Goal: Communication & Community: Answer question/provide support

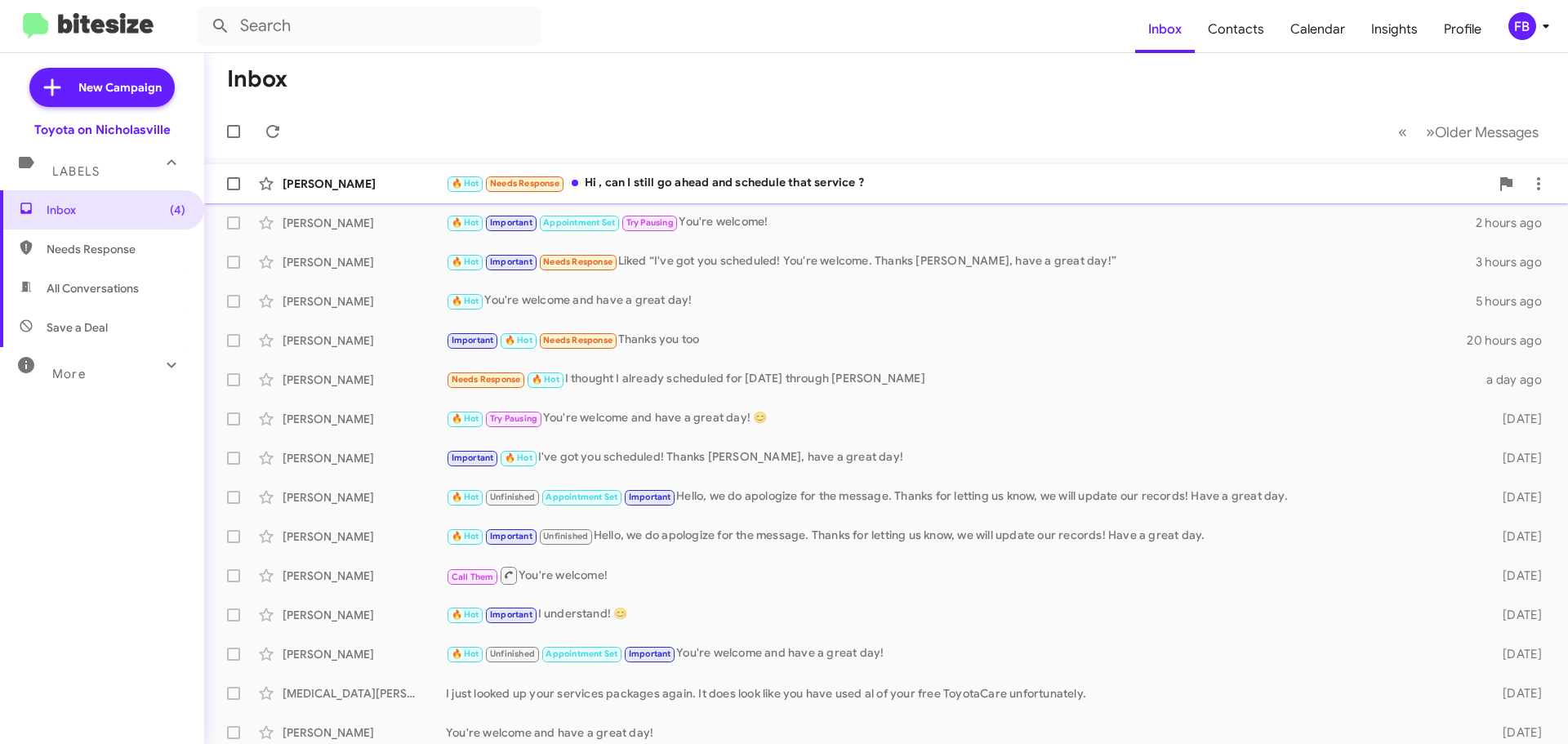
click at [954, 182] on div "🔥 Hot Needs Response Hi , can I still go ahead and schedule that service ?" at bounding box center [967, 182] width 1043 height 19
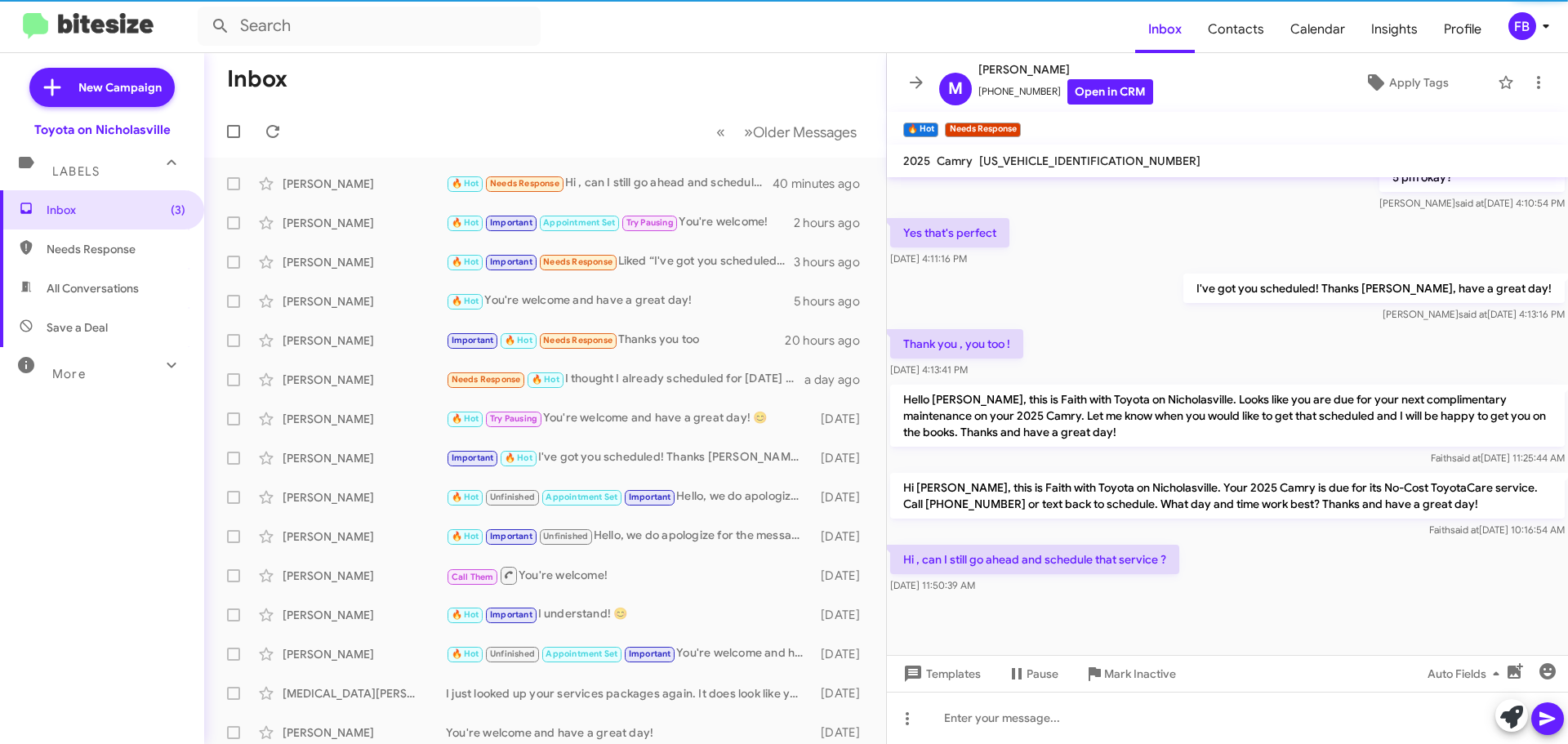
scroll to position [1098, 0]
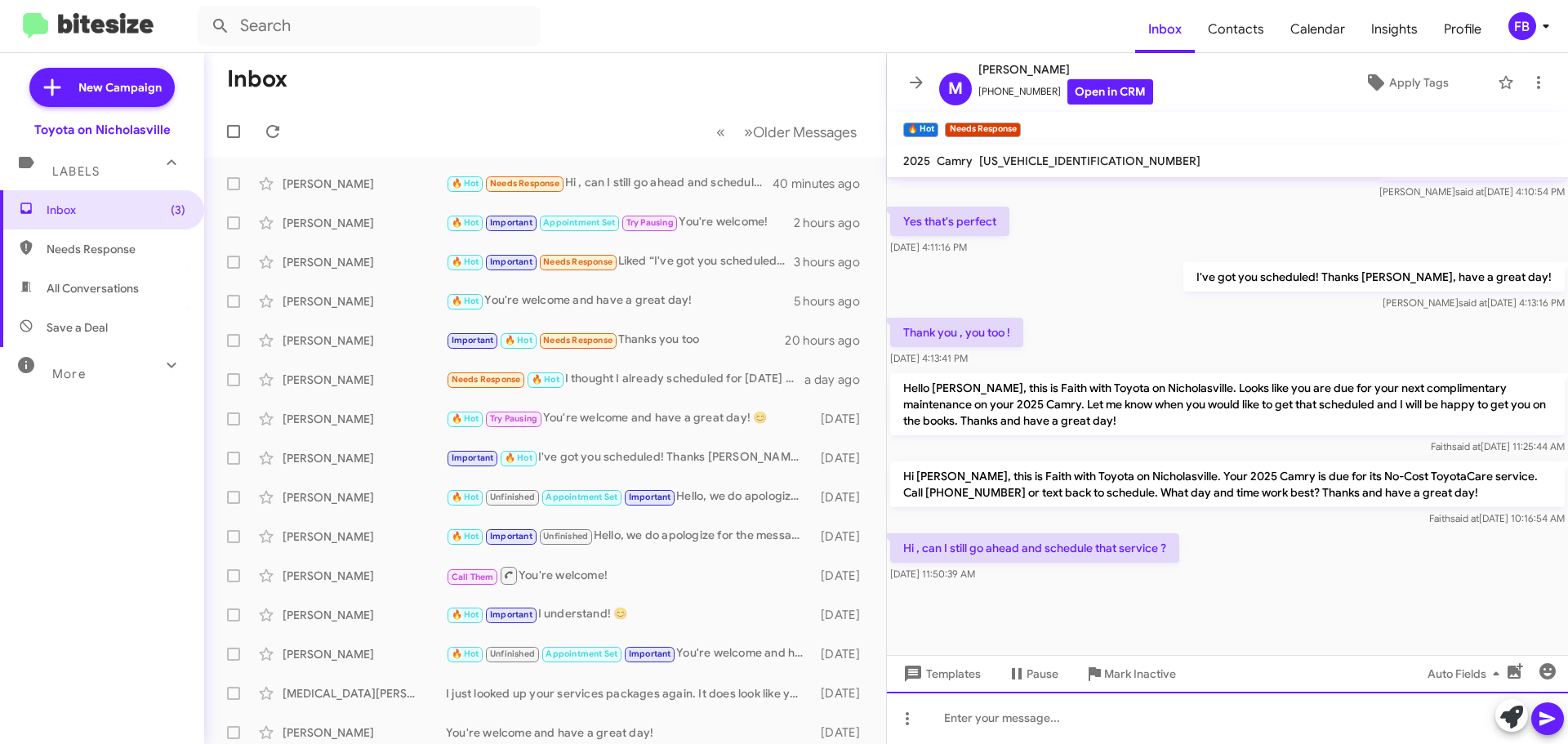
click at [1006, 724] on div at bounding box center [1228, 718] width 682 height 53
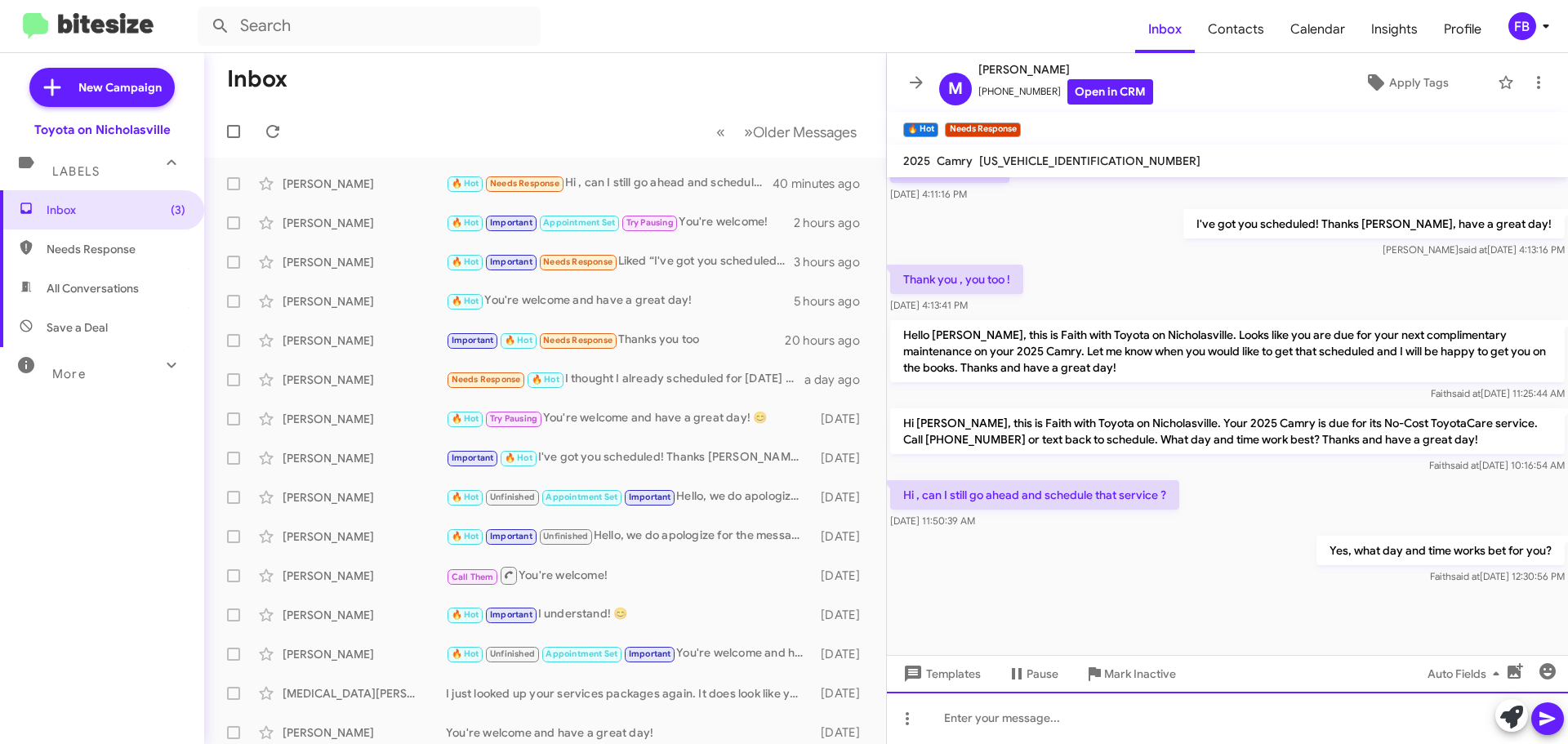
scroll to position [1157, 0]
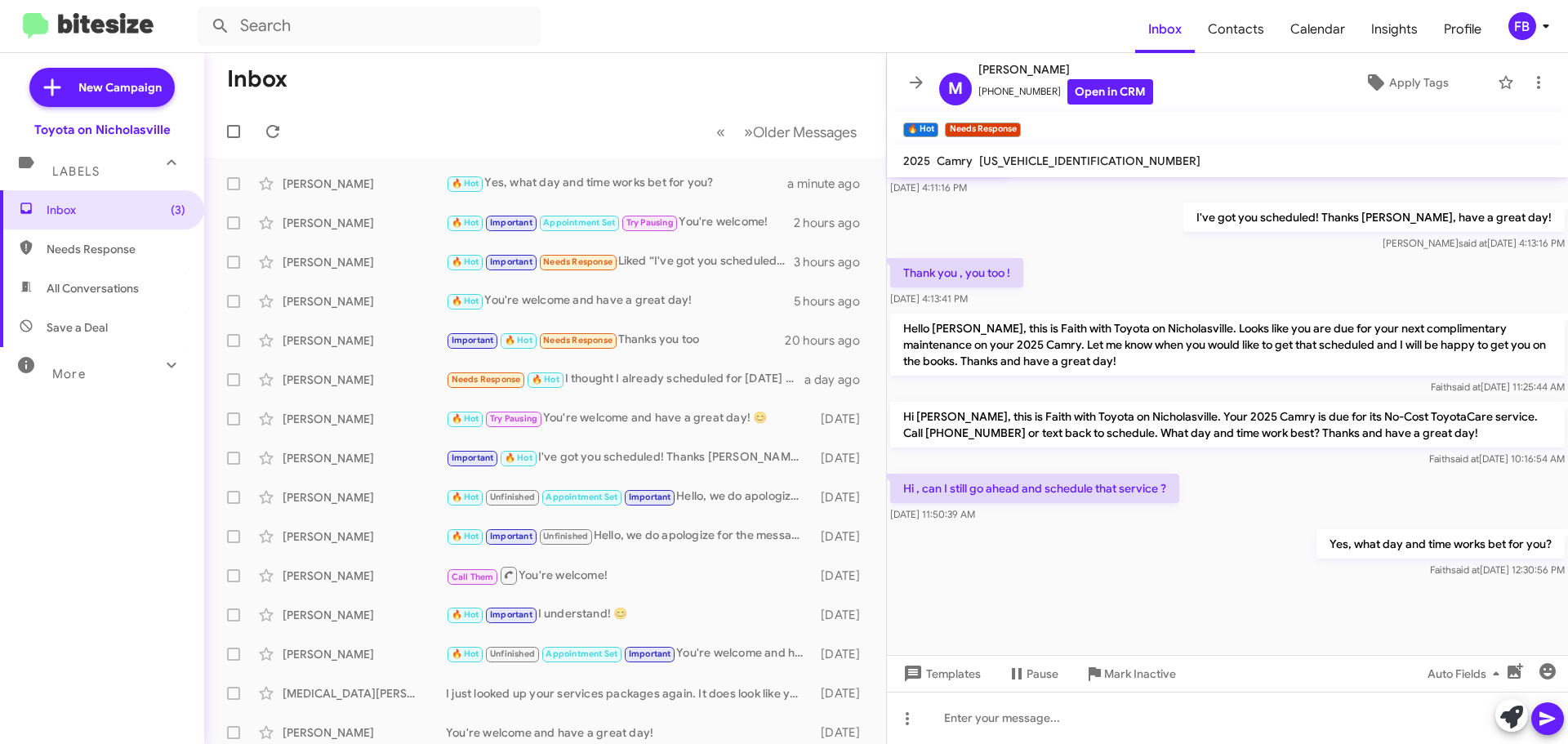
click at [123, 285] on span "All Conversations" at bounding box center [93, 288] width 93 height 17
type input "in:all-conversations"
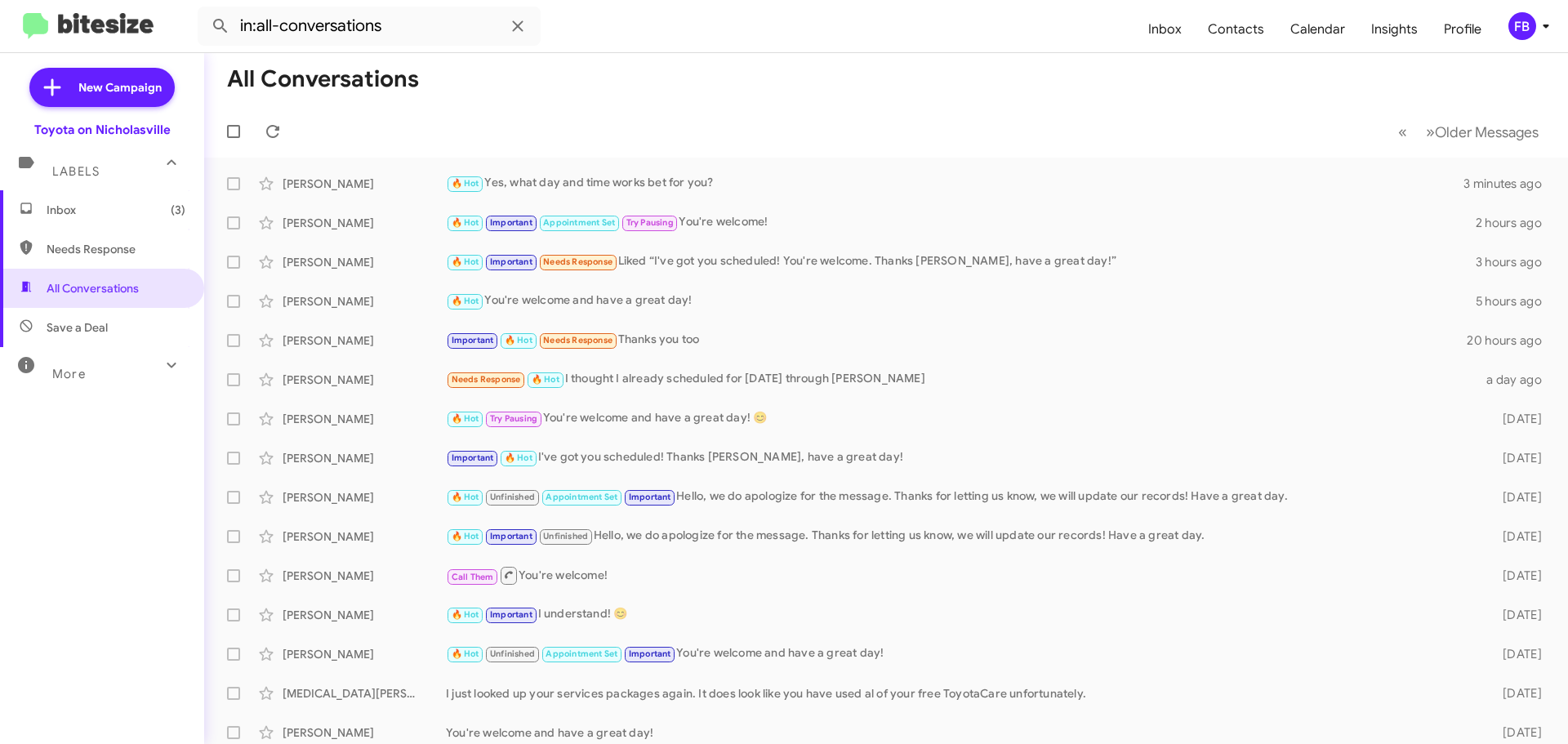
drag, startPoint x: 166, startPoint y: 218, endPoint x: 178, endPoint y: 215, distance: 12.4
click at [166, 218] on span "Inbox (3)" at bounding box center [101, 210] width 204 height 39
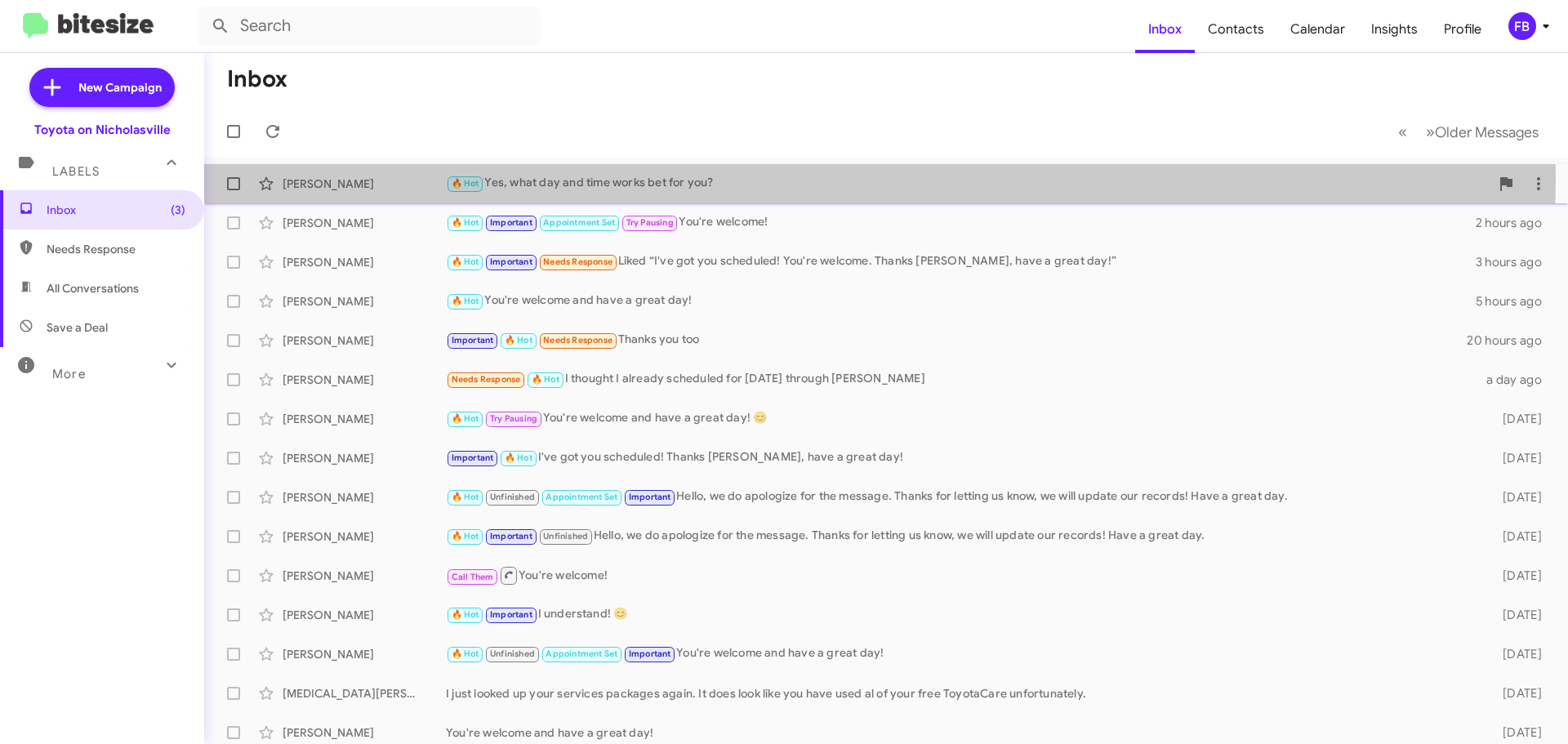
click at [631, 176] on div "🔥 Hot Yes, what day and time works bet for you?" at bounding box center [967, 182] width 1043 height 19
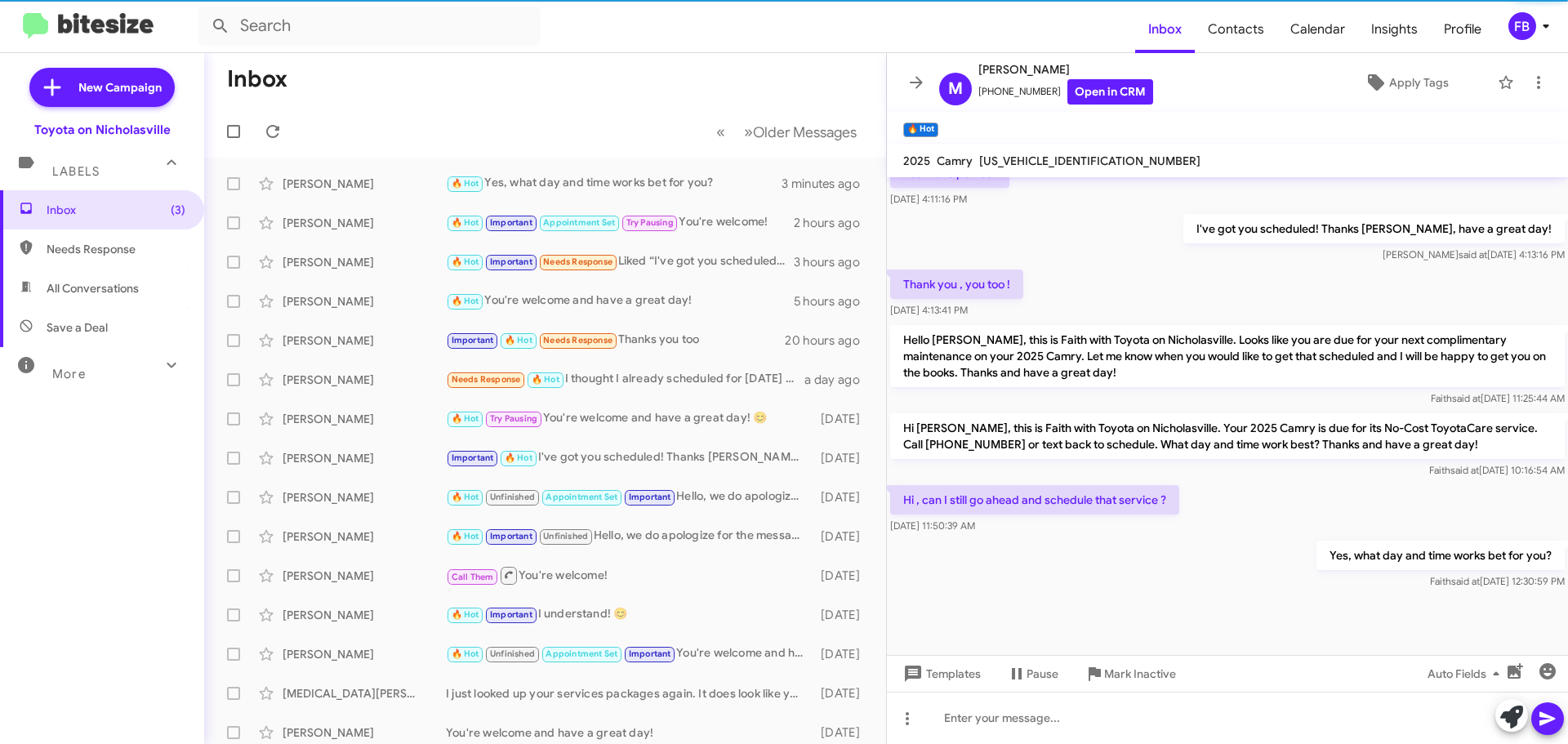
scroll to position [1157, 0]
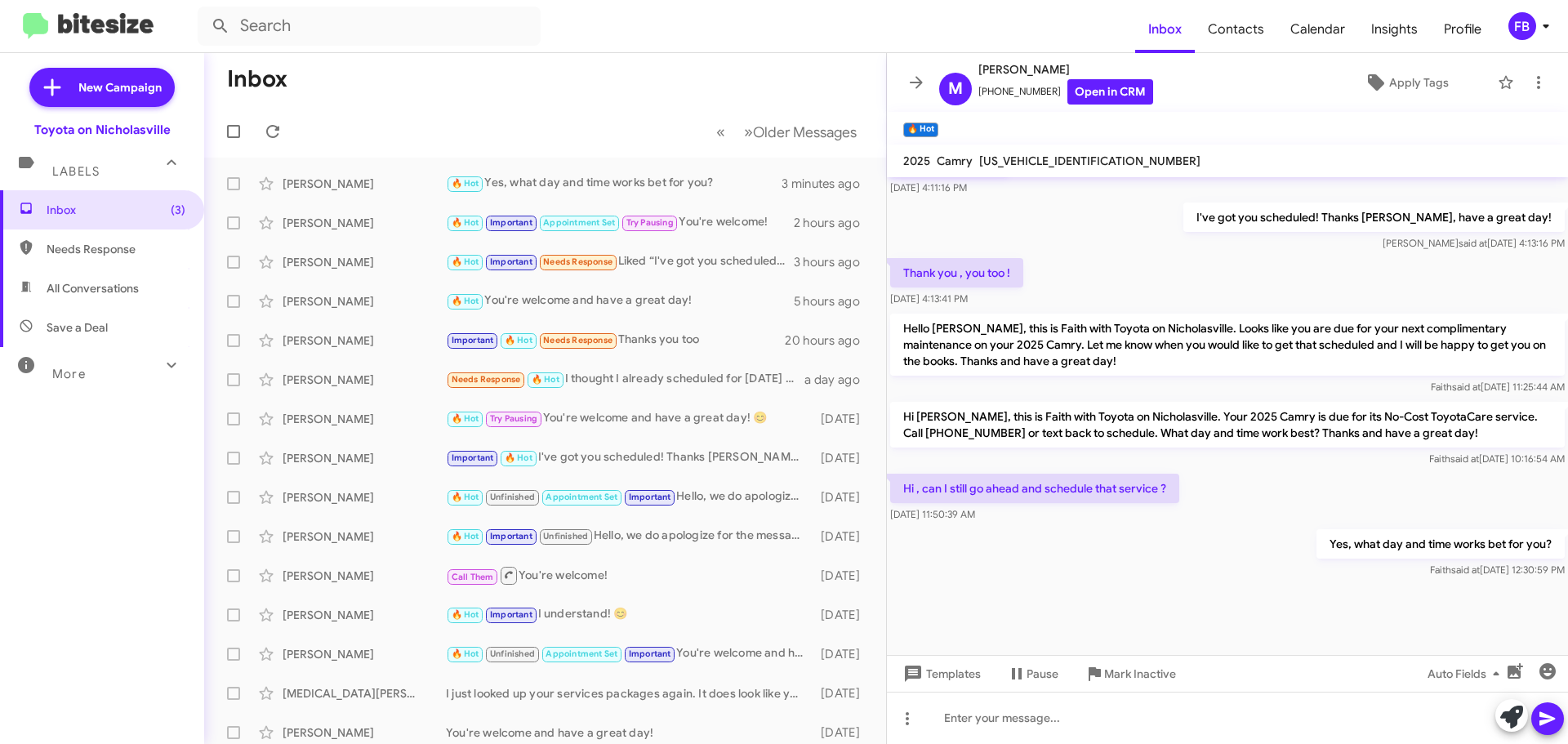
click at [99, 294] on span "All Conversations" at bounding box center [93, 288] width 93 height 17
type input "in:all-conversations"
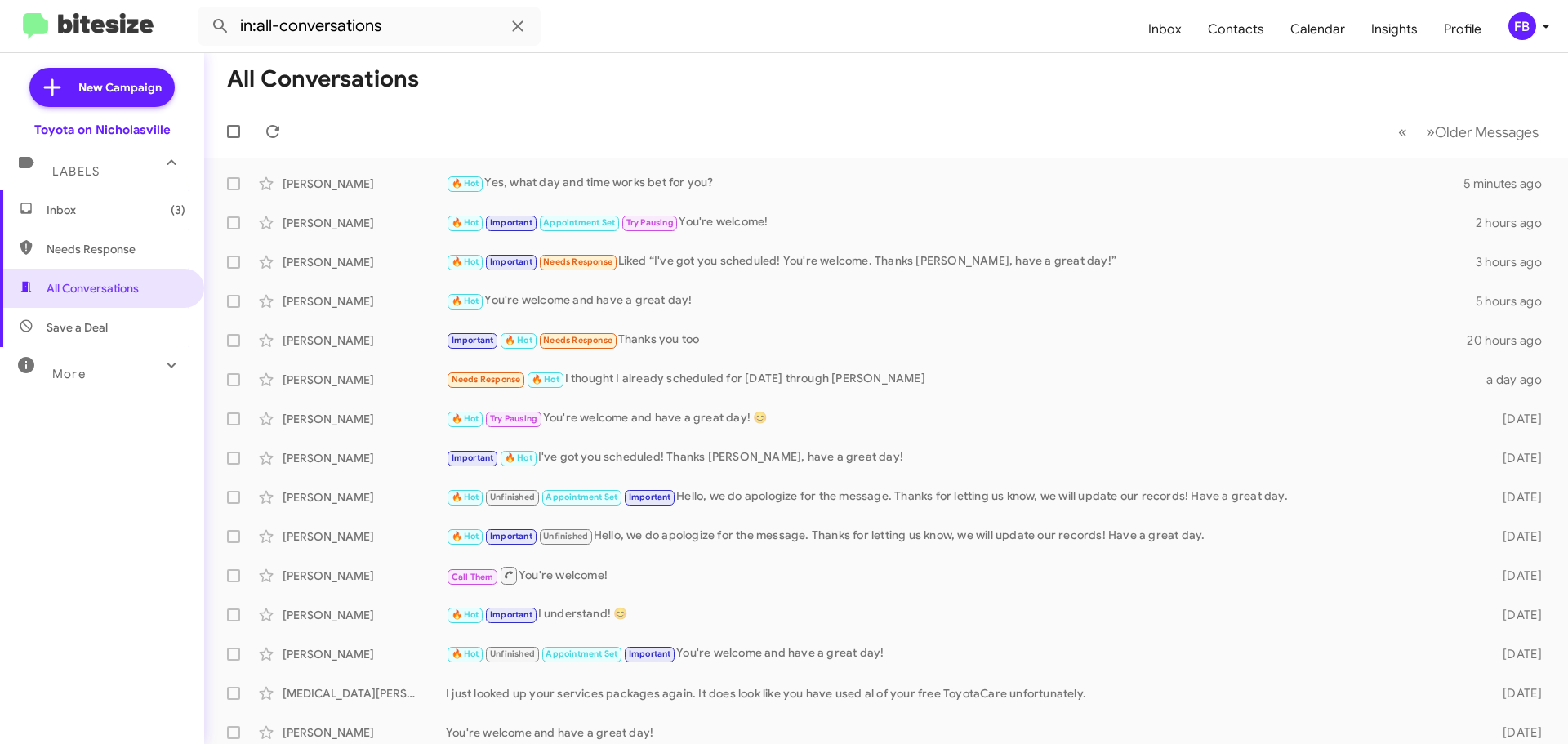
click at [151, 209] on span "Inbox (3)" at bounding box center [116, 210] width 138 height 17
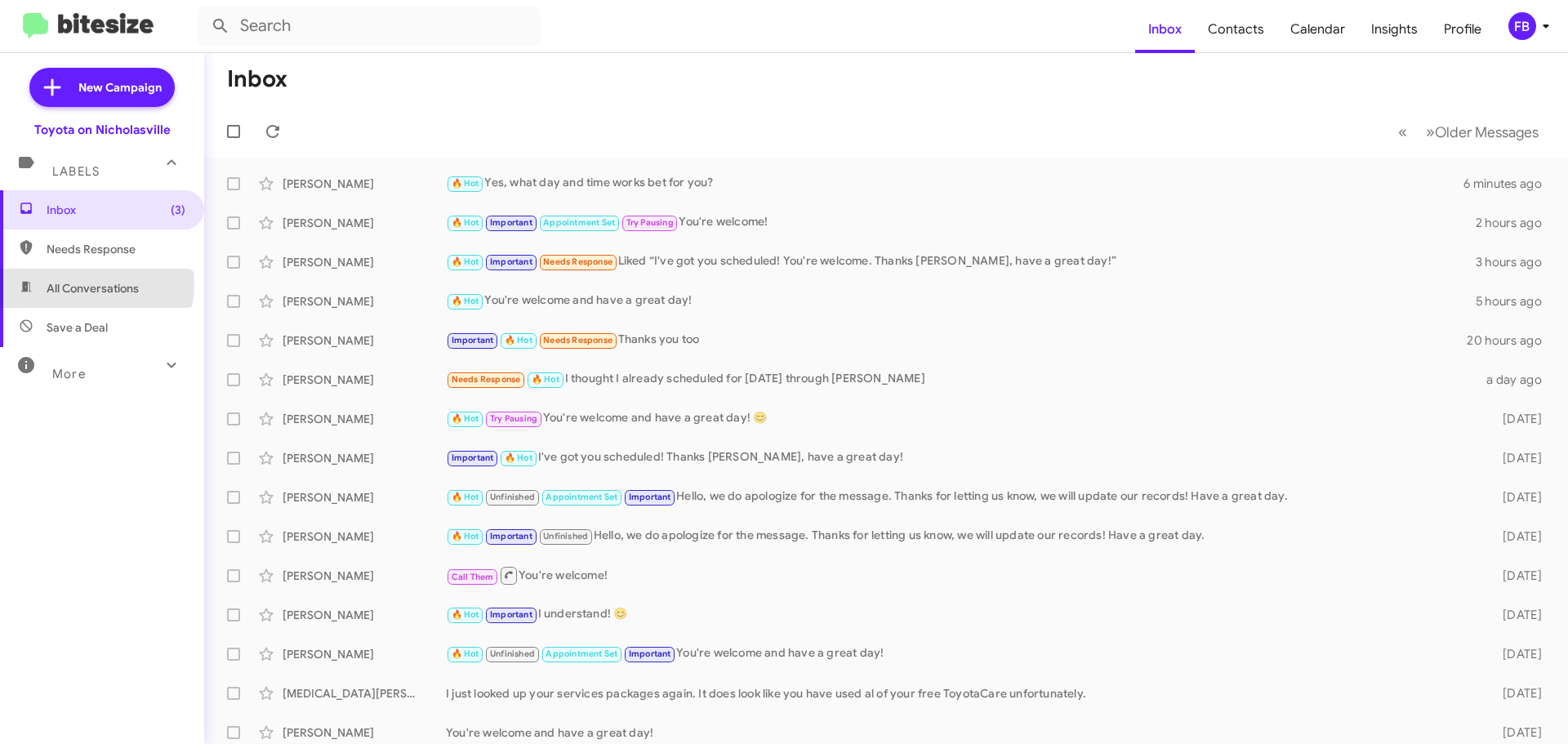
click at [92, 285] on span "All Conversations" at bounding box center [93, 288] width 93 height 17
type input "in:all-conversations"
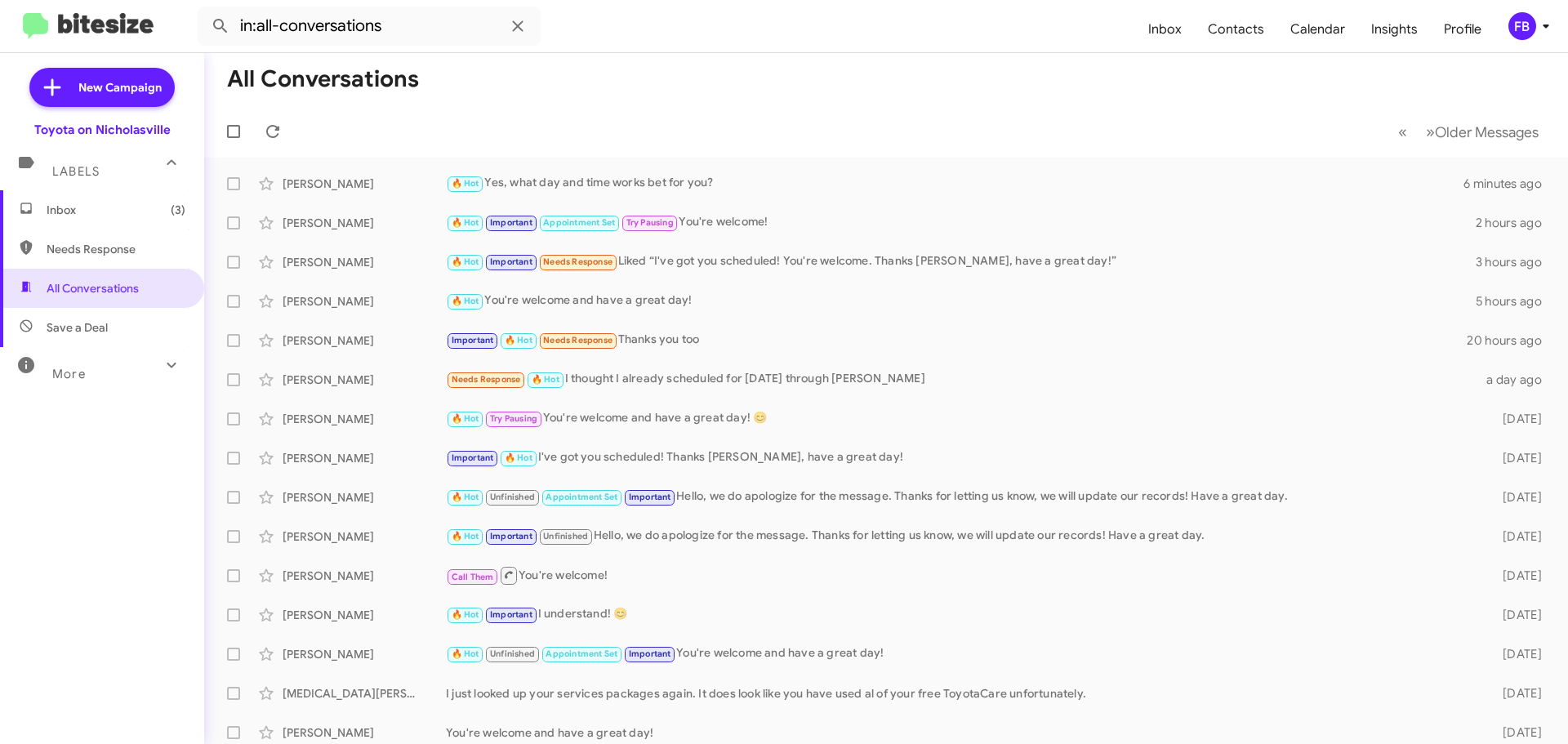
click at [147, 200] on span "Inbox (3)" at bounding box center [101, 210] width 204 height 39
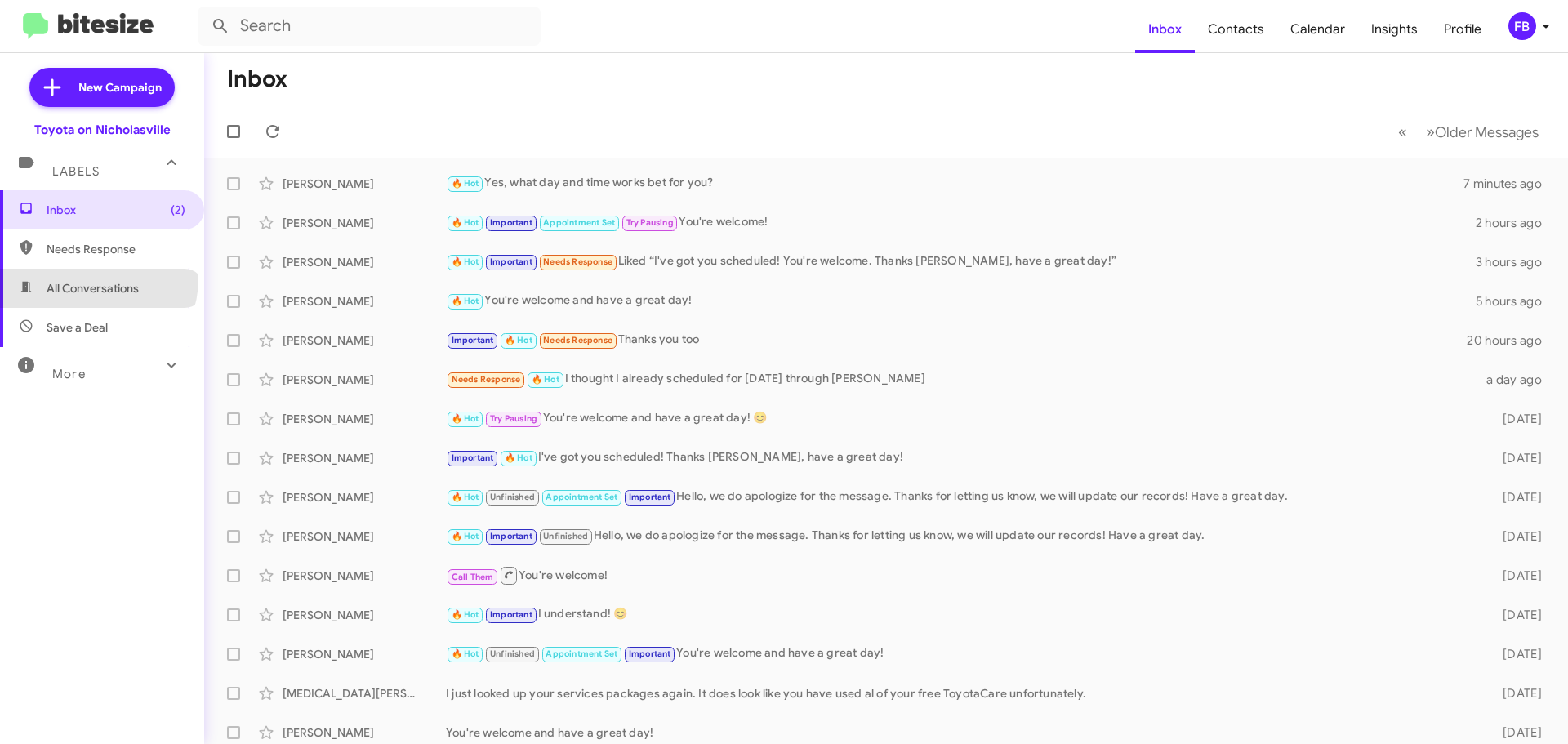
click at [98, 279] on span "All Conversations" at bounding box center [101, 289] width 204 height 39
type input "in:all-conversations"
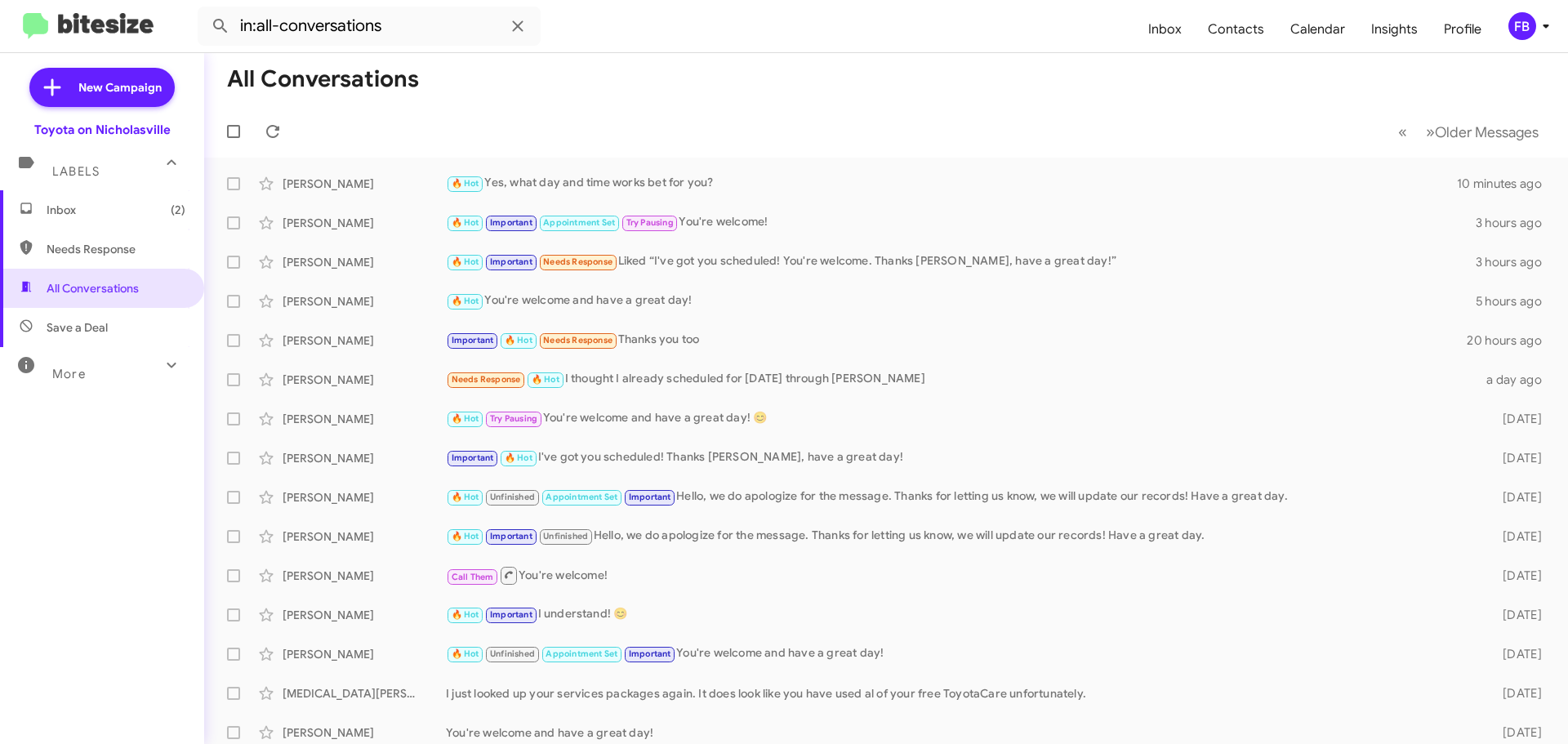
click at [136, 217] on span "Inbox (2)" at bounding box center [116, 210] width 138 height 17
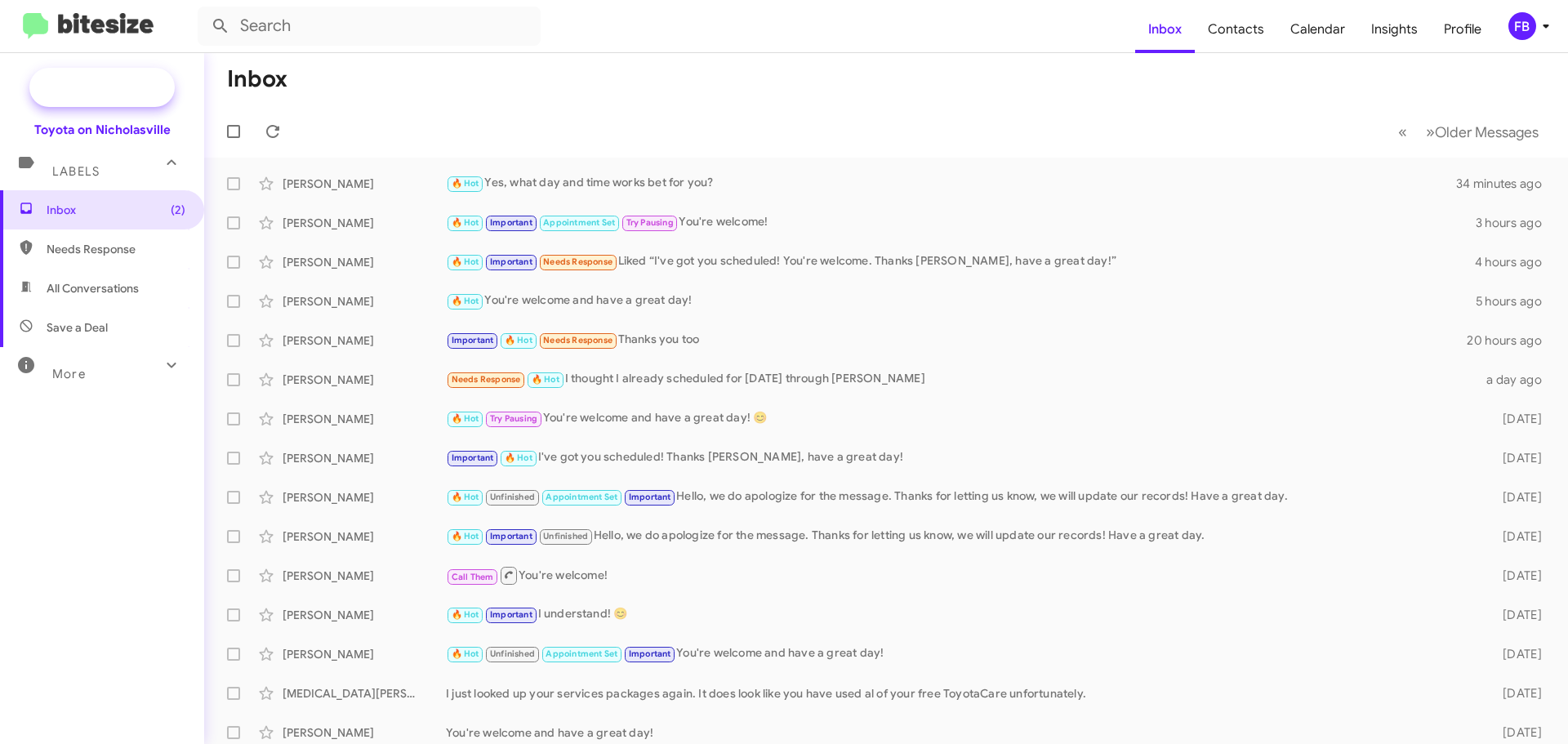
drag, startPoint x: 129, startPoint y: 92, endPoint x: 170, endPoint y: 97, distance: 41.3
click at [129, 92] on span "New Campaign" at bounding box center [119, 87] width 83 height 17
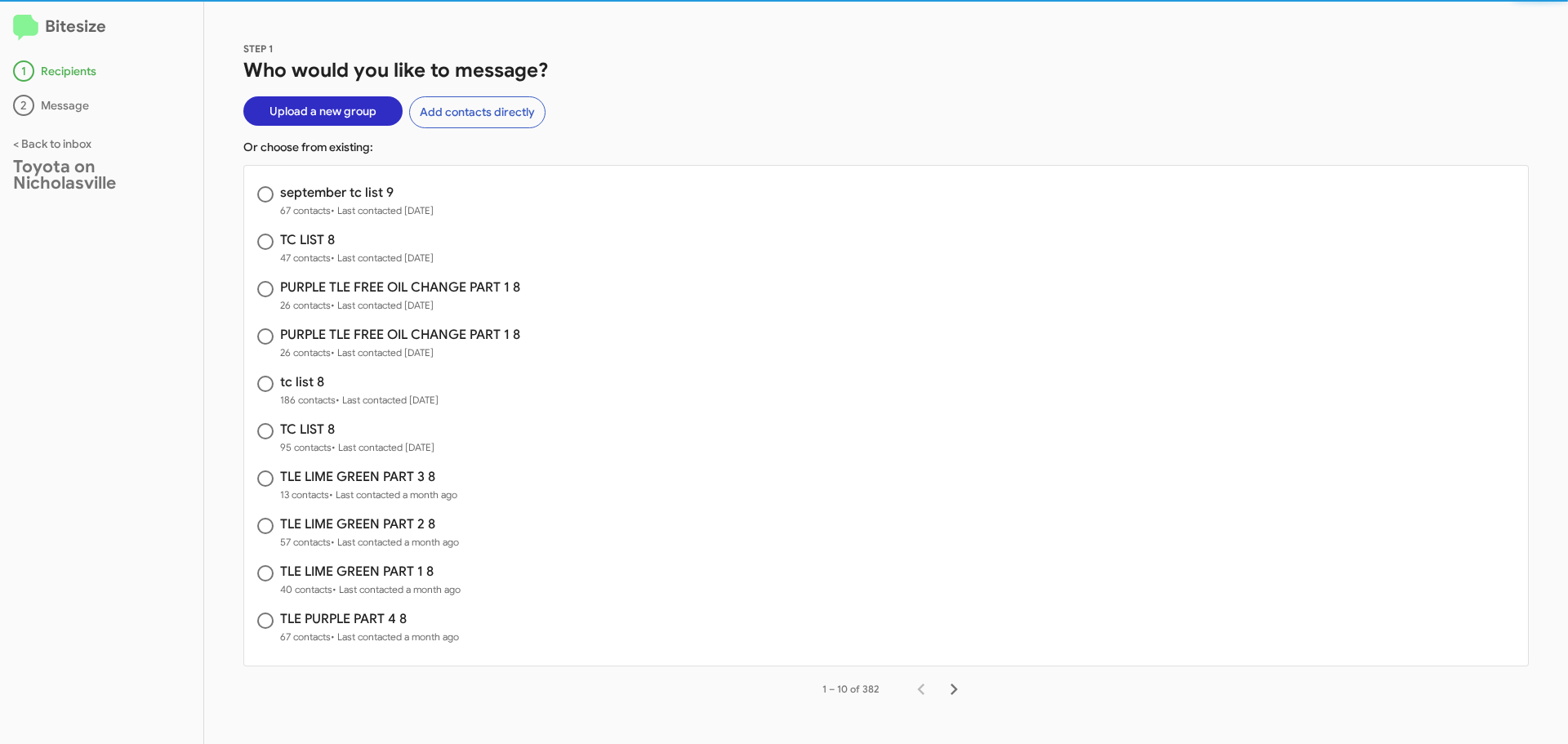
click at [351, 118] on span "Upload a new group" at bounding box center [323, 111] width 107 height 29
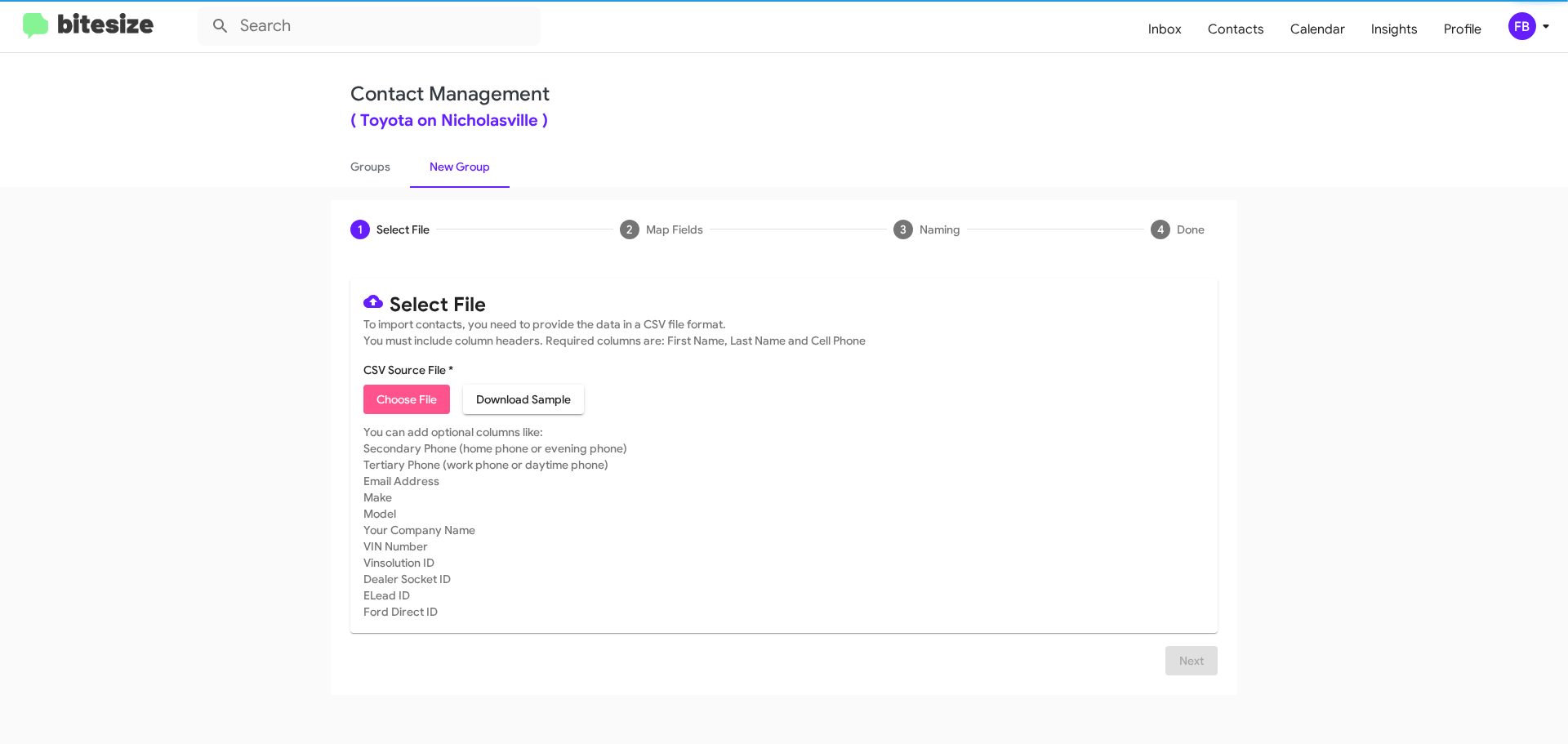
click at [400, 410] on span "Choose File" at bounding box center [407, 400] width 60 height 29
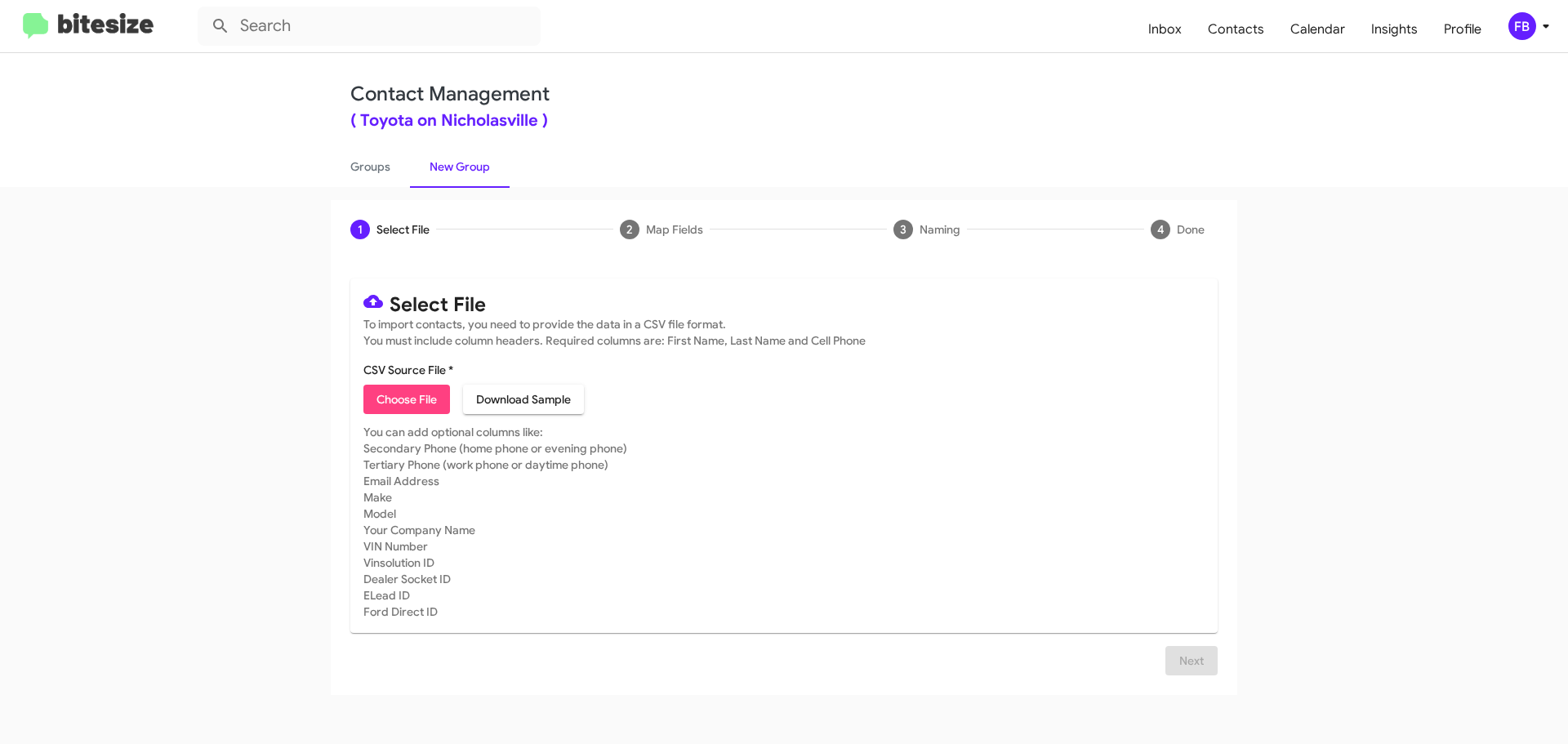
type input "TC LIST 9"
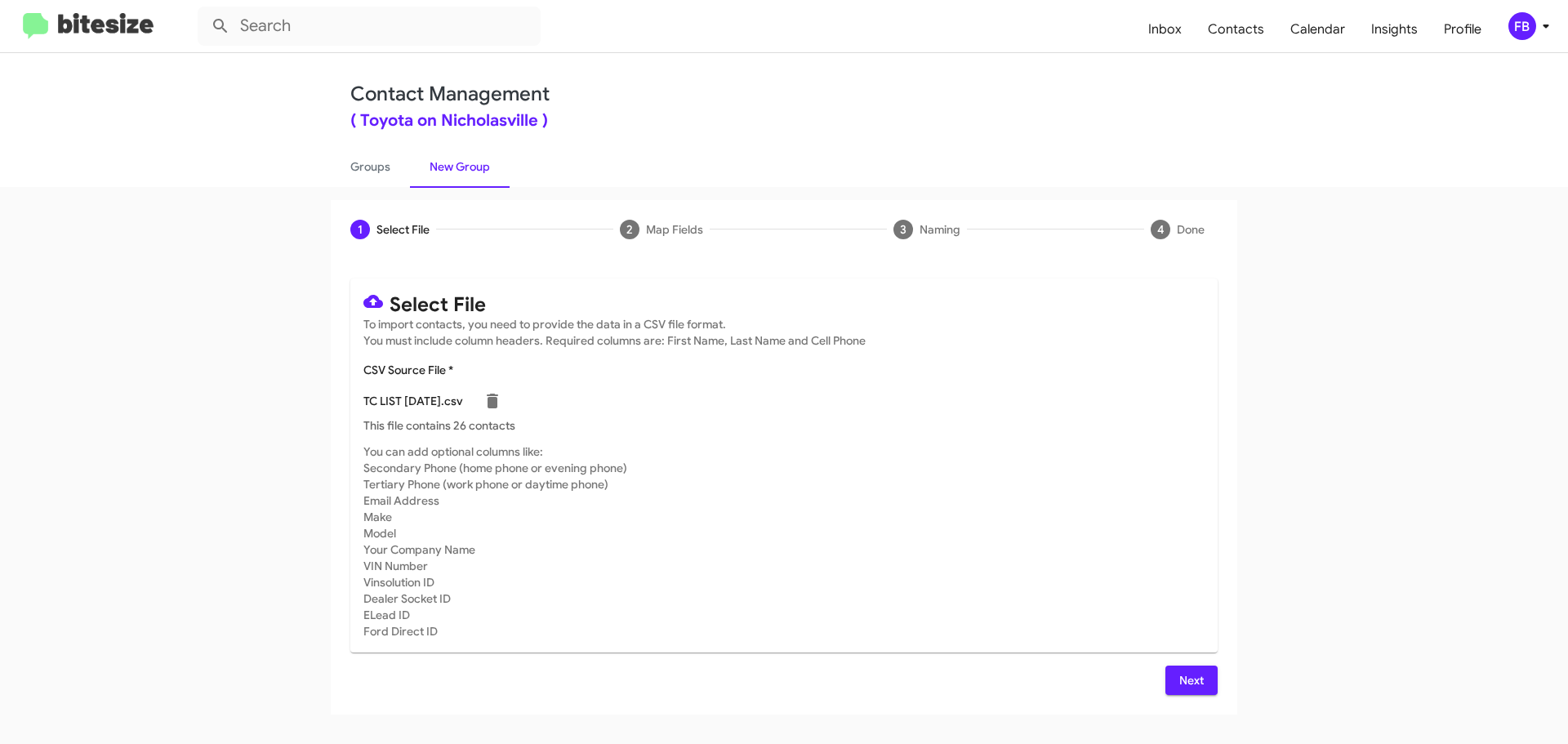
click at [1195, 684] on span "Next" at bounding box center [1192, 681] width 26 height 29
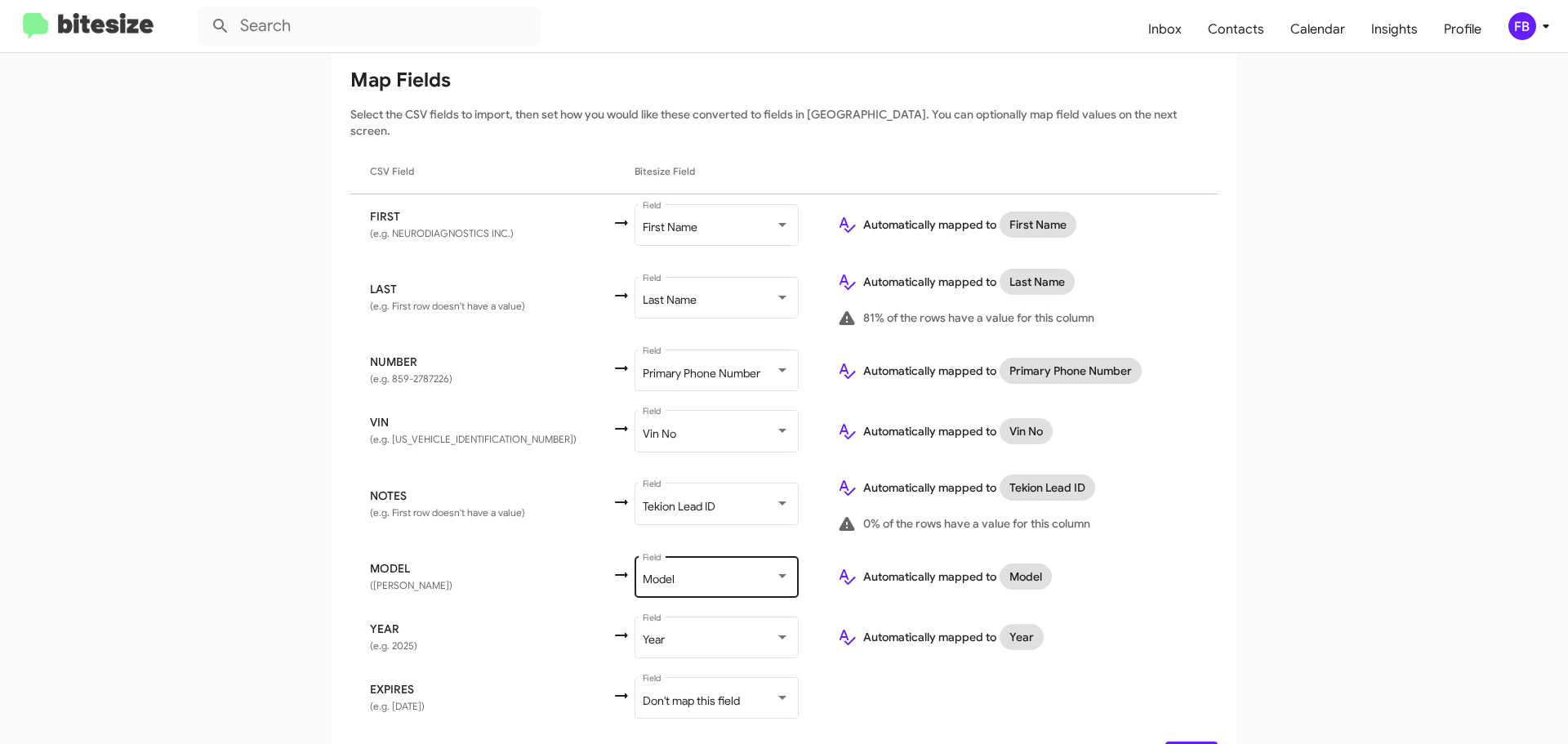
scroll to position [242, 0]
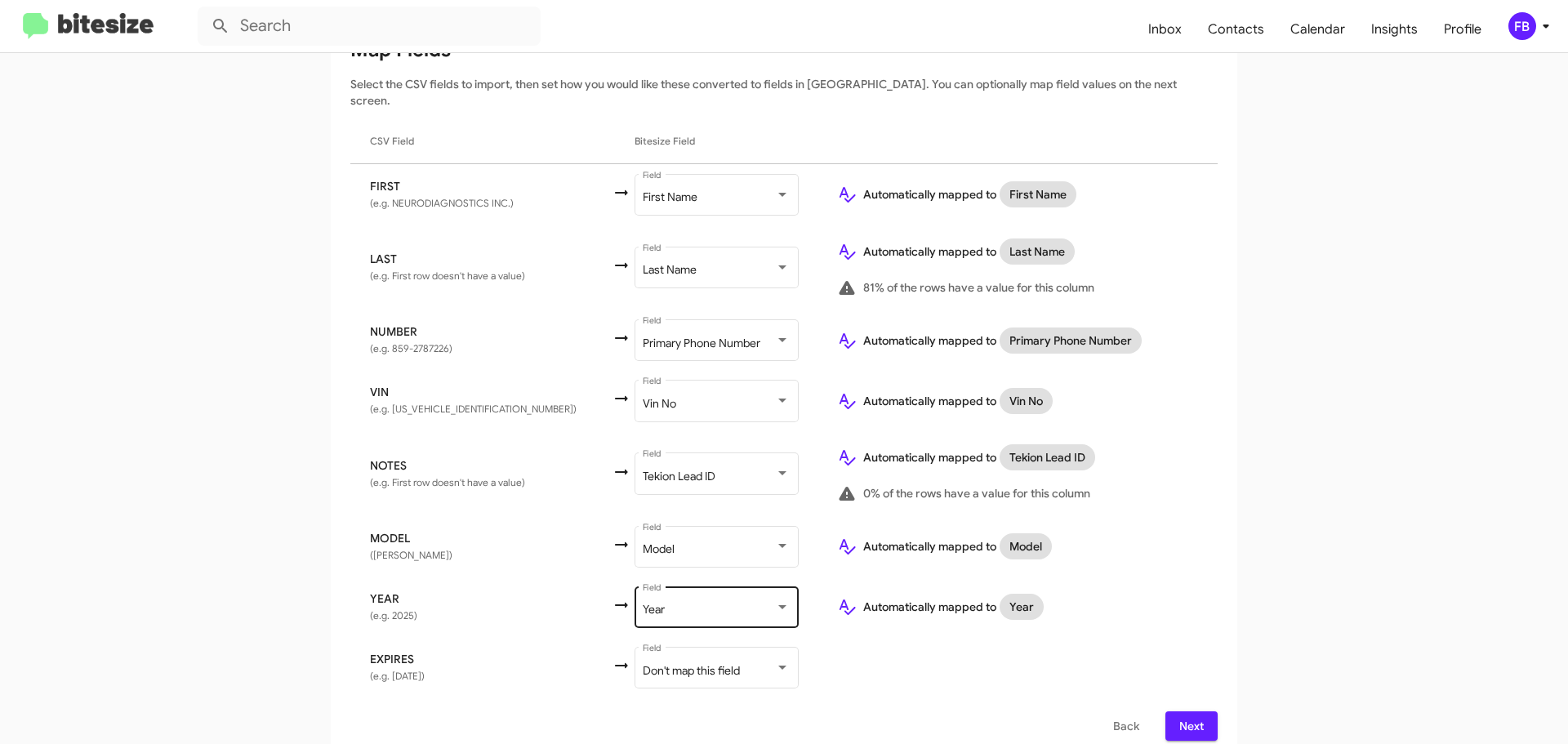
click at [673, 583] on div "Year Field" at bounding box center [716, 606] width 147 height 45
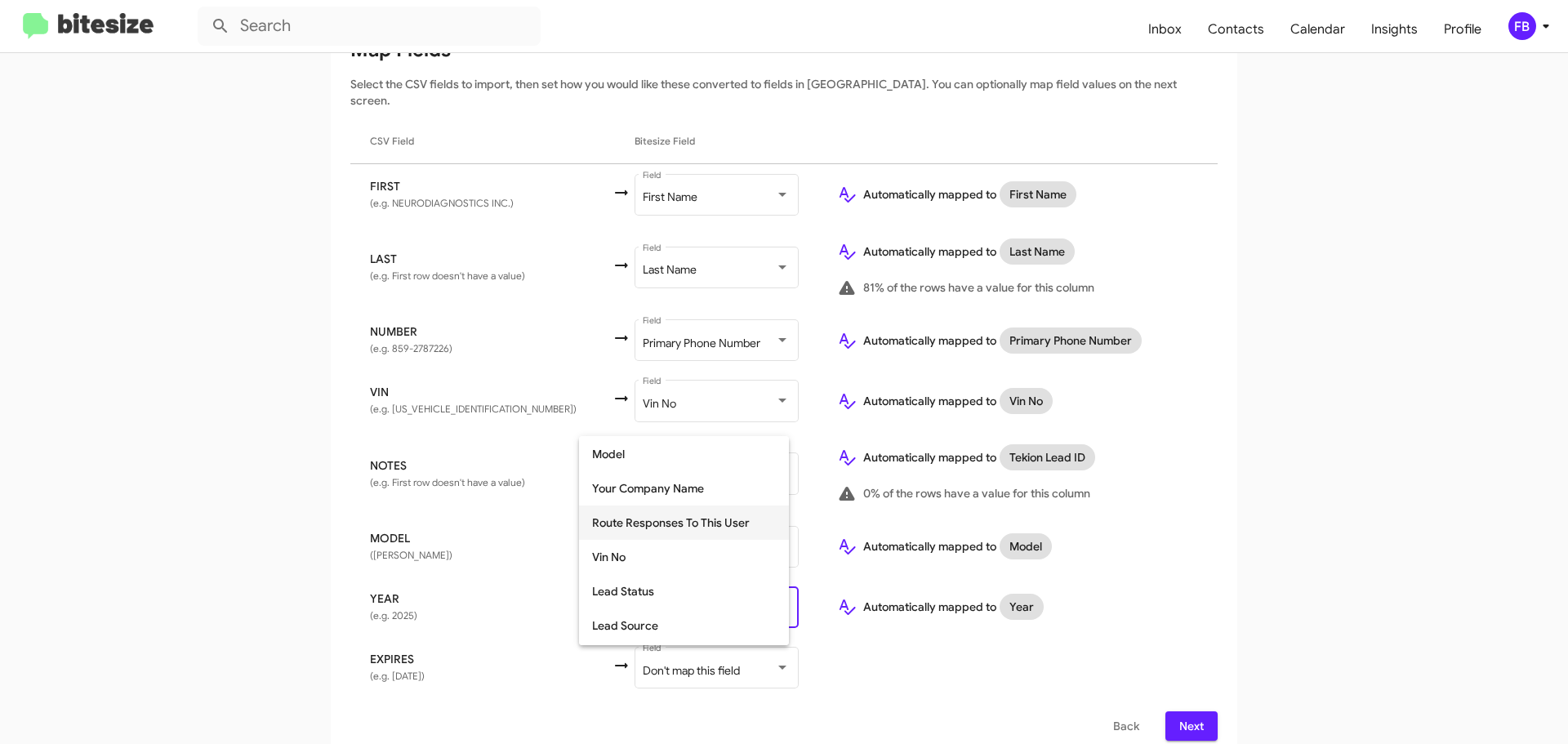
scroll to position [206, 0]
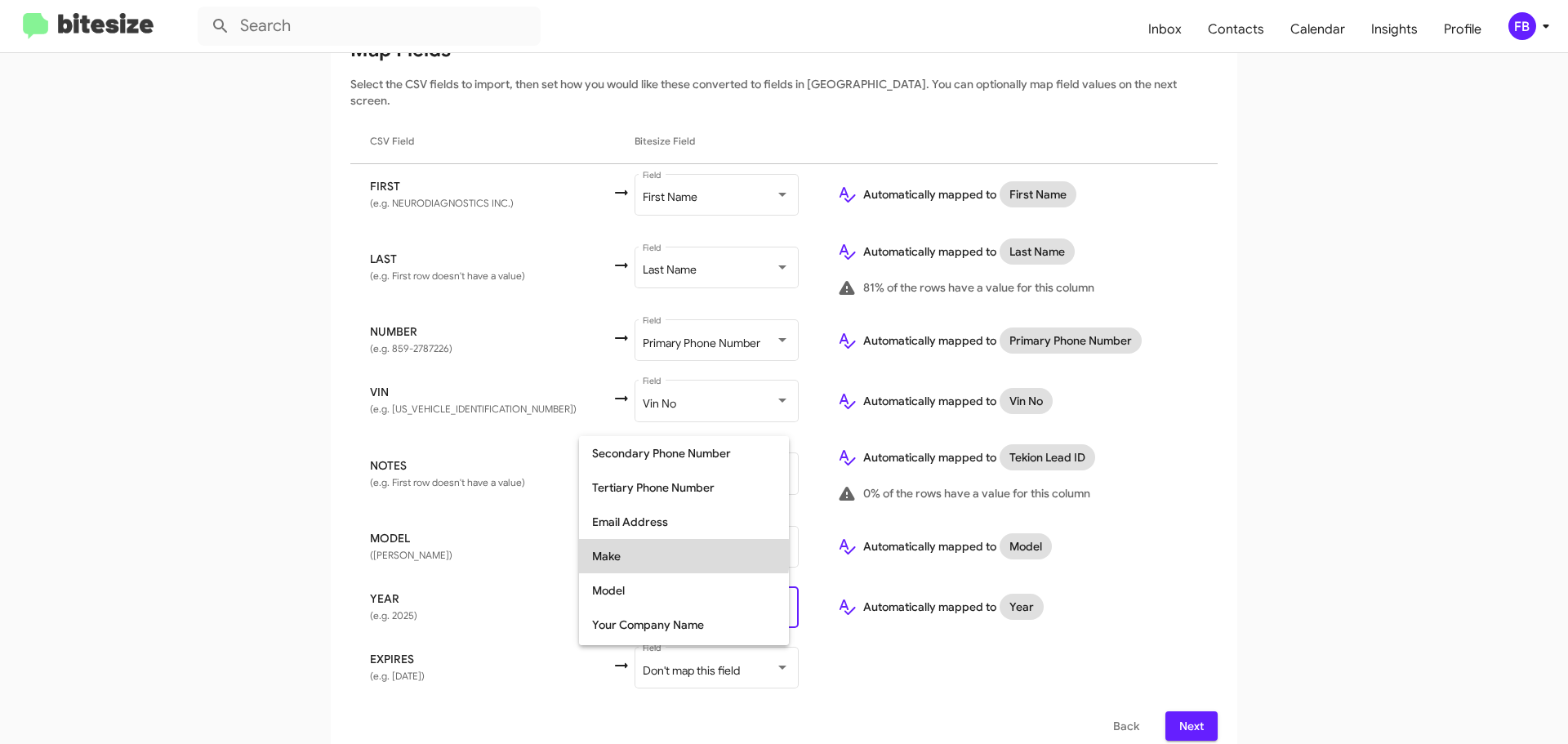
click at [655, 555] on span "Make" at bounding box center [684, 556] width 183 height 34
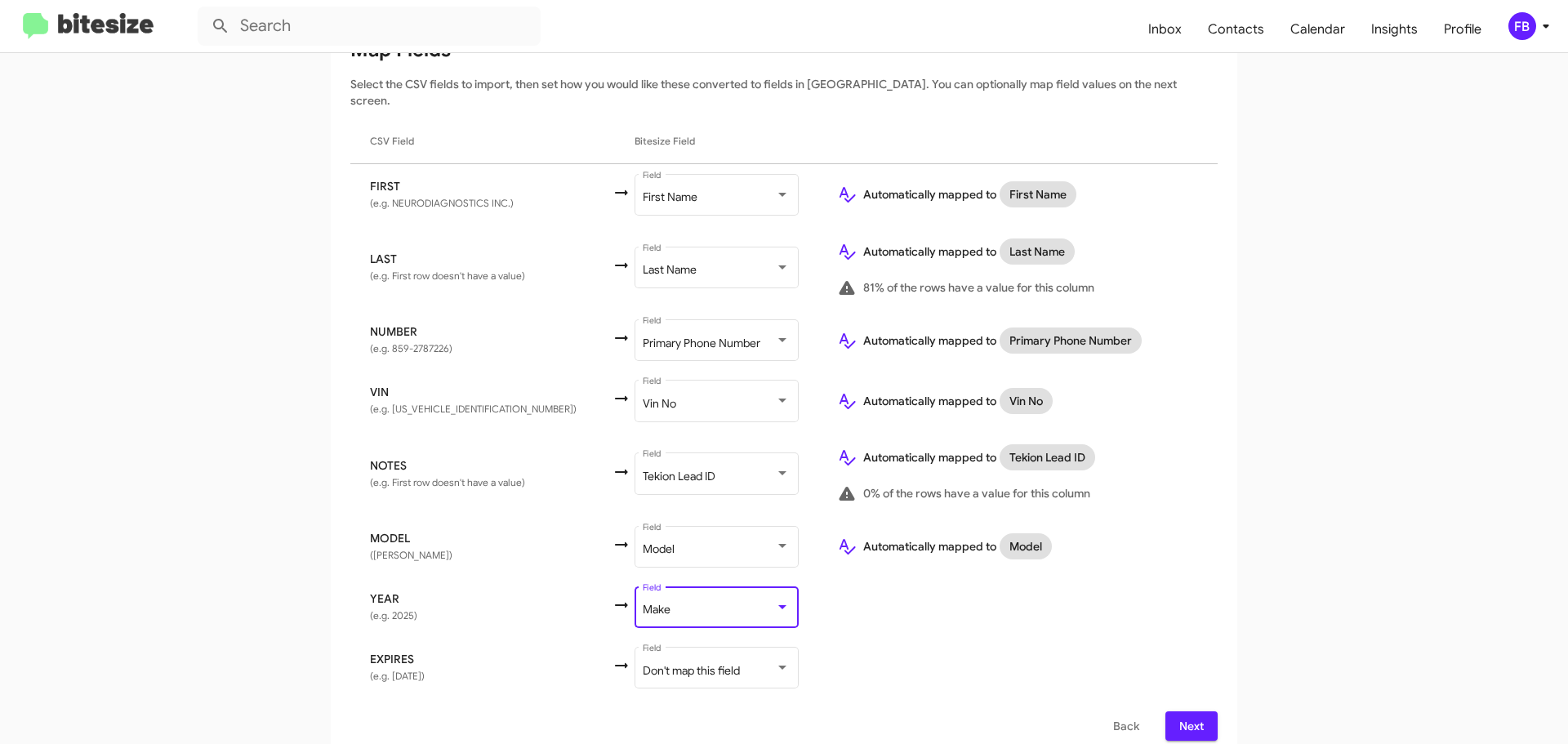
click at [1196, 712] on span "Next" at bounding box center [1192, 726] width 26 height 29
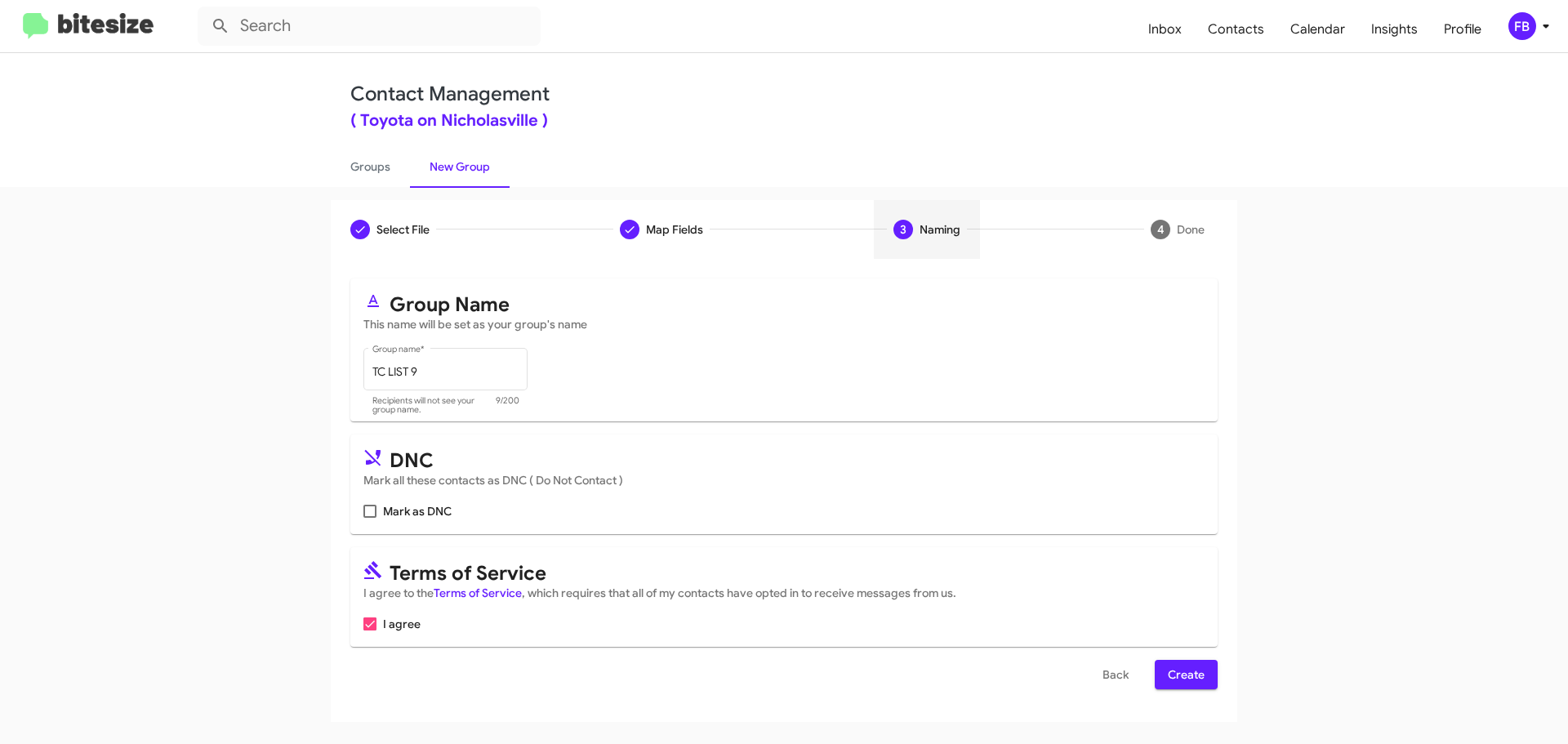
scroll to position [0, 0]
click at [1206, 674] on button "Create" at bounding box center [1186, 675] width 62 height 29
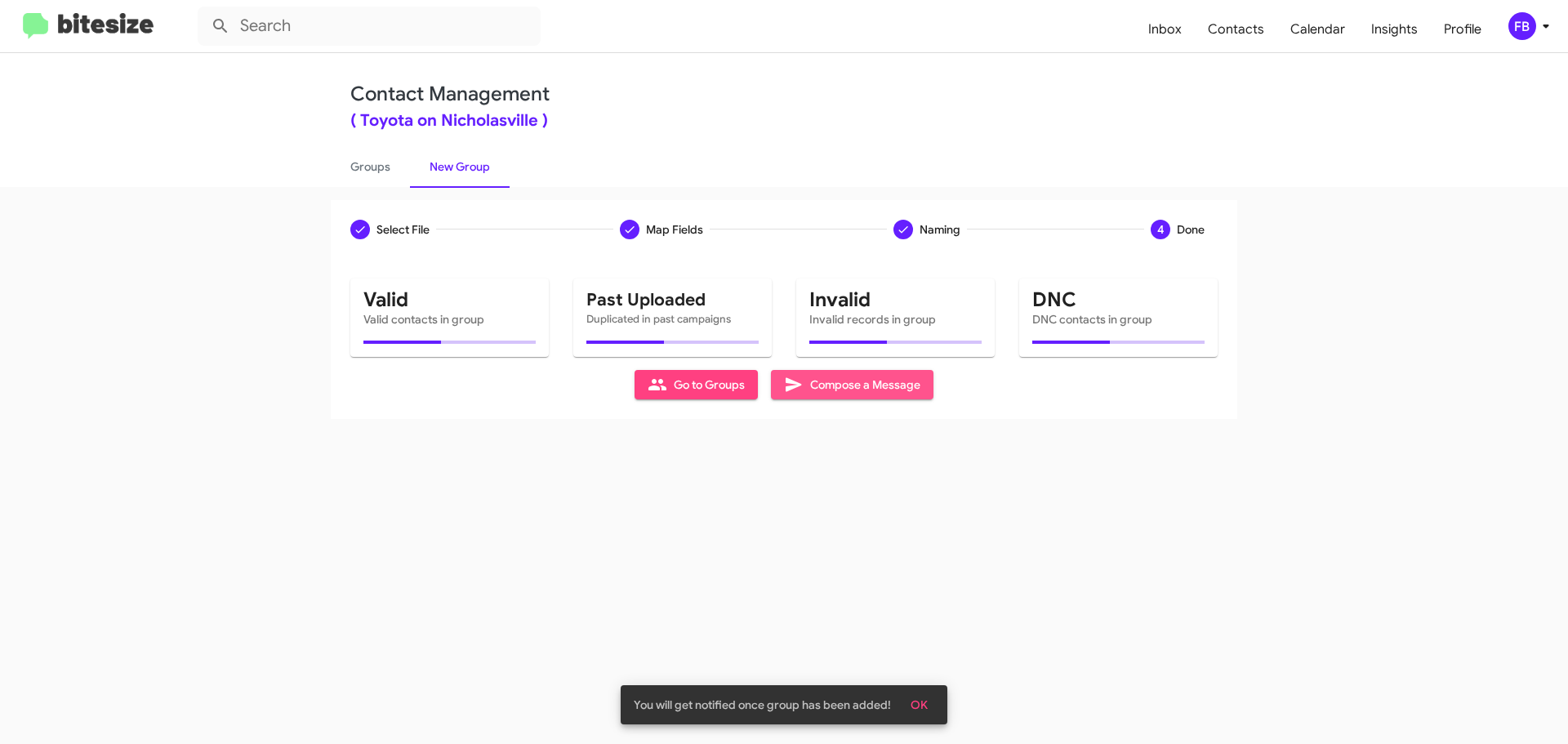
click at [871, 390] on span "Compose a Message" at bounding box center [852, 384] width 137 height 29
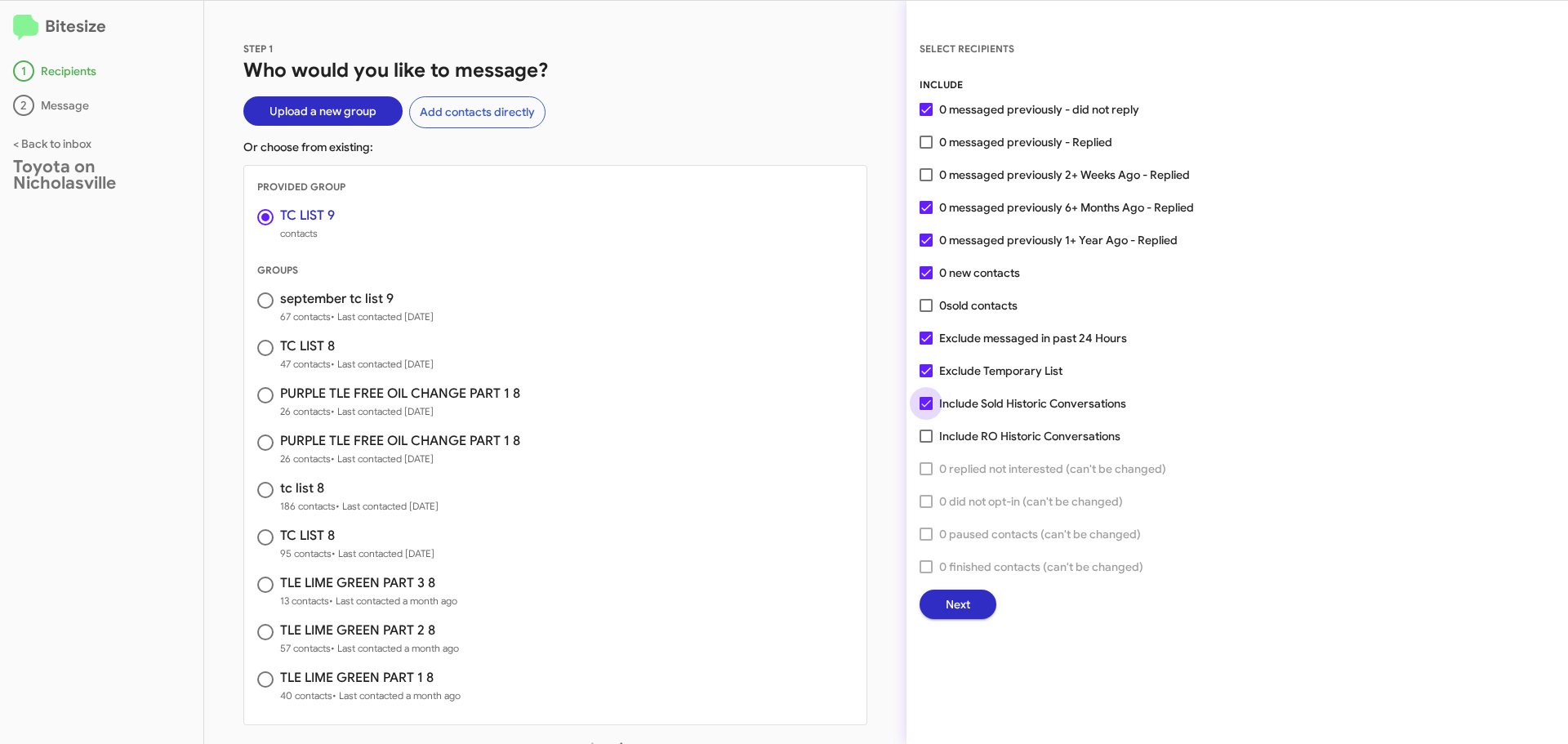
drag, startPoint x: 928, startPoint y: 402, endPoint x: 921, endPoint y: 379, distance: 24.0
click at [928, 401] on span at bounding box center [925, 403] width 13 height 13
click at [926, 410] on input "Include Sold Historic Conversations" at bounding box center [925, 410] width 1 height 1
checkbox input "false"
click at [923, 374] on span at bounding box center [925, 371] width 13 height 13
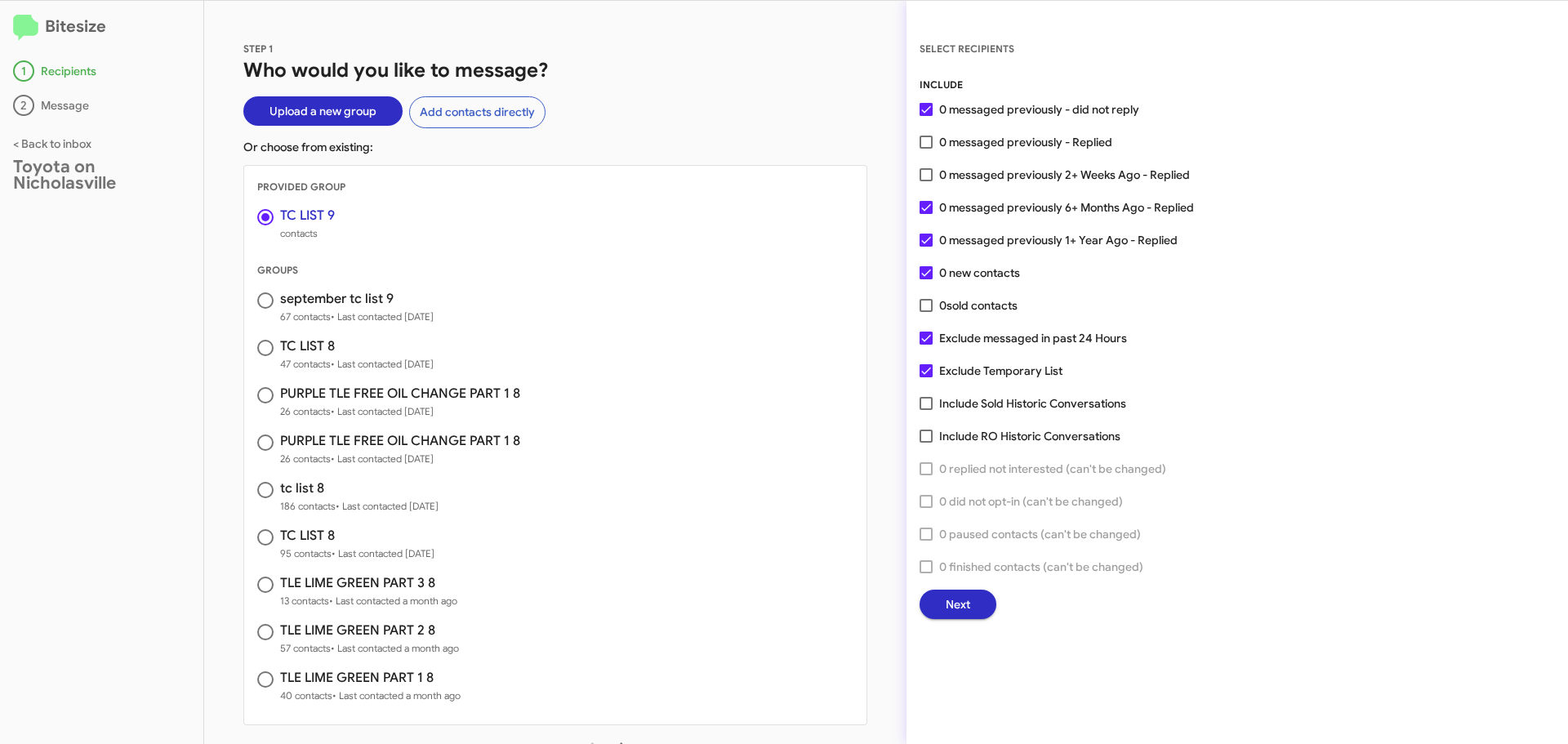
click at [925, 377] on input "Exclude Temporary List" at bounding box center [925, 377] width 1 height 1
checkbox input "false"
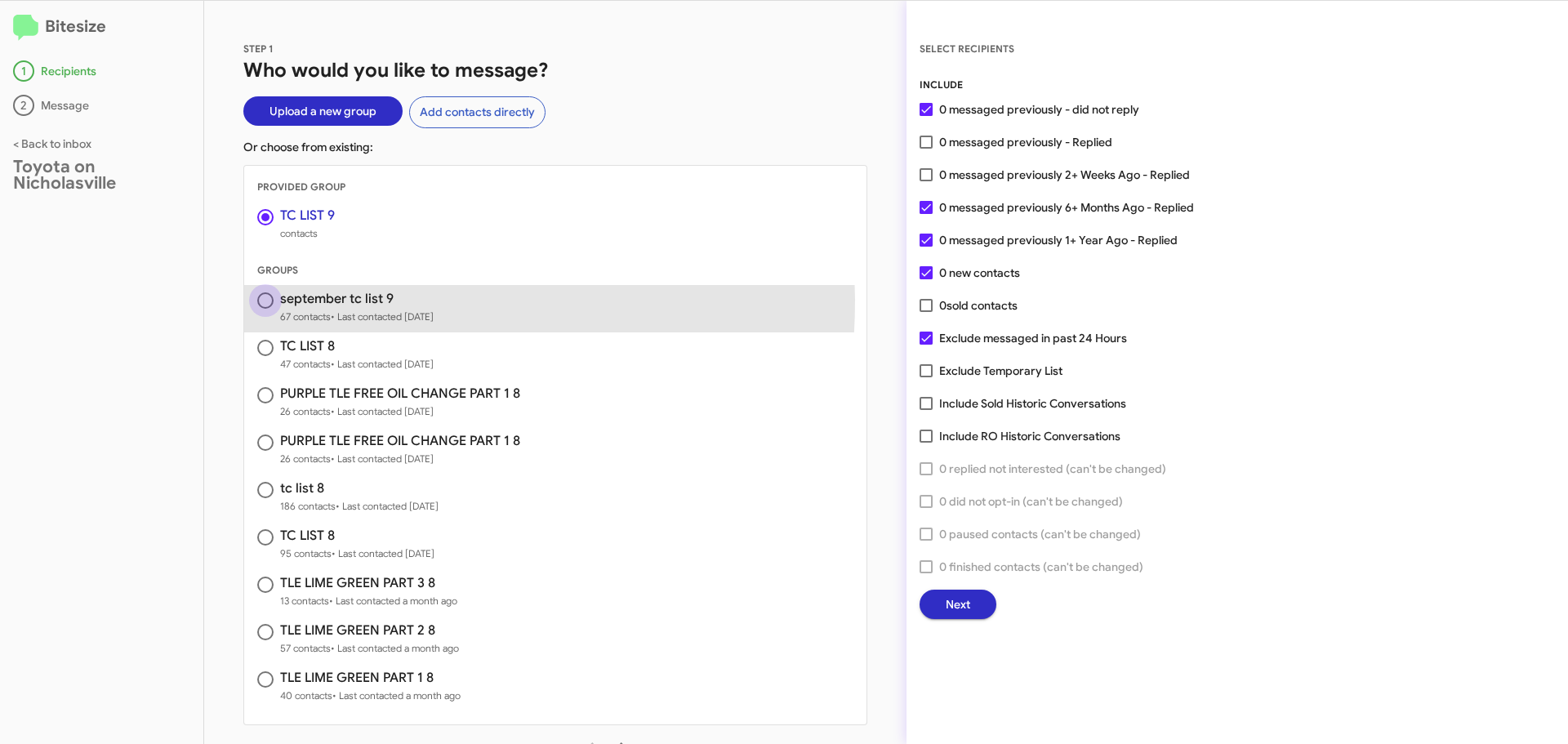
click at [264, 299] on span at bounding box center [265, 300] width 17 height 17
click at [264, 299] on input "radio" at bounding box center [265, 300] width 17 height 17
radio input "true"
radio input "false"
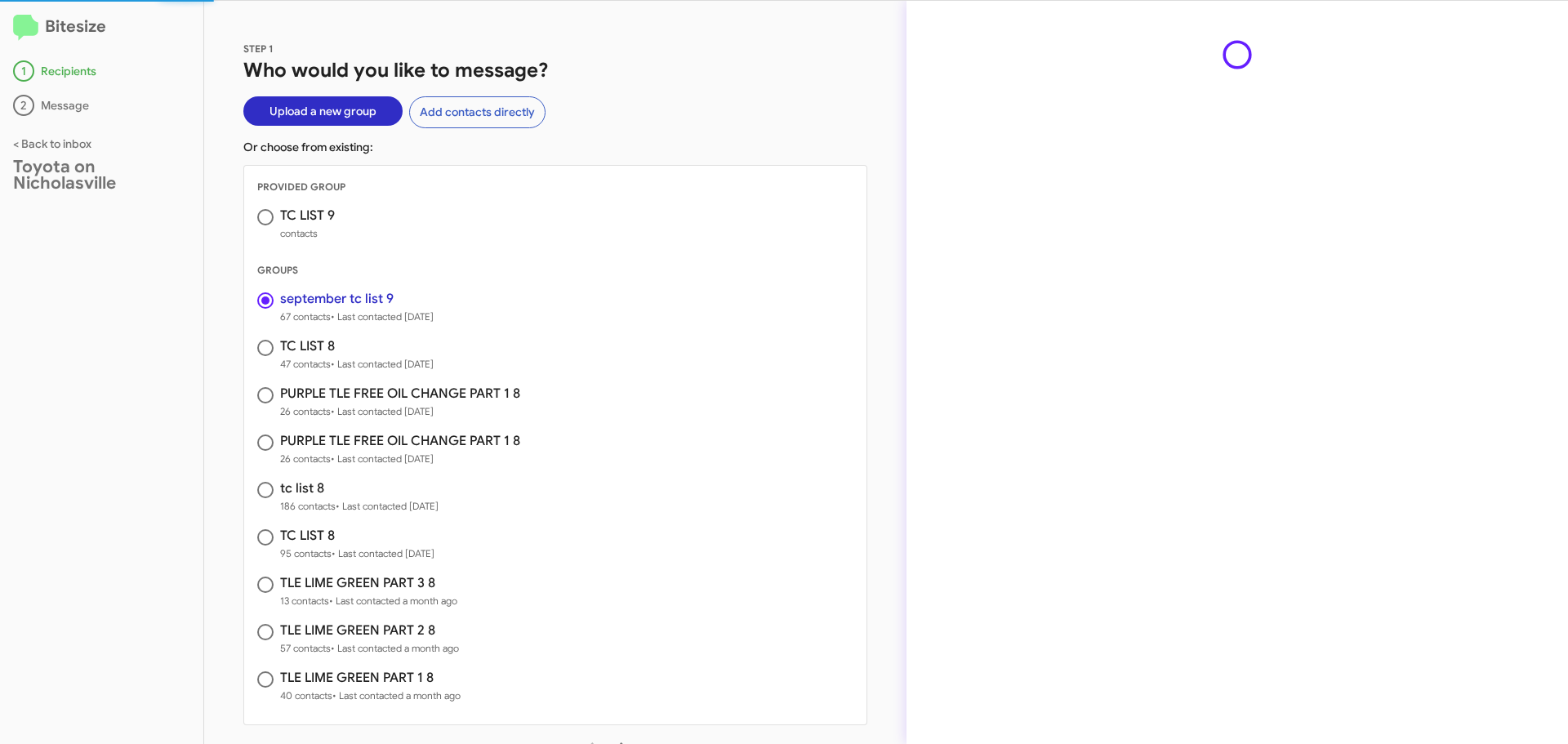
click at [257, 212] on span at bounding box center [265, 216] width 17 height 17
click at [257, 212] on input "radio" at bounding box center [265, 216] width 17 height 17
radio input "false"
radio input "true"
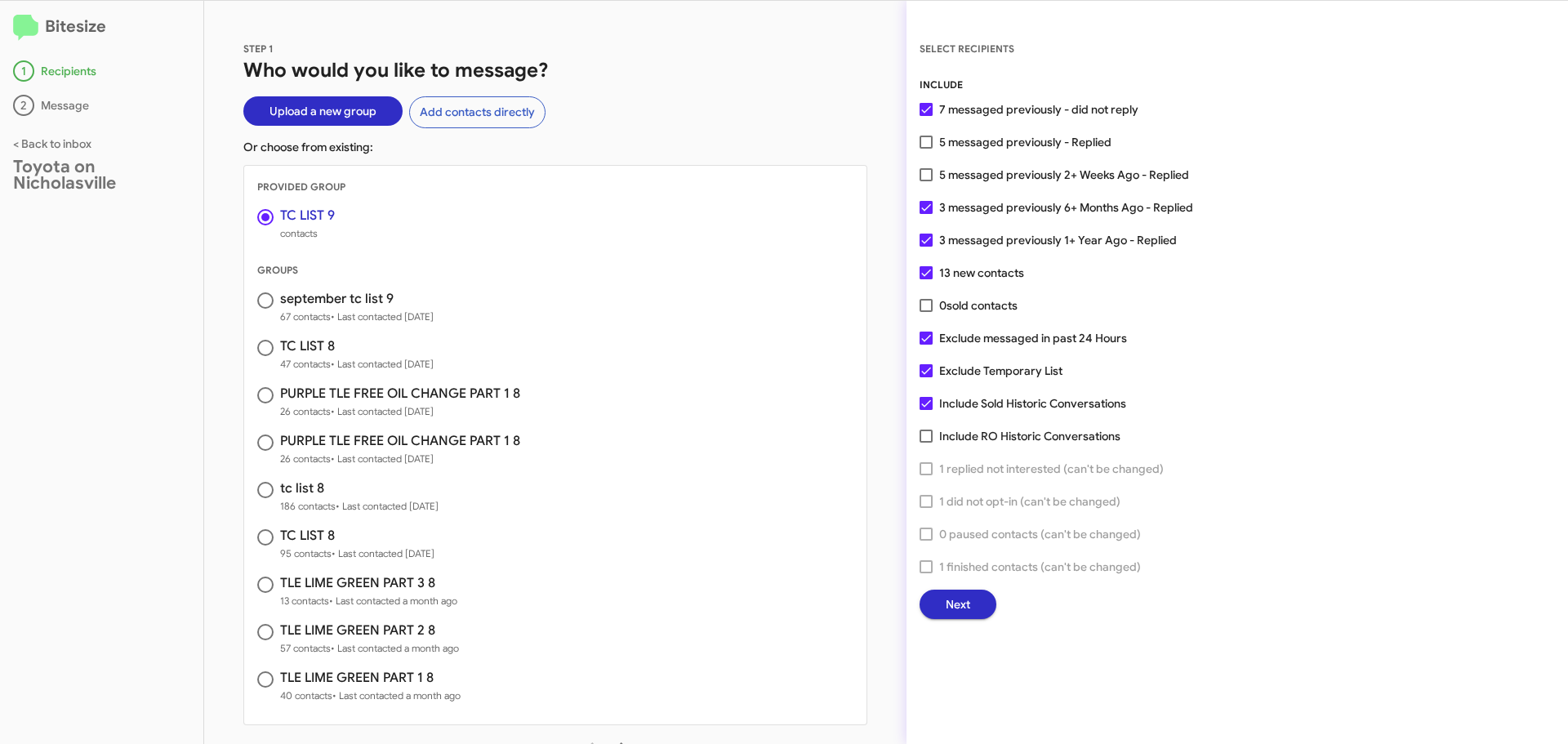
click at [926, 402] on span at bounding box center [925, 403] width 13 height 13
click at [926, 410] on input "Include Sold Historic Conversations" at bounding box center [925, 410] width 1 height 1
checkbox input "false"
click at [926, 374] on span at bounding box center [925, 371] width 13 height 13
click at [926, 377] on input "Exclude Temporary List" at bounding box center [925, 377] width 1 height 1
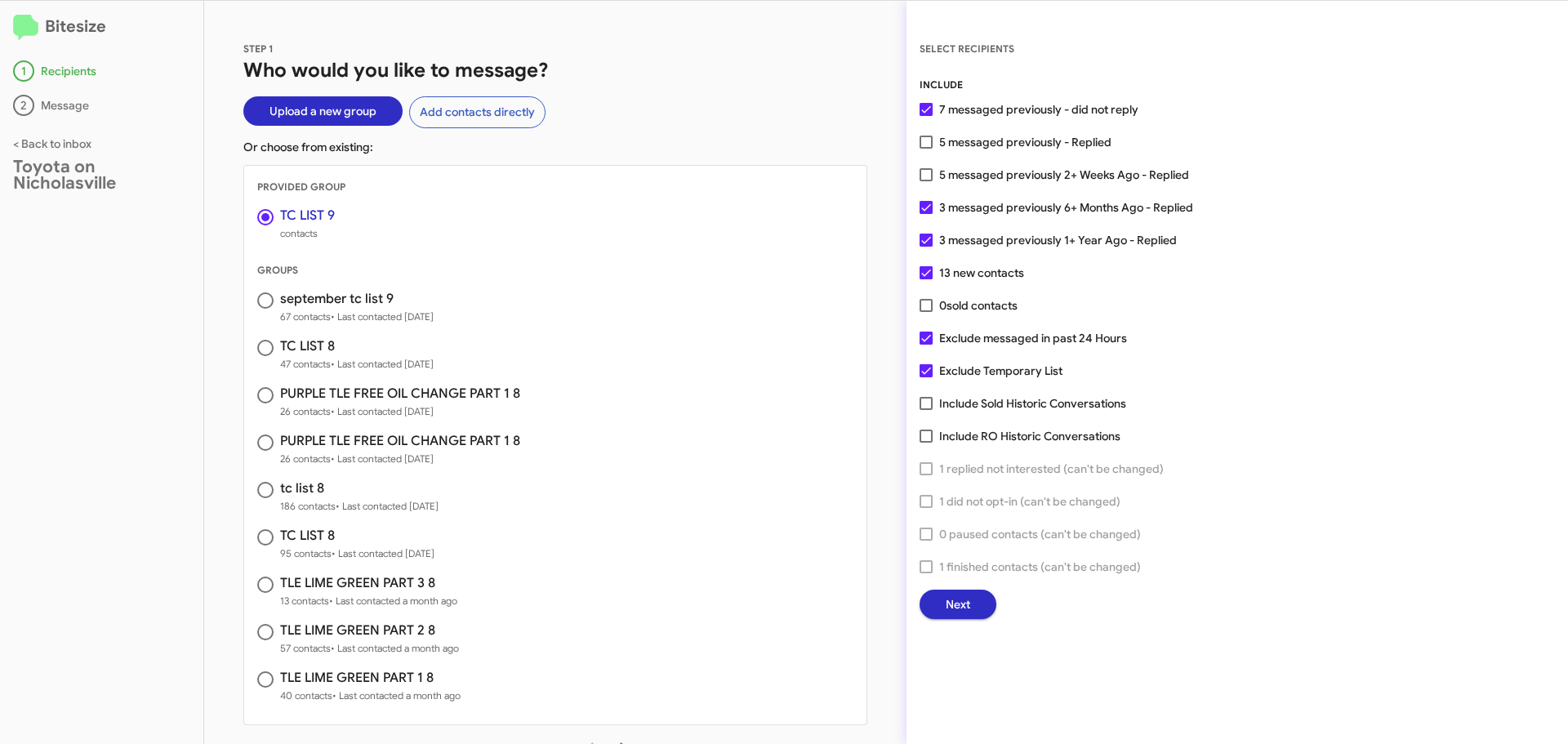
checkbox input "false"
click at [953, 607] on span "Next" at bounding box center [958, 605] width 24 height 29
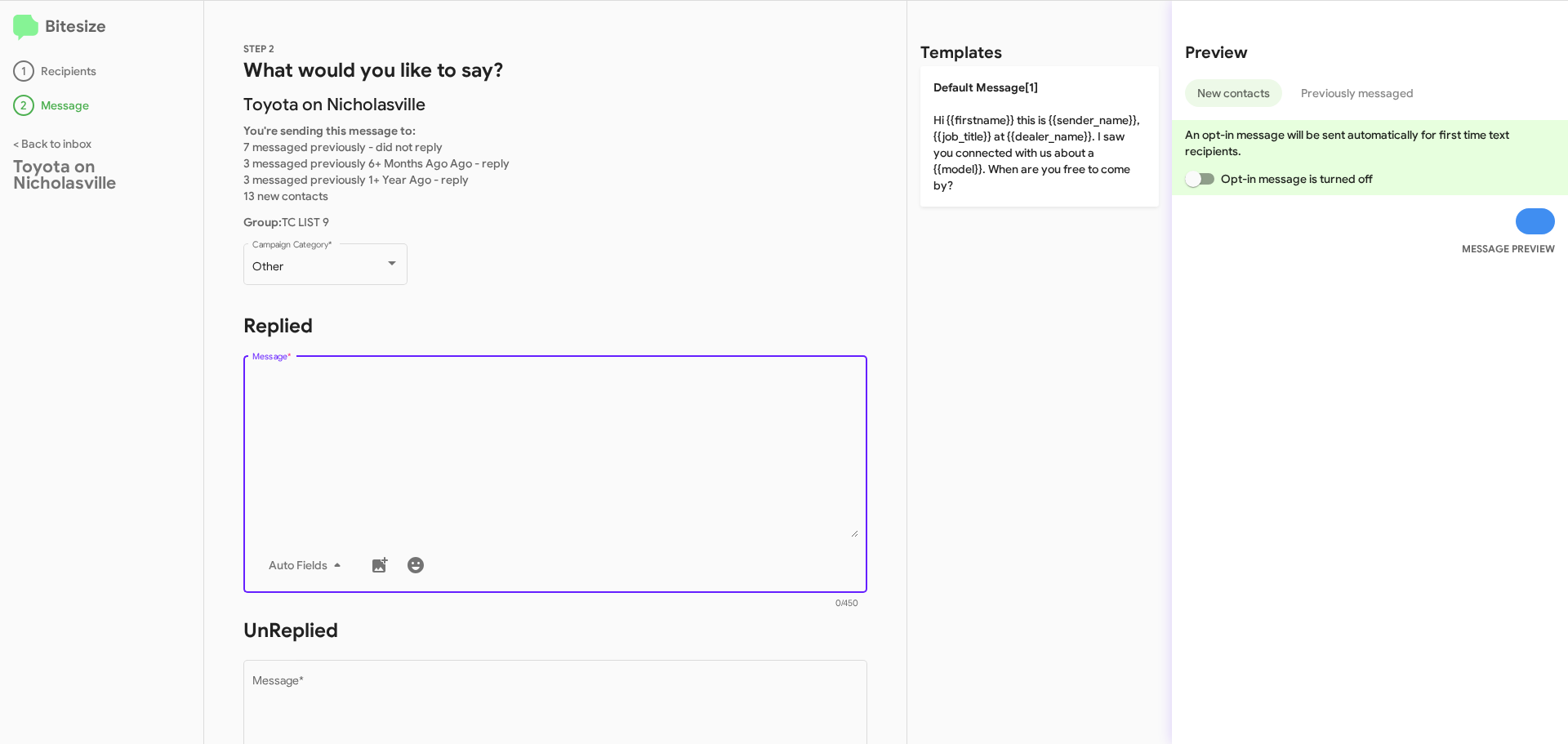
paste textarea "Hi {{firstname}}, this is Faith with Toyota on Nicholasville. Your {{make}} {{m…"
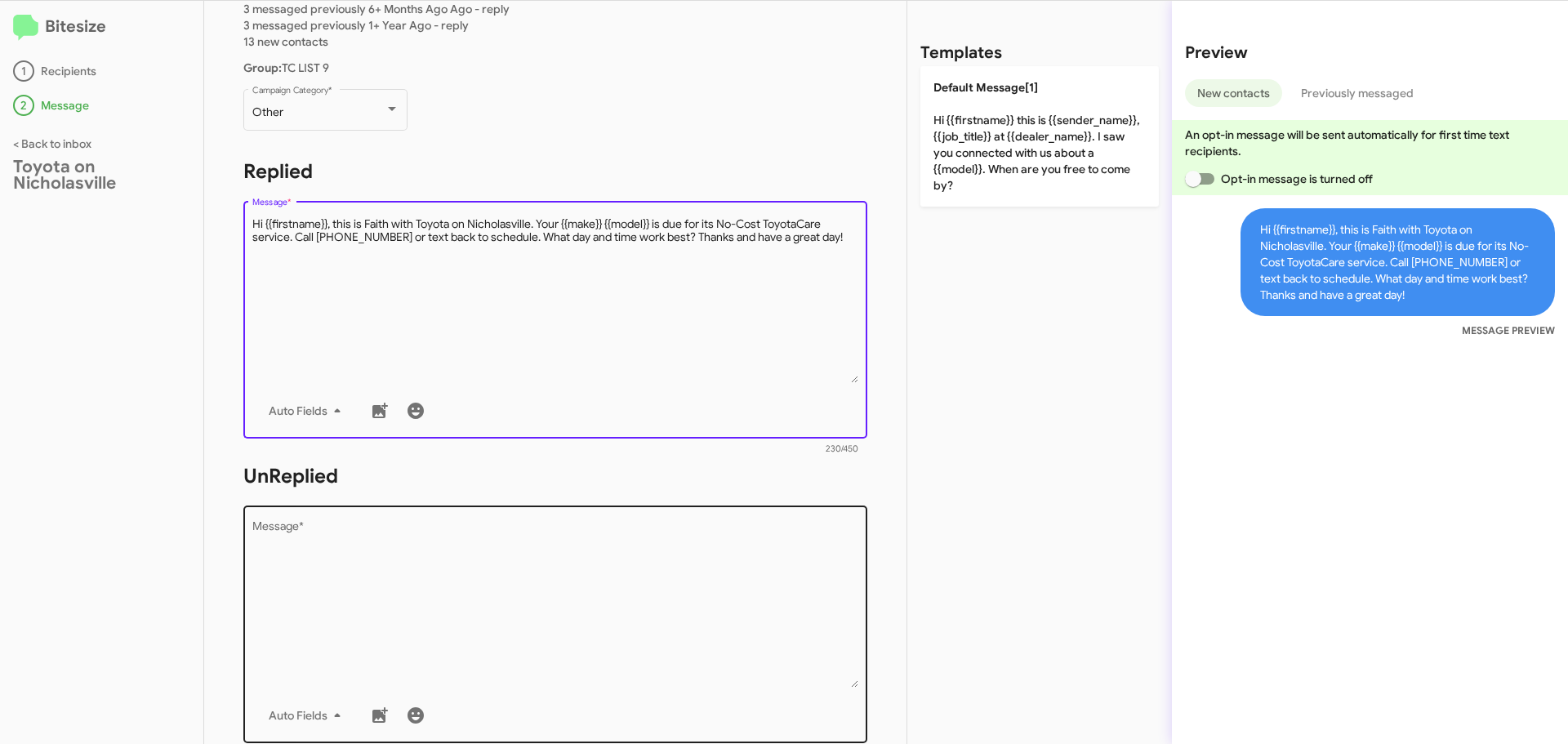
scroll to position [272, 0]
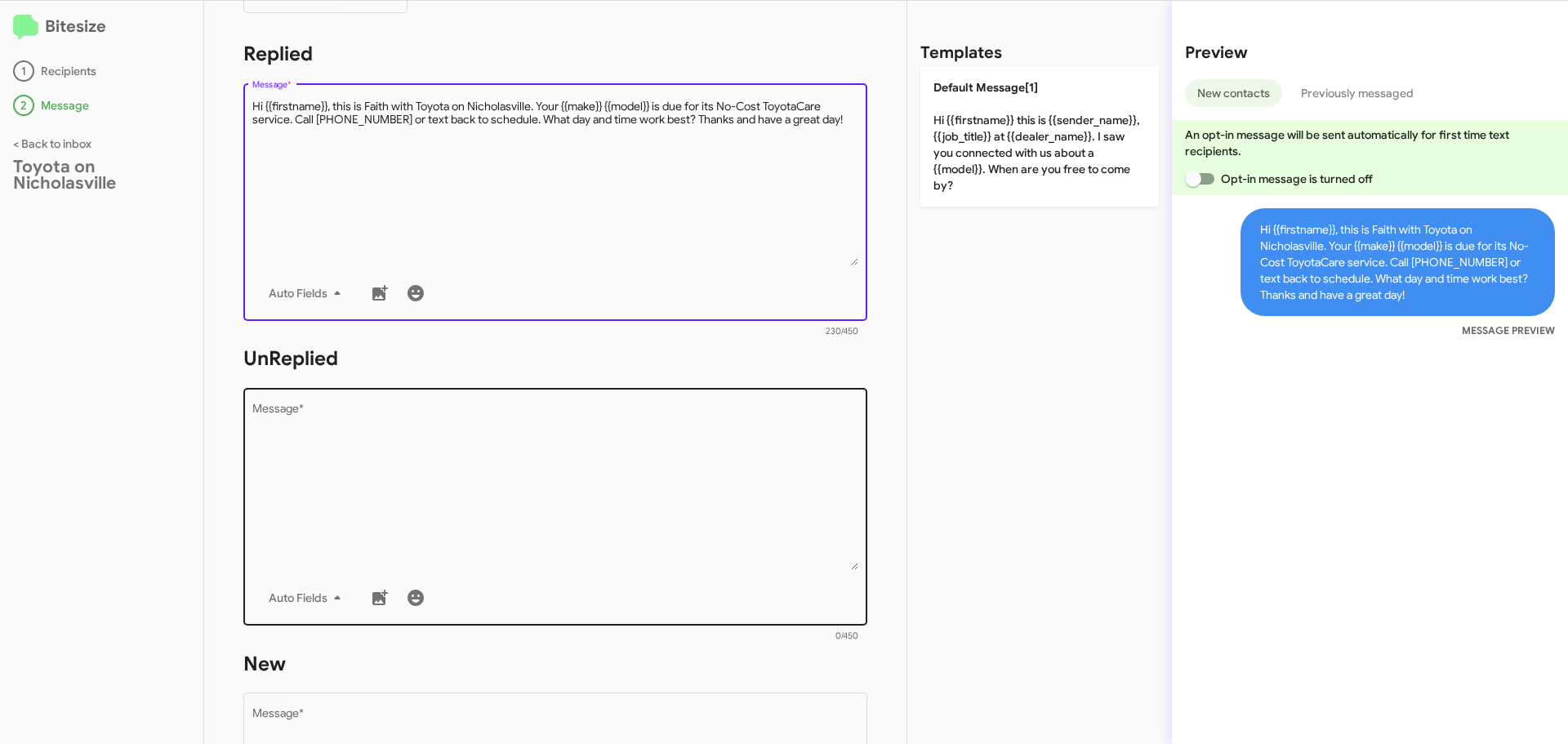
type textarea "Hi {{firstname}}, this is Faith with Toyota on Nicholasville. Your {{make}} {{m…"
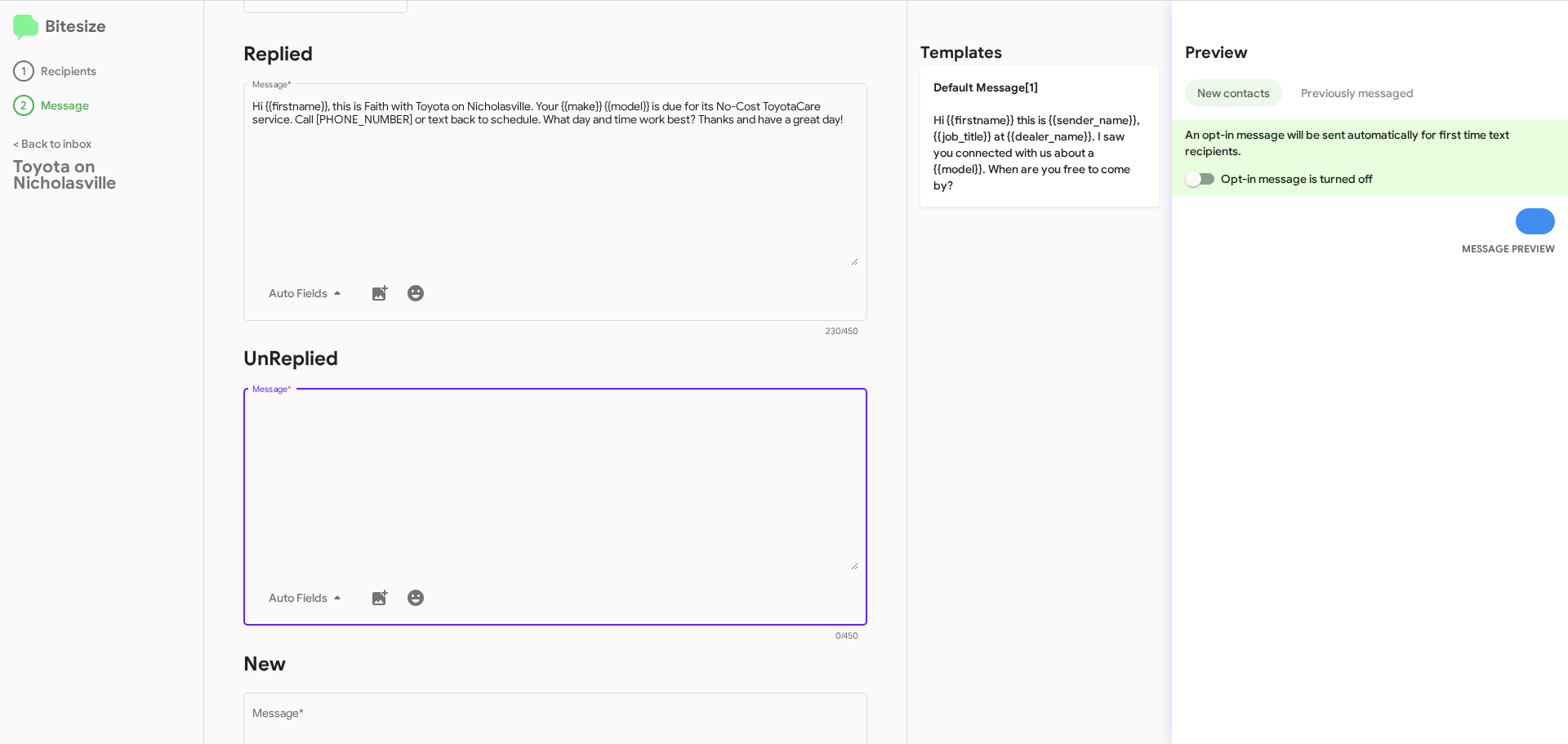
click at [351, 480] on textarea "Message *" at bounding box center [556, 487] width 607 height 167
paste textarea "Hi {{firstname}}, this is Faith with Toyota on Nicholasville. Your {{make}} {{m…"
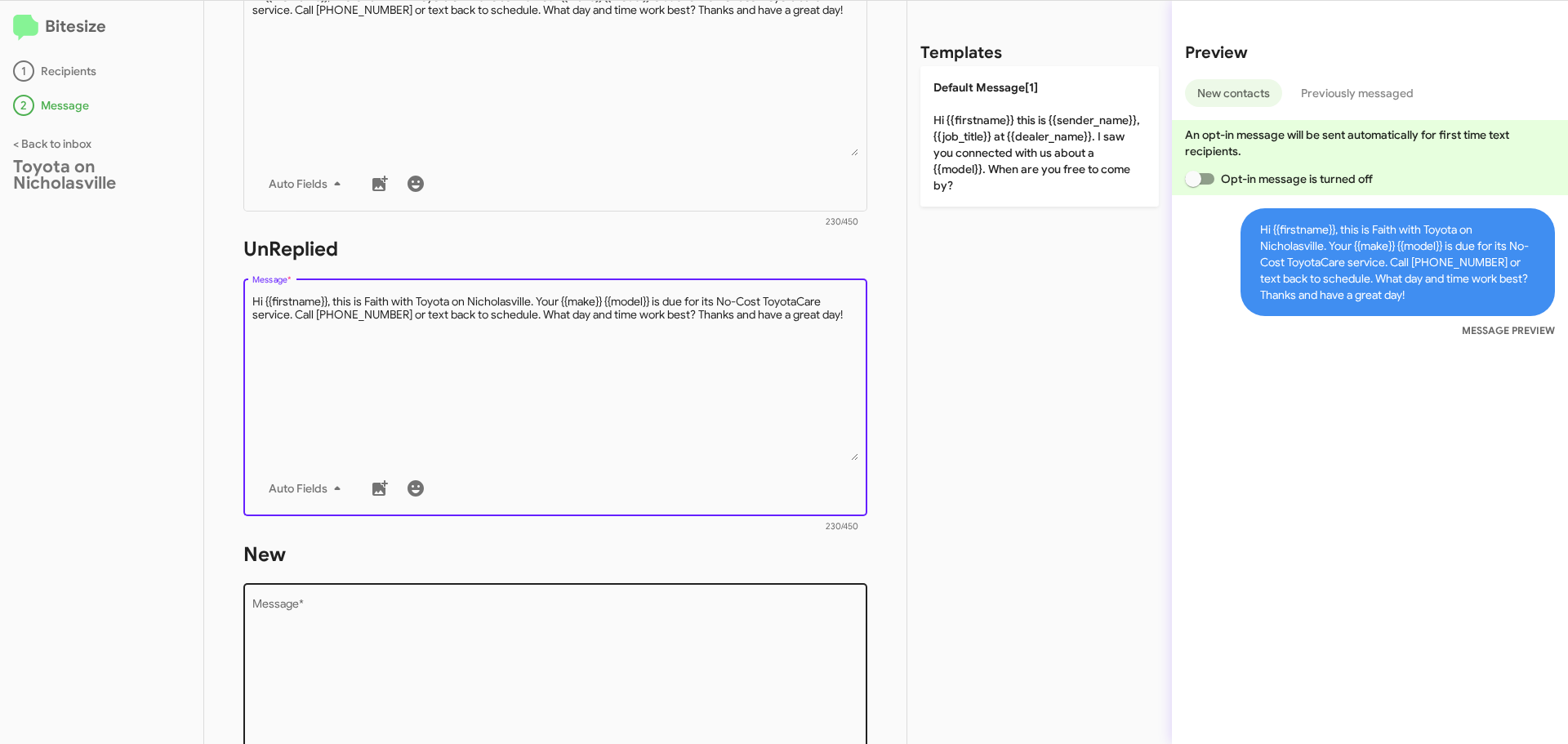
scroll to position [545, 0]
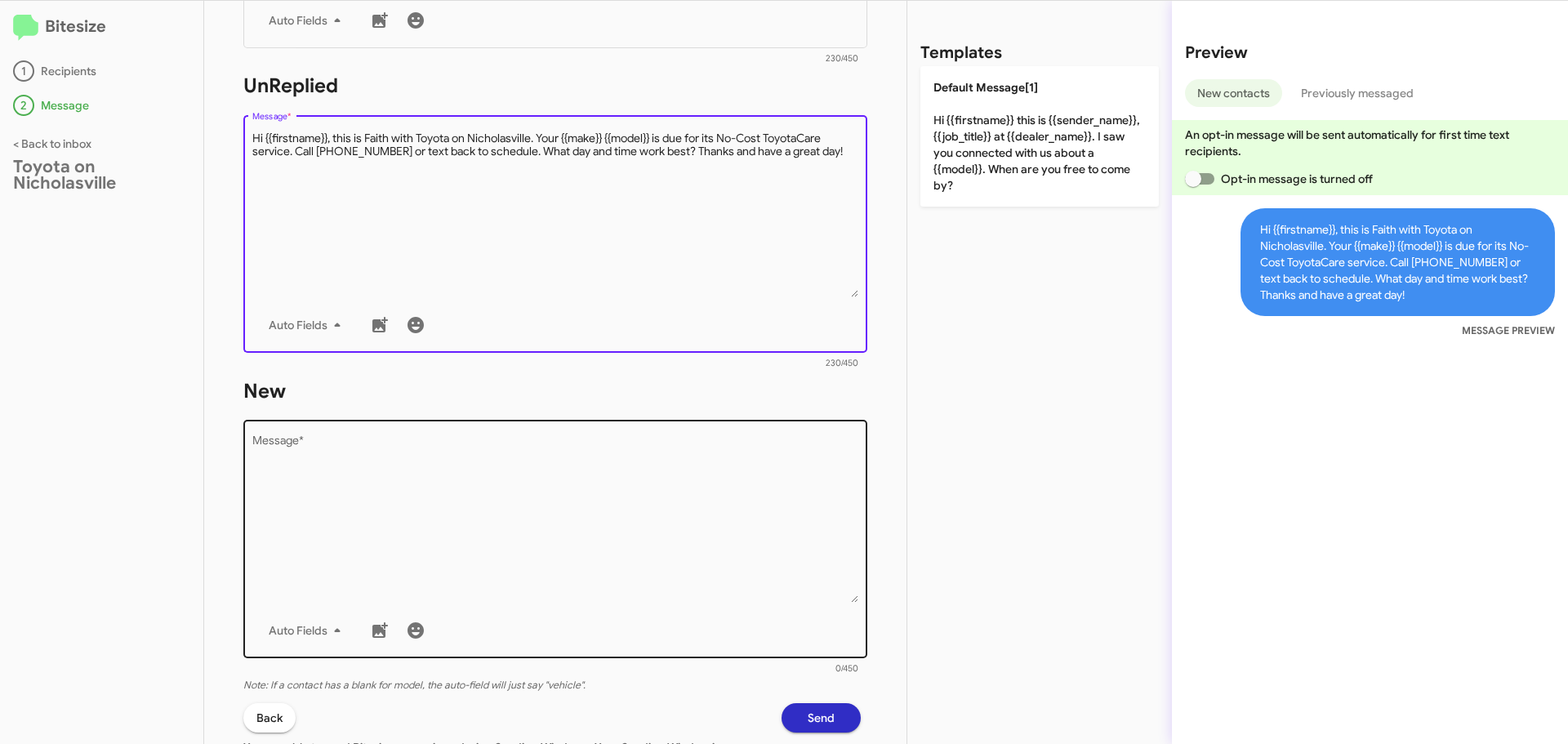
type textarea "Hi {{firstname}}, this is Faith with Toyota on Nicholasville. Your {{make}} {{m…"
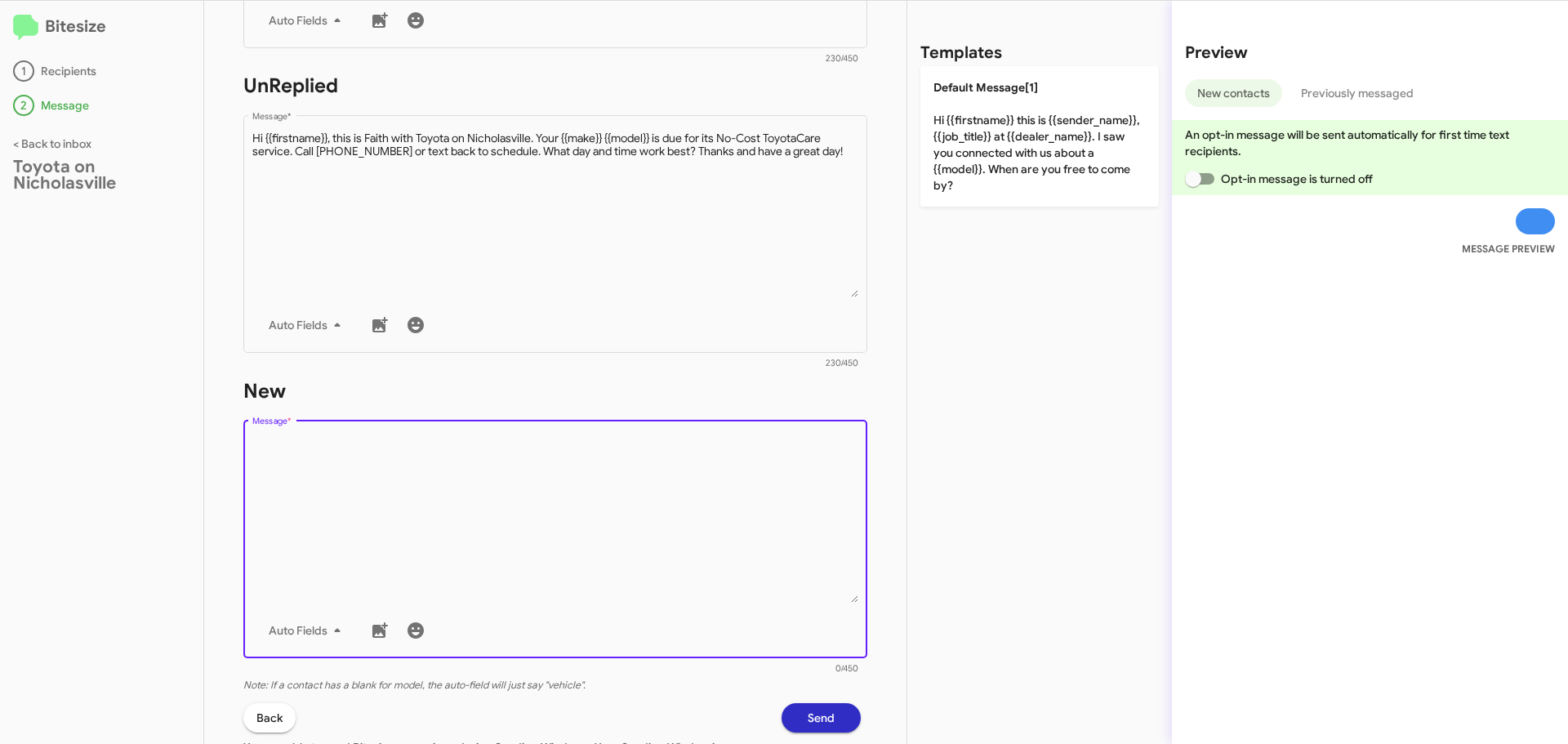
paste textarea "Hi {{firstname}}, this is Faith with Toyota on Nicholasville. Your {{make}} {{m…"
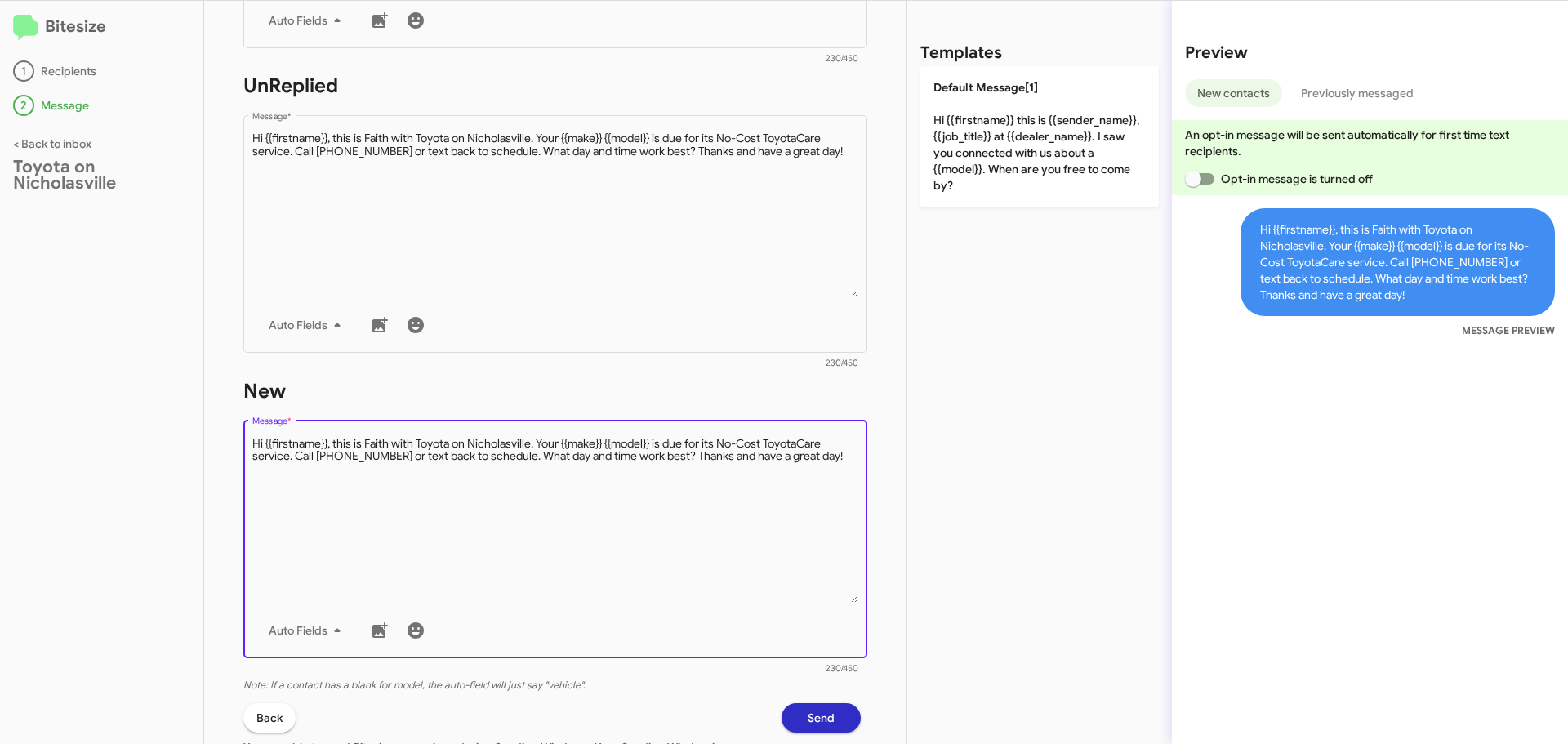
type textarea "Hi {{firstname}}, this is Faith with Toyota on Nicholasville. Your {{make}} {{m…"
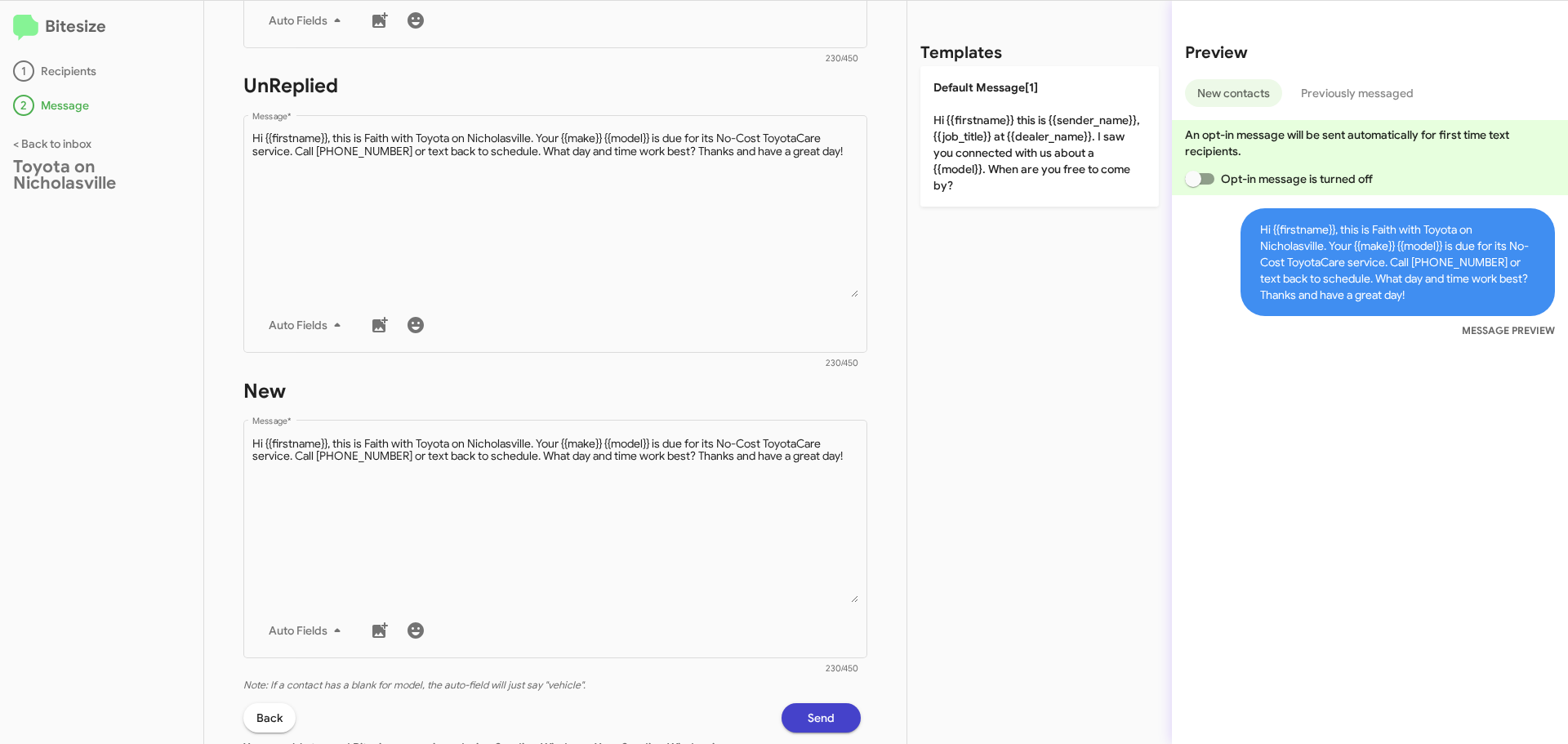
click at [821, 725] on span "Send" at bounding box center [821, 718] width 27 height 29
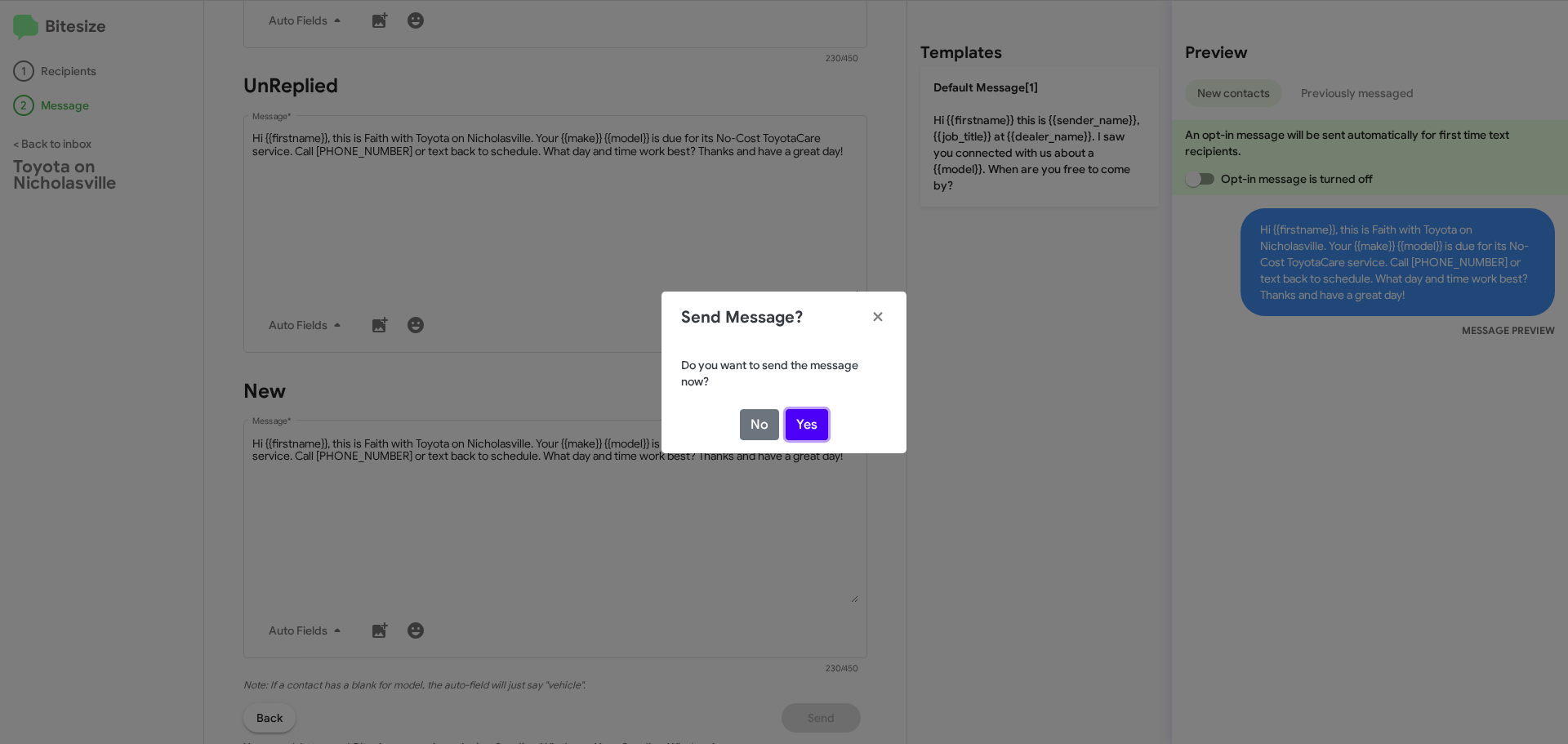
click at [816, 433] on button "Yes" at bounding box center [807, 425] width 43 height 31
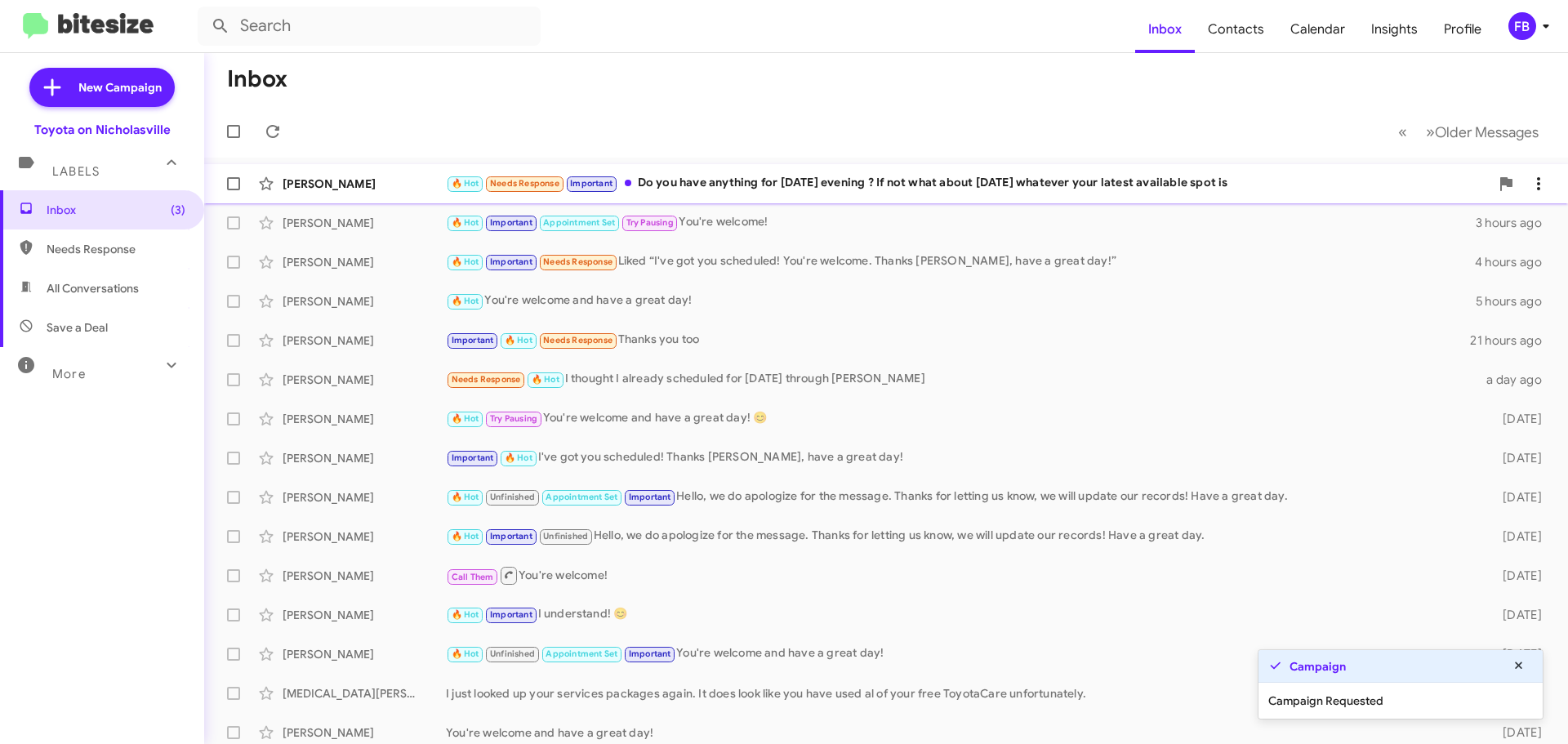
click at [839, 176] on div "🔥 Hot Needs Response Important Do you have anything for [DATE] evening ? If not…" at bounding box center [967, 182] width 1043 height 19
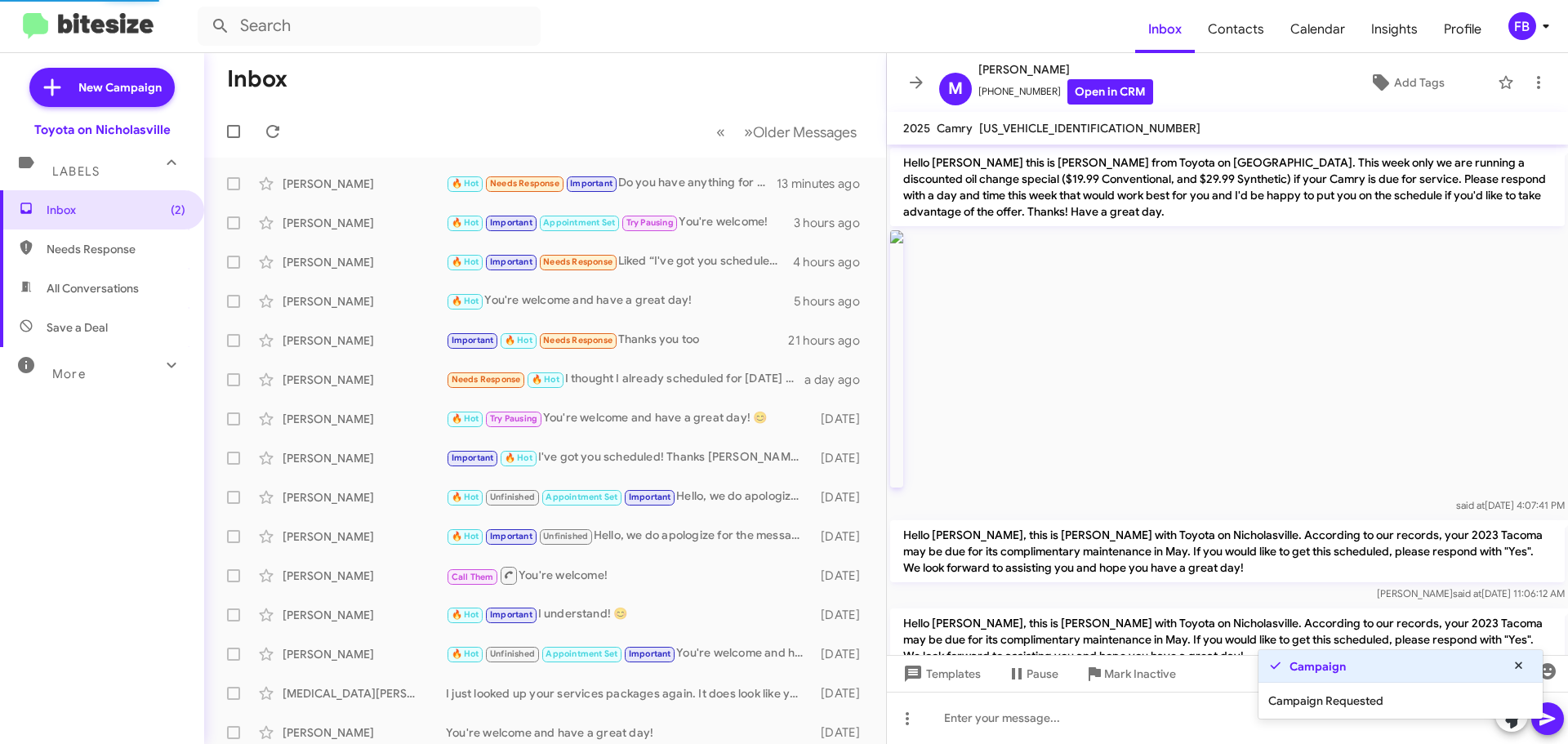
scroll to position [1185, 0]
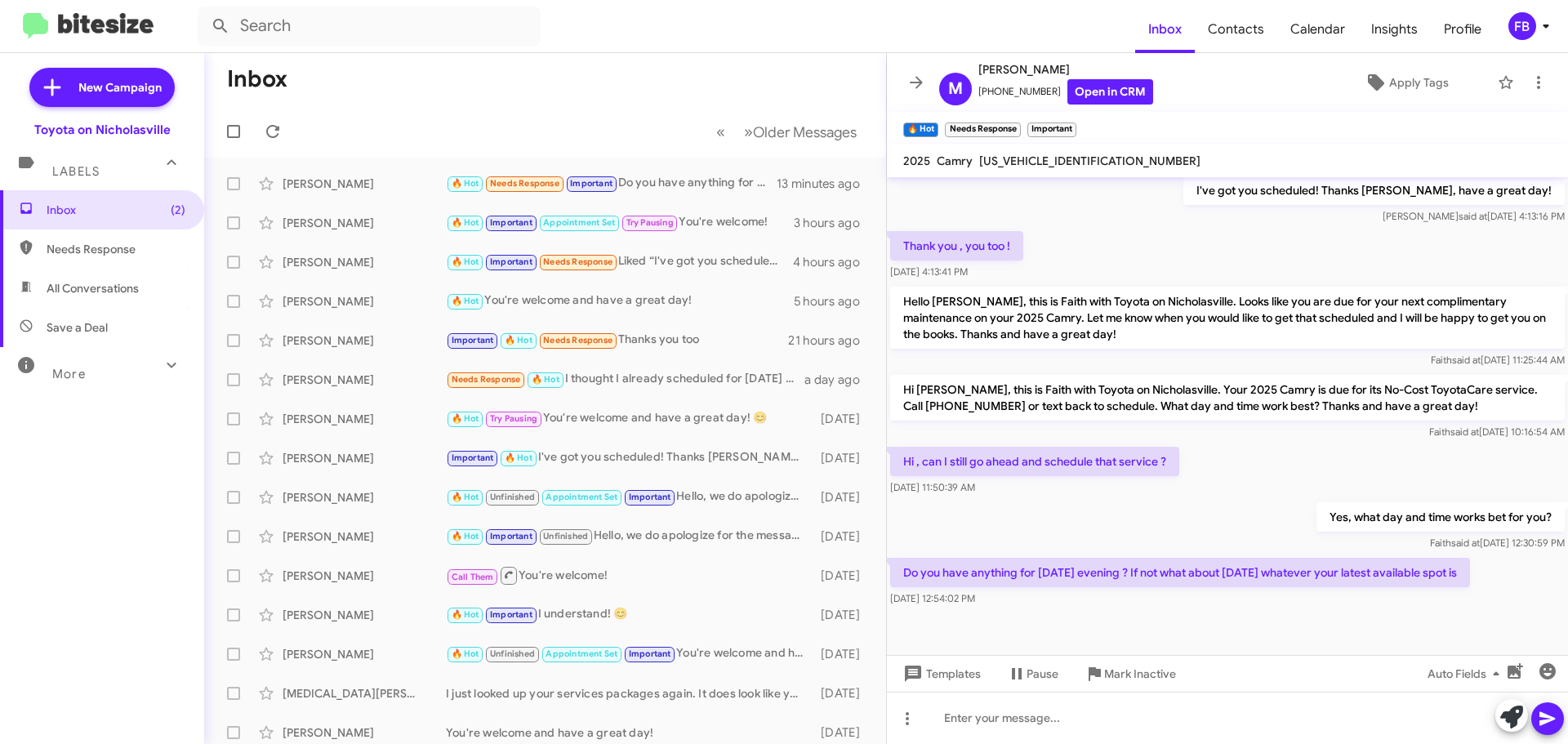
click at [1011, 164] on span "[US_VEHICLE_IDENTIFICATION_NUMBER]" at bounding box center [1089, 160] width 221 height 15
copy span "[US_VEHICLE_IDENTIFICATION_NUMBER]"
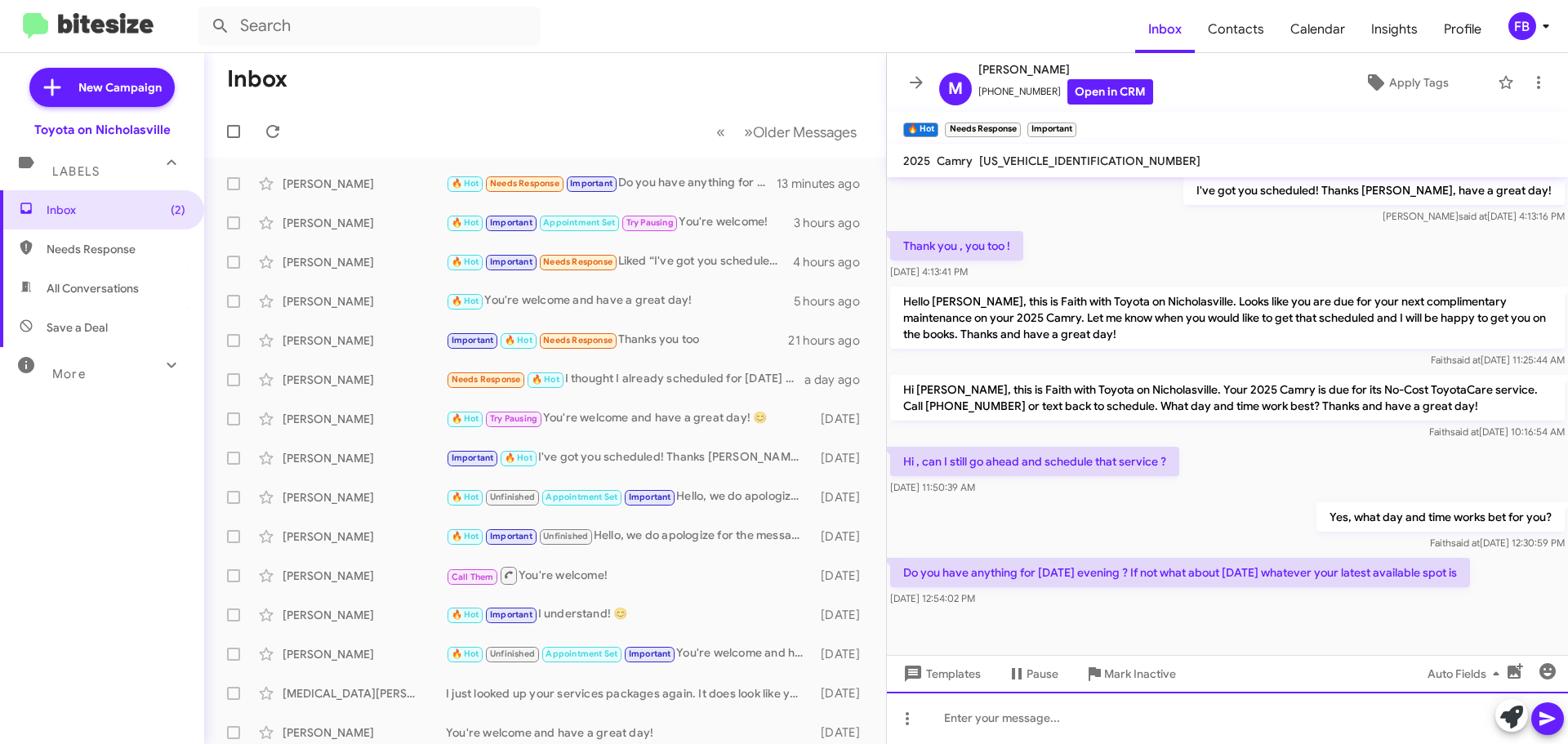
click at [984, 722] on div at bounding box center [1228, 718] width 682 height 53
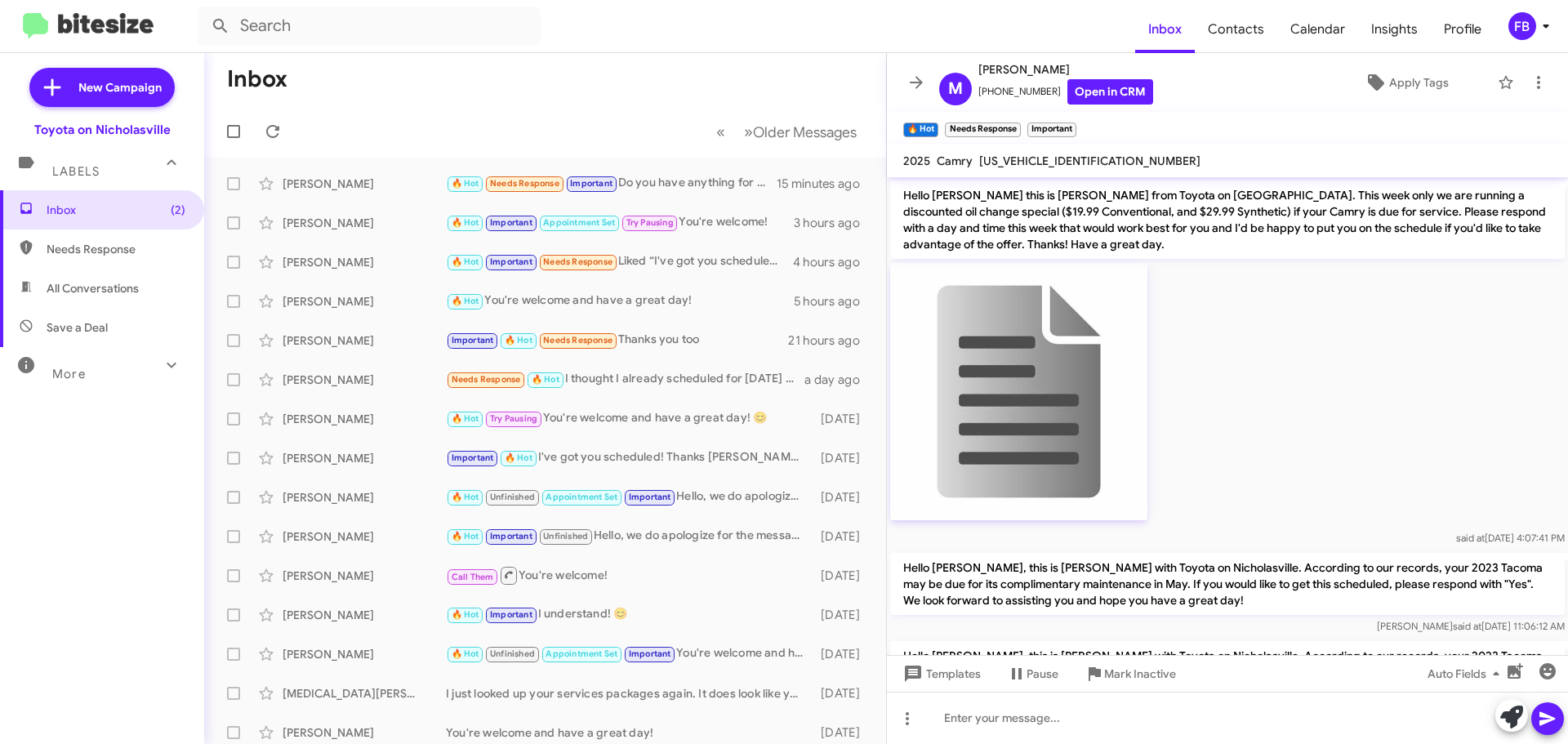
click at [112, 291] on span "All Conversations" at bounding box center [93, 288] width 93 height 17
type input "in:all-conversations"
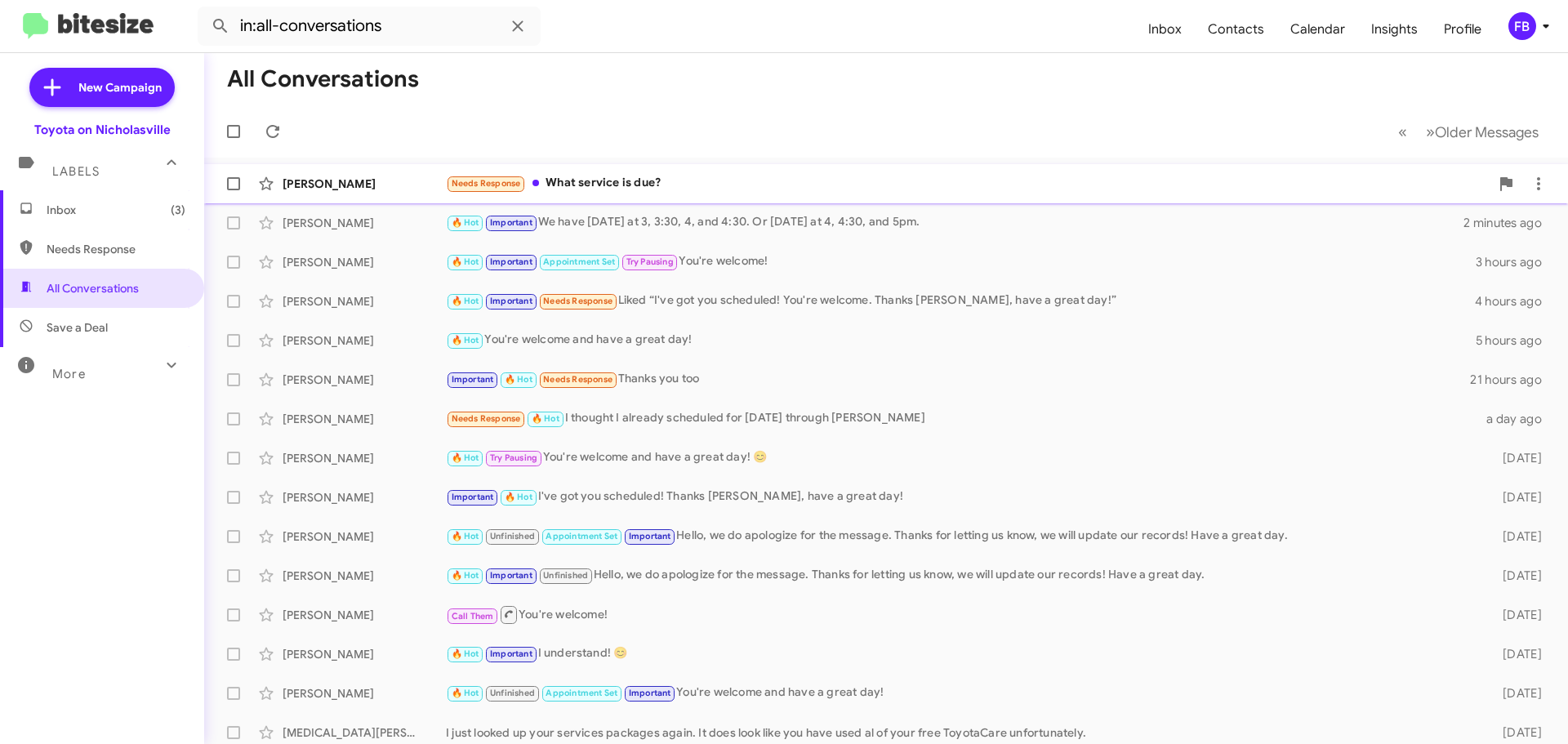
click at [673, 176] on div "Needs Response What service is due?" at bounding box center [967, 182] width 1043 height 19
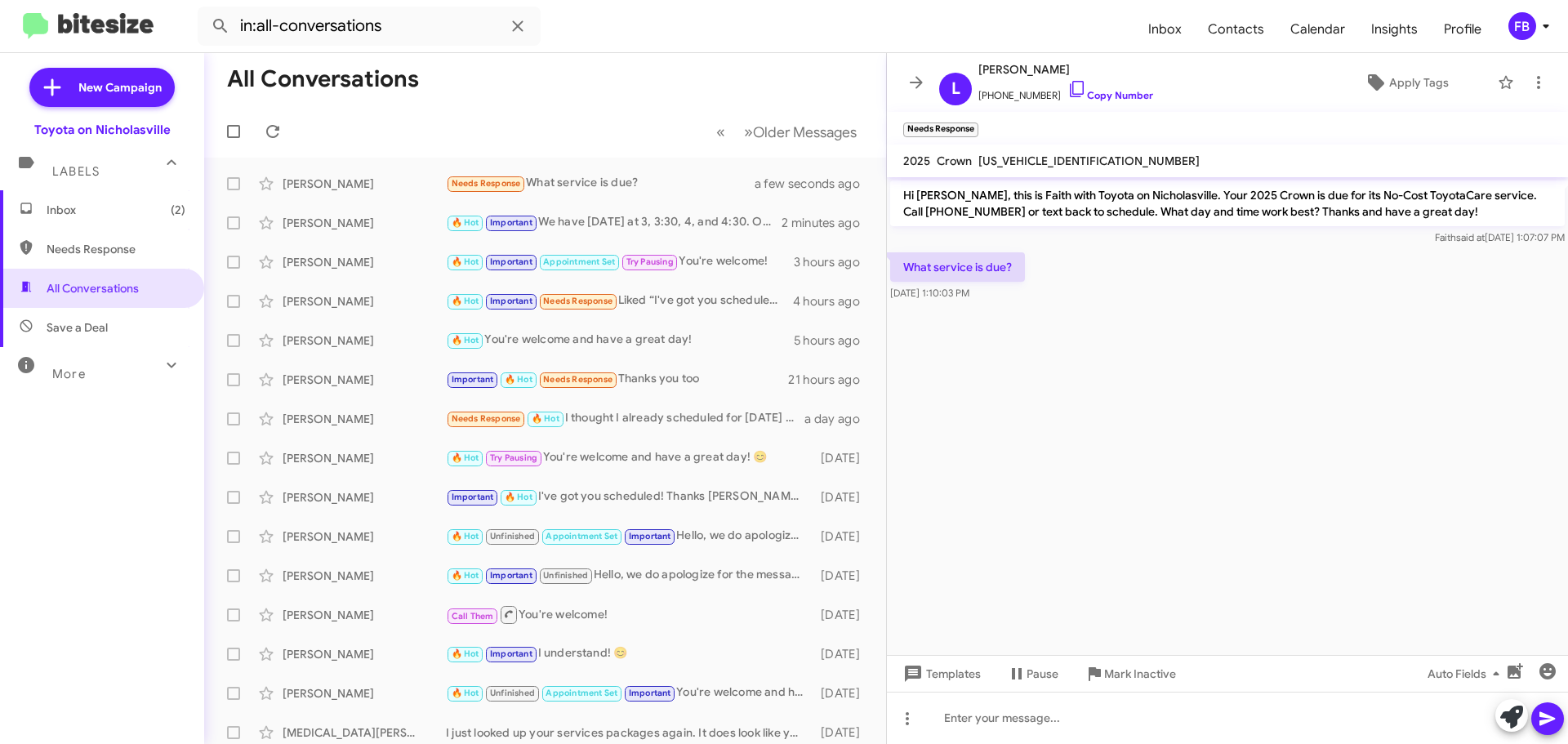
click at [1025, 160] on span "[US_VEHICLE_IDENTIFICATION_NUMBER]" at bounding box center [1088, 160] width 221 height 15
click at [1026, 160] on span "[US_VEHICLE_IDENTIFICATION_NUMBER]" at bounding box center [1088, 160] width 221 height 15
copy span "[US_VEHICLE_IDENTIFICATION_NUMBER]"
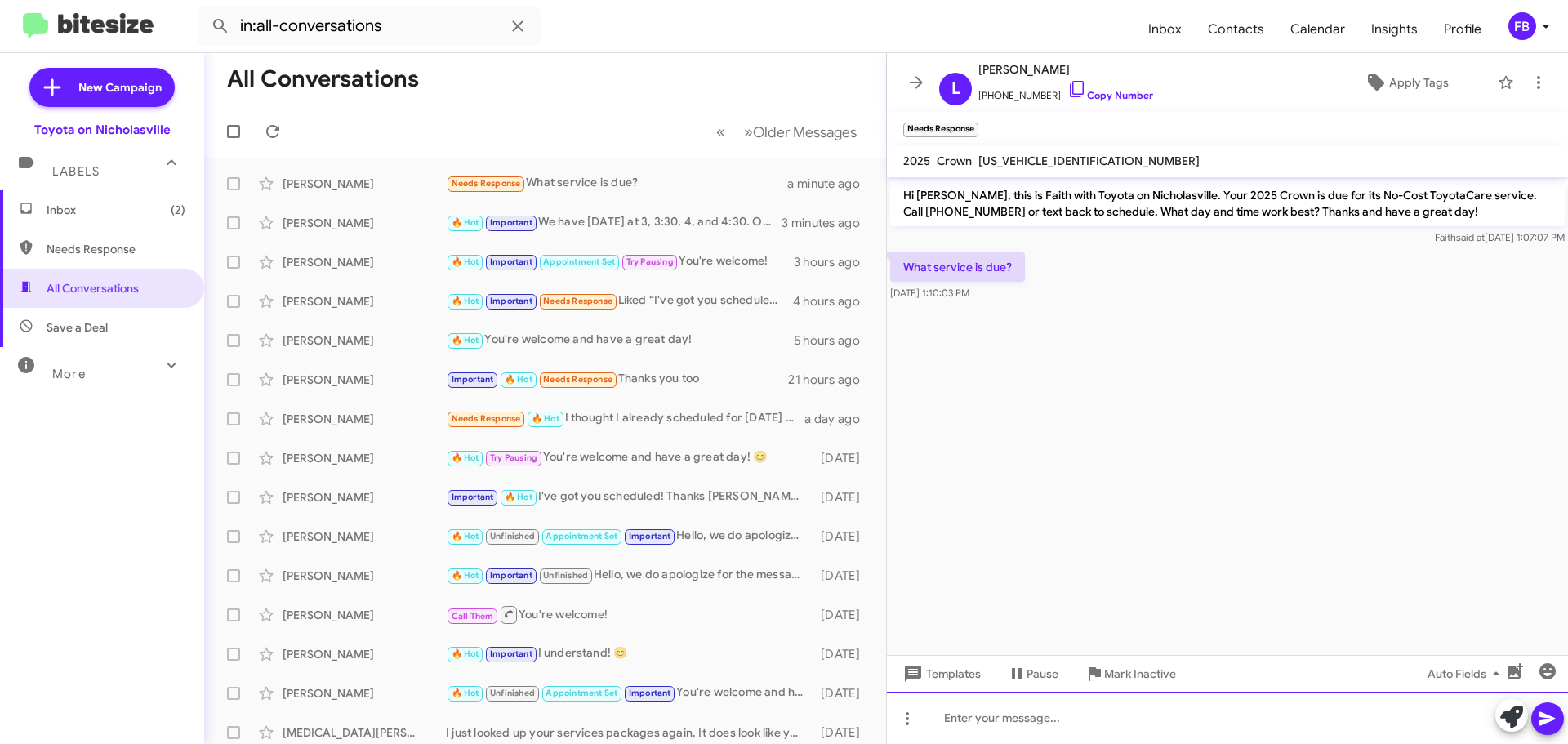
click at [1010, 735] on div at bounding box center [1228, 718] width 682 height 53
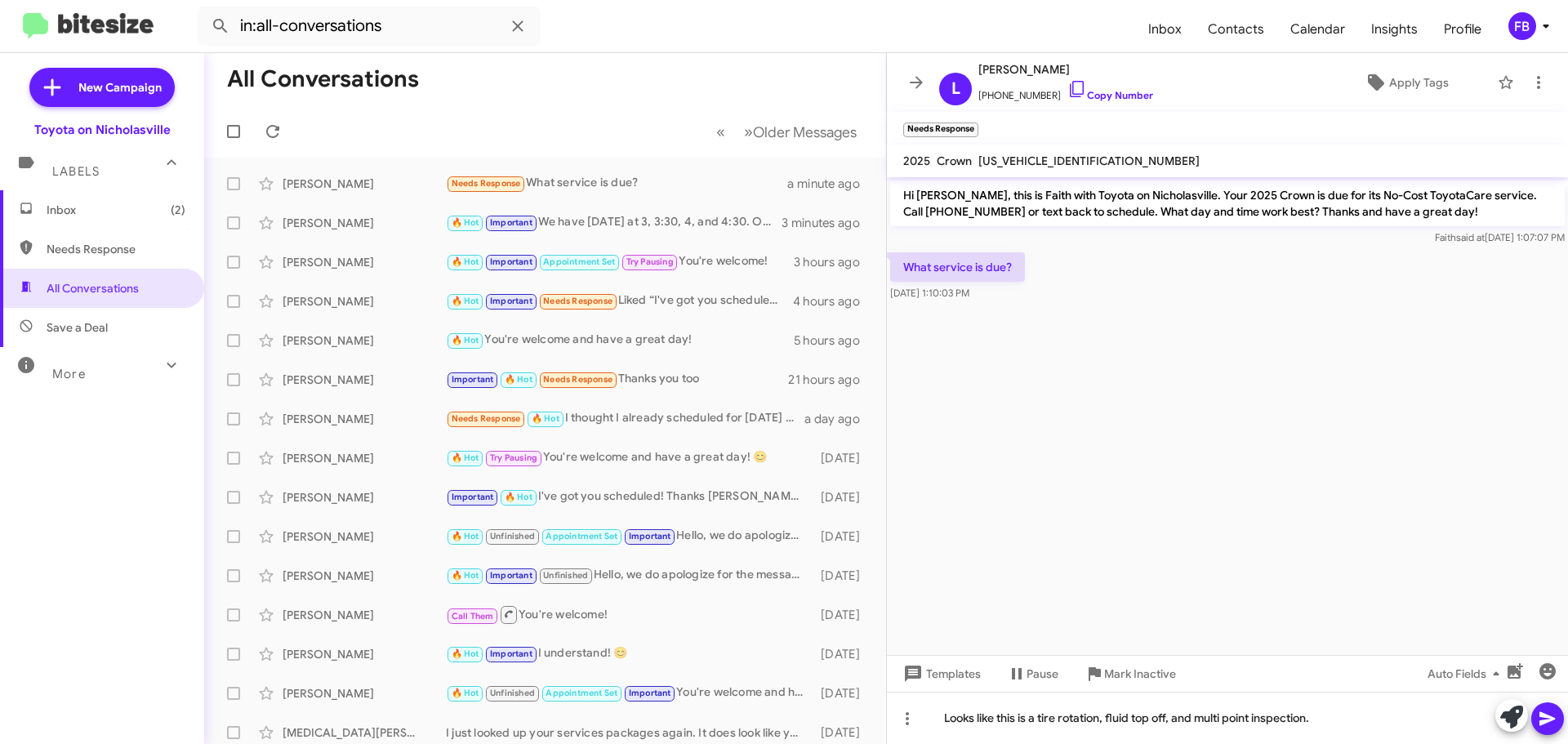
click at [1562, 707] on div at bounding box center [1530, 717] width 68 height 36
click at [1557, 715] on button at bounding box center [1548, 719] width 33 height 33
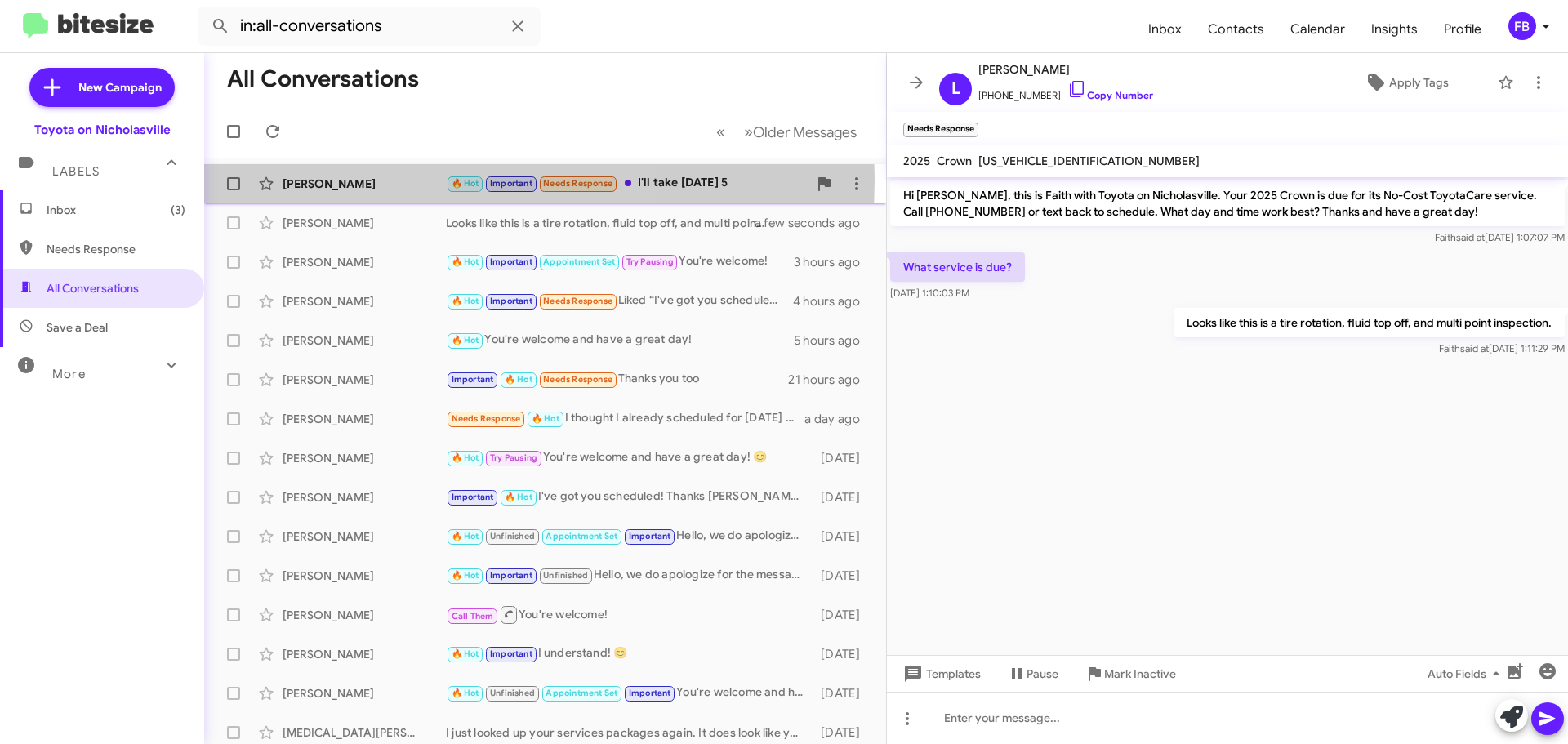
click at [350, 178] on div "[PERSON_NAME]" at bounding box center [365, 183] width 164 height 17
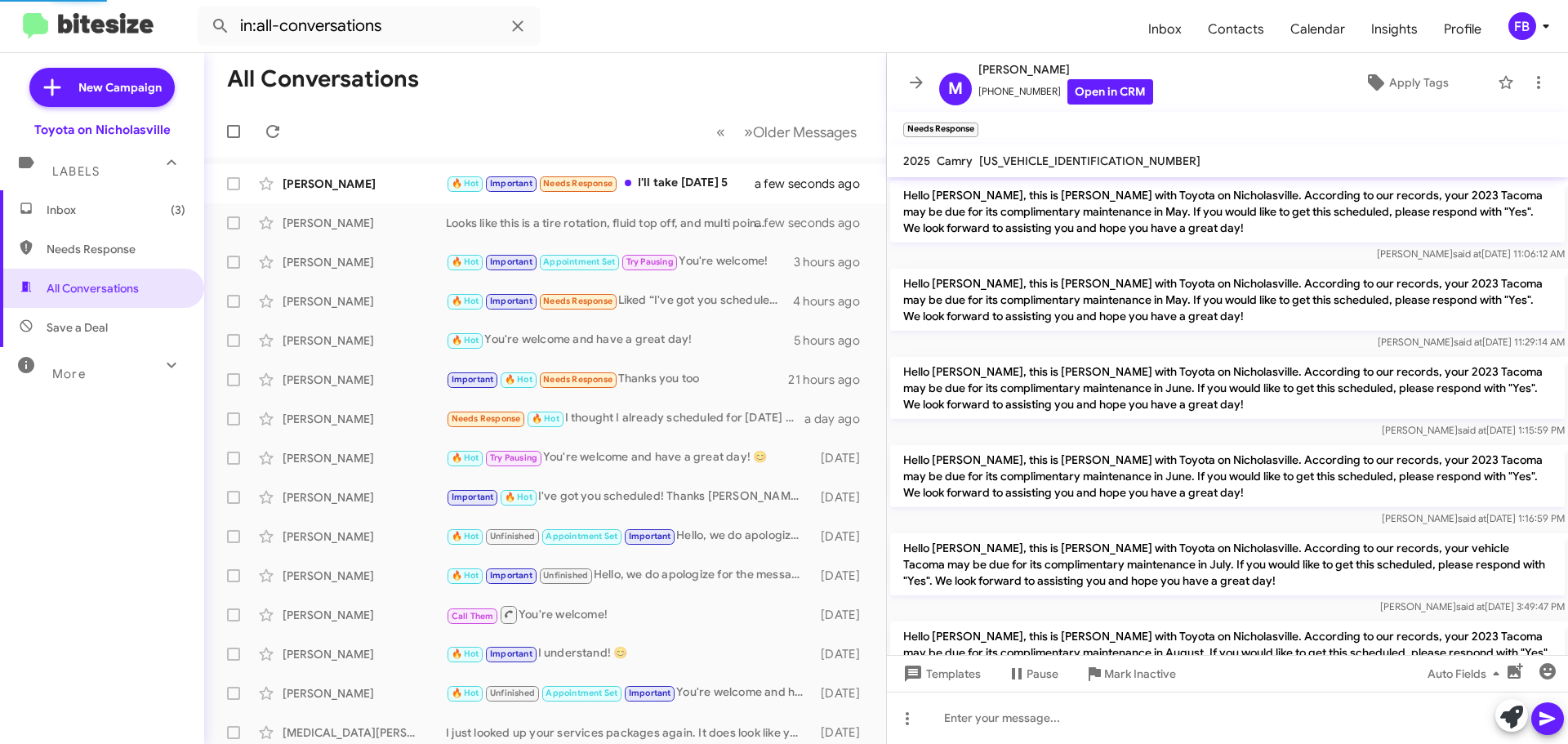
scroll to position [959, 0]
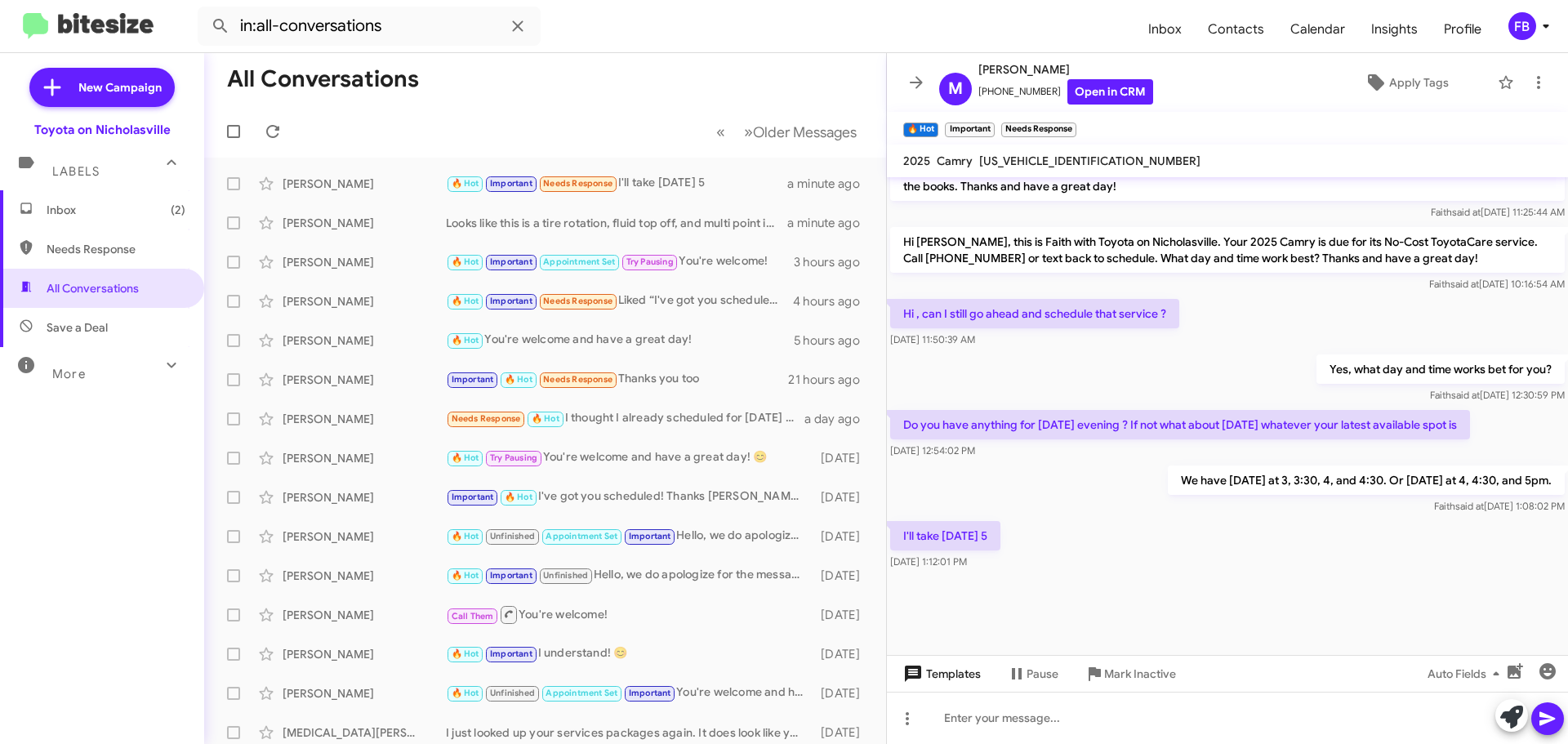
click at [939, 675] on span "Templates" at bounding box center [940, 674] width 81 height 29
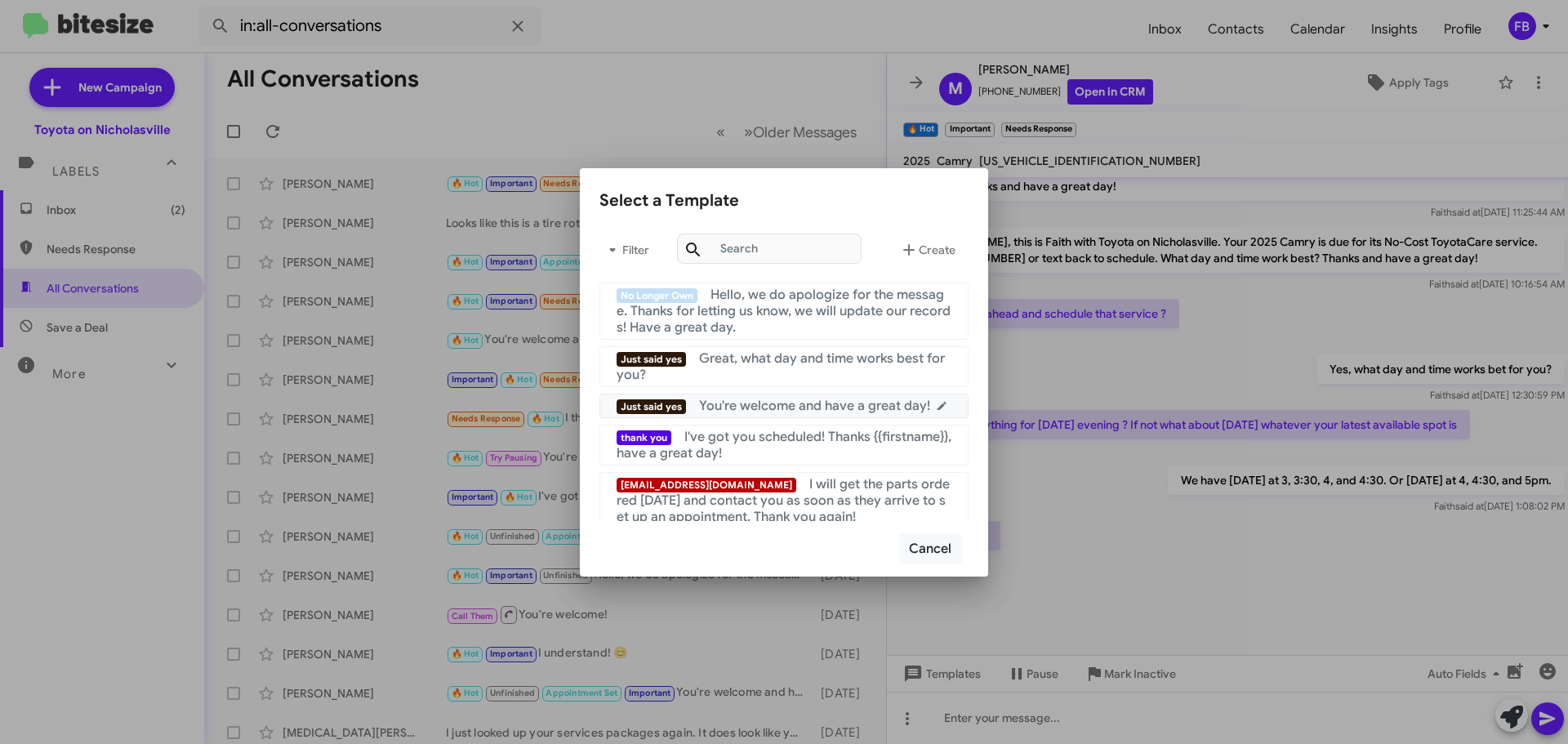
click at [851, 404] on span "You're welcome and have a great day!" at bounding box center [814, 406] width 231 height 17
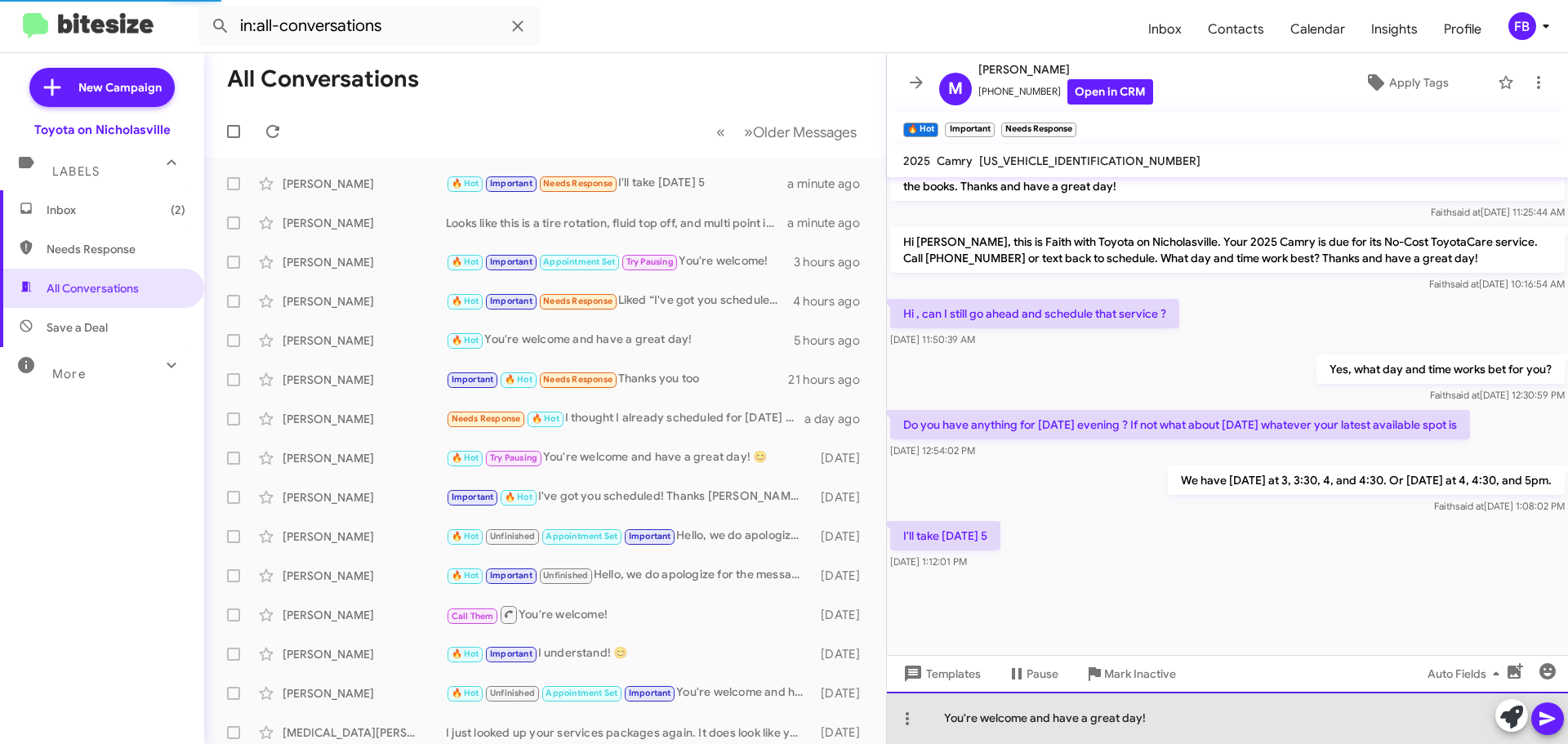
drag, startPoint x: 921, startPoint y: 686, endPoint x: 150, endPoint y: 644, distance: 772.1
click at [152, 644] on mat-sidenav-container "New Campaign Toyota on Nicholasville Labels Inbox (2) Needs Response All Conver…" at bounding box center [784, 398] width 1568 height 691
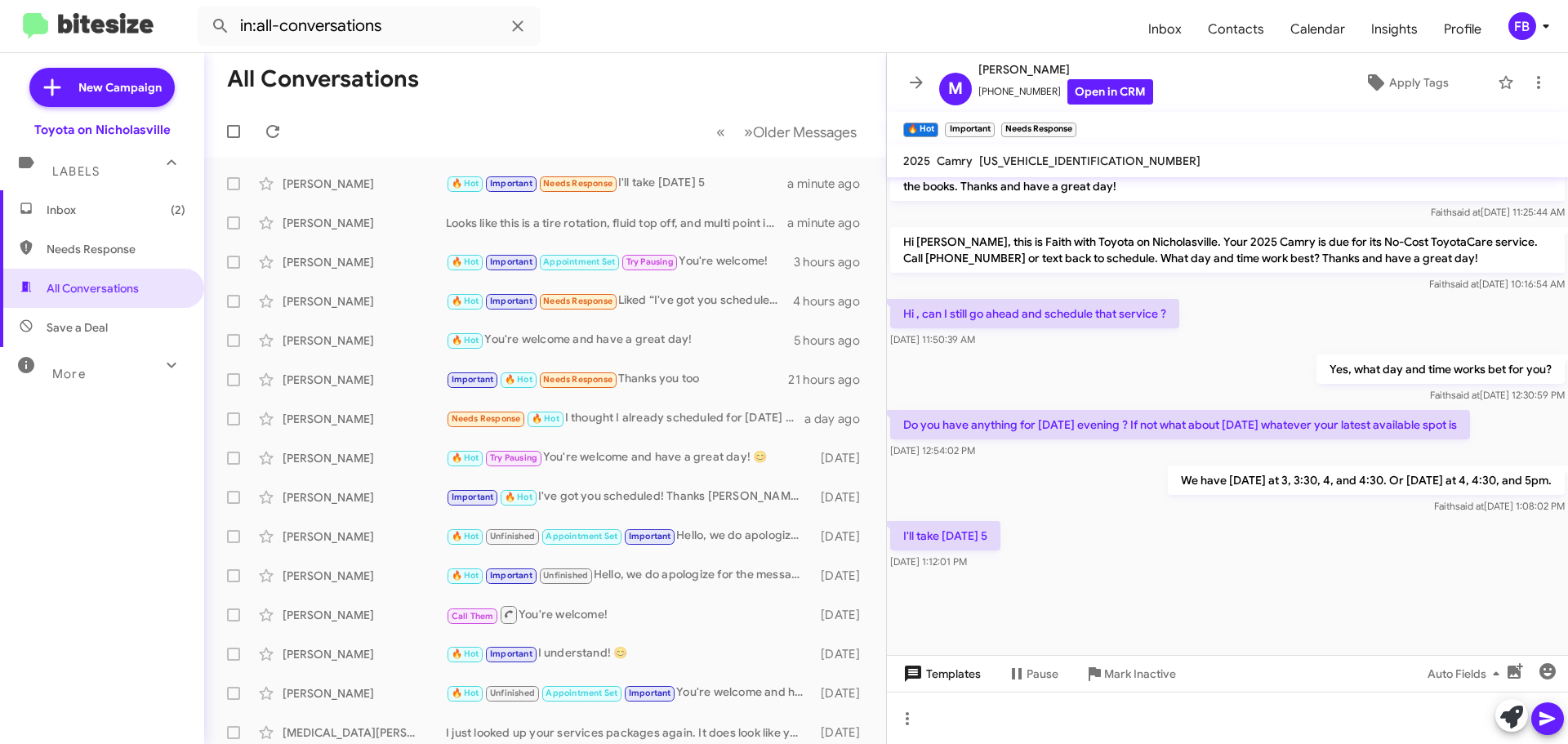
click at [928, 681] on span "Templates" at bounding box center [940, 674] width 81 height 29
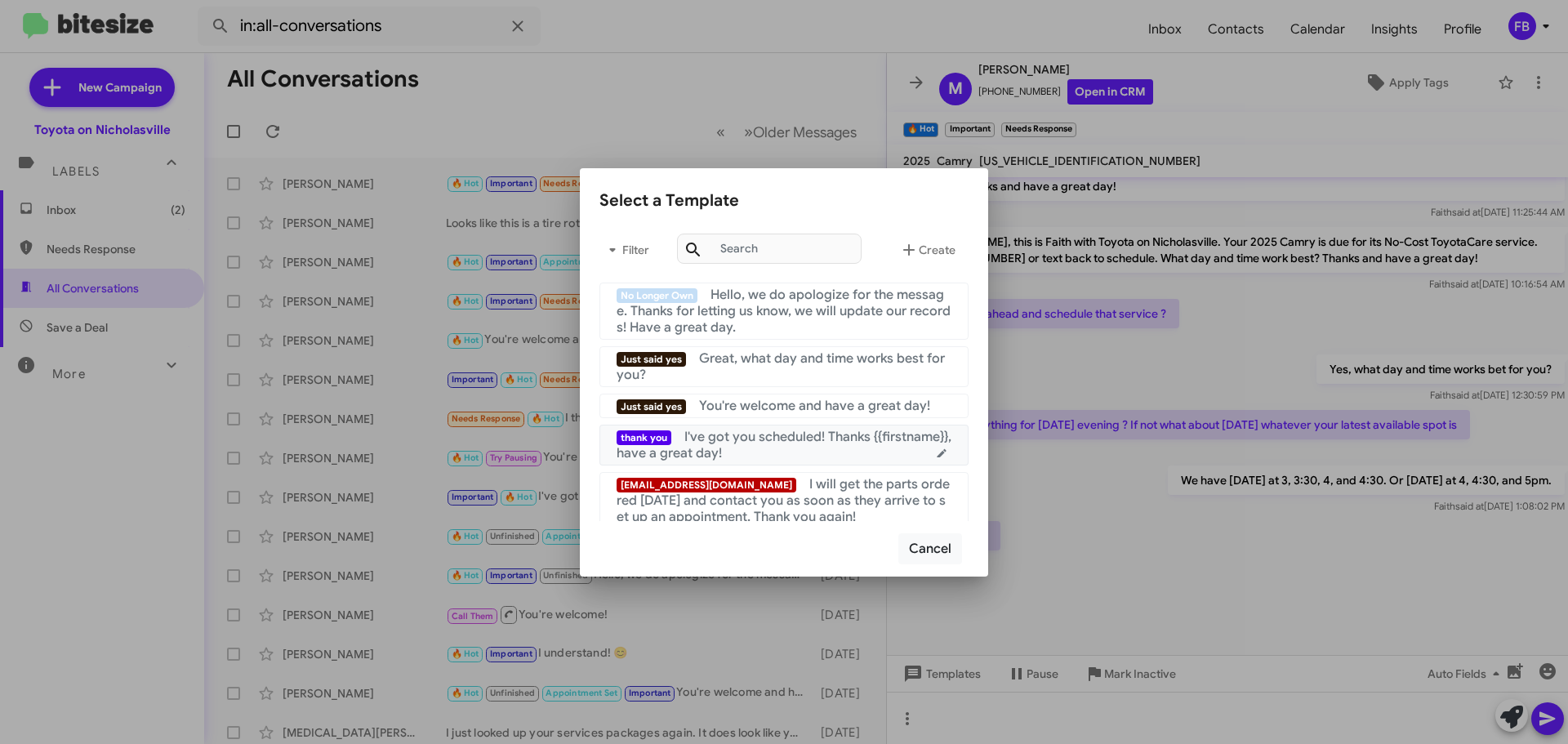
click at [807, 446] on div "thank you I've got you scheduled! Thanks {{firstname}}, have a great day!" at bounding box center [783, 446] width 334 height 33
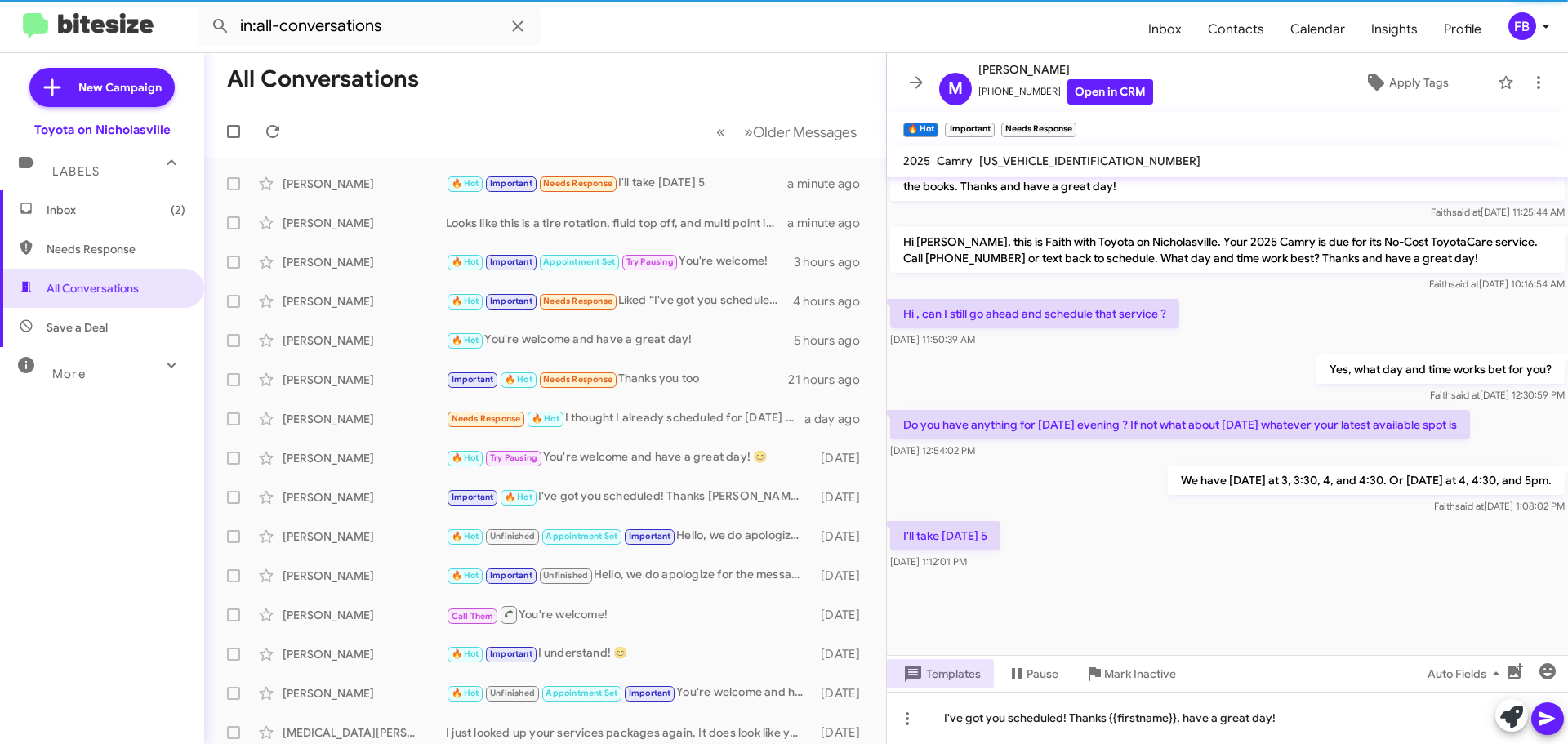
click at [1546, 716] on icon at bounding box center [1548, 719] width 16 height 14
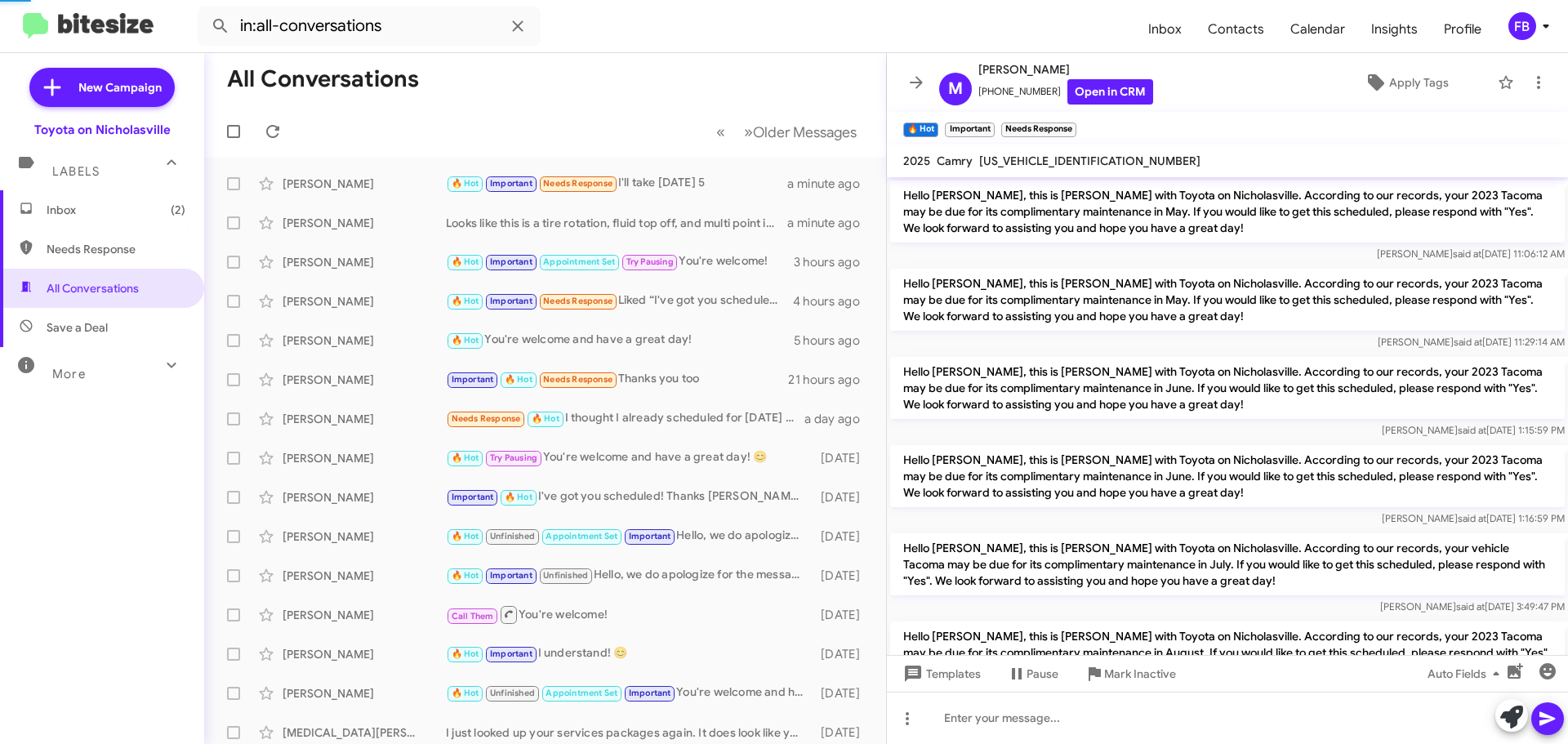
scroll to position [82, 0]
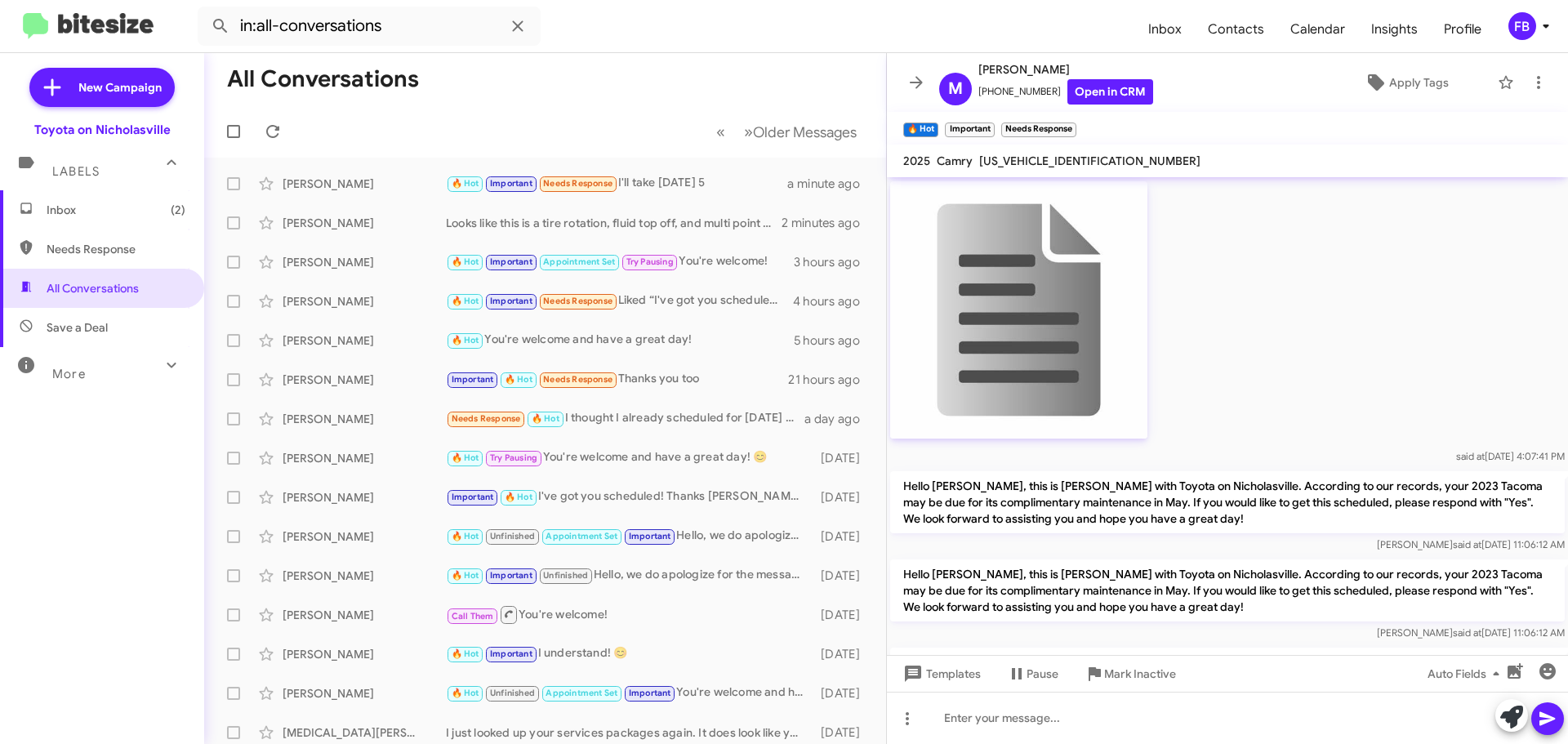
click at [1076, 156] on span "[US_VEHICLE_IDENTIFICATION_NUMBER]" at bounding box center [1089, 160] width 221 height 15
copy span "[US_VEHICLE_IDENTIFICATION_NUMBER]"
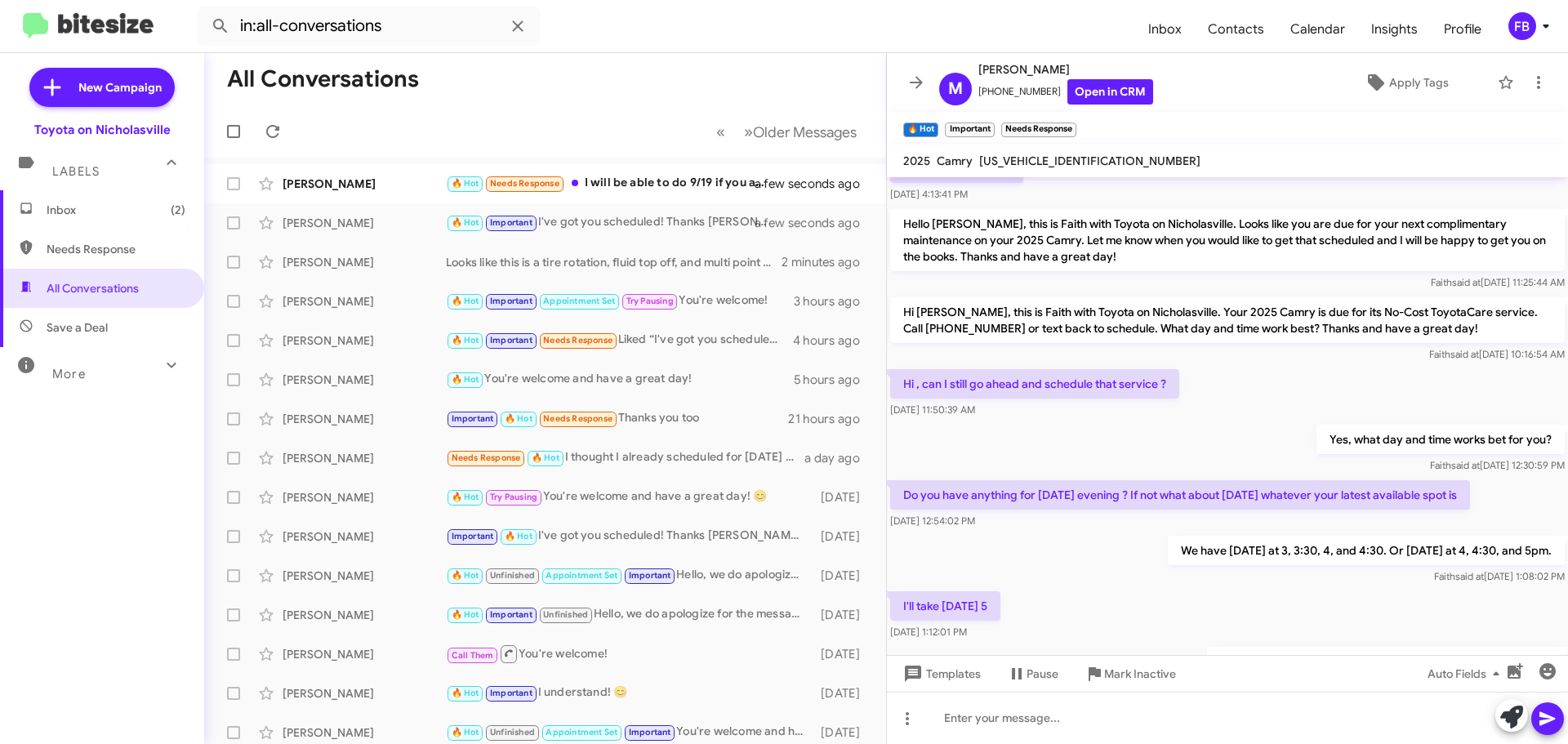
scroll to position [1488, 0]
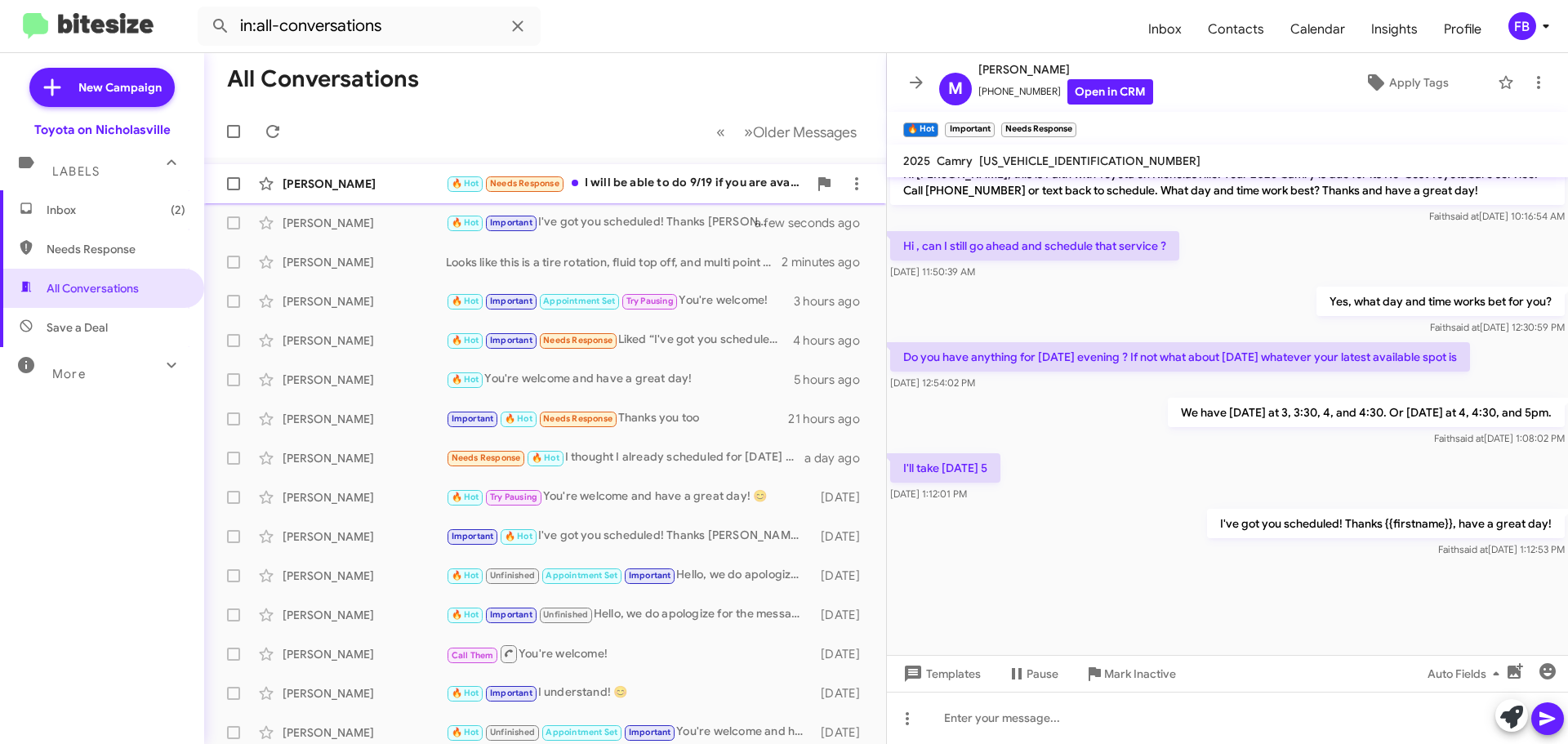
click at [345, 183] on div "[PERSON_NAME]" at bounding box center [365, 183] width 164 height 17
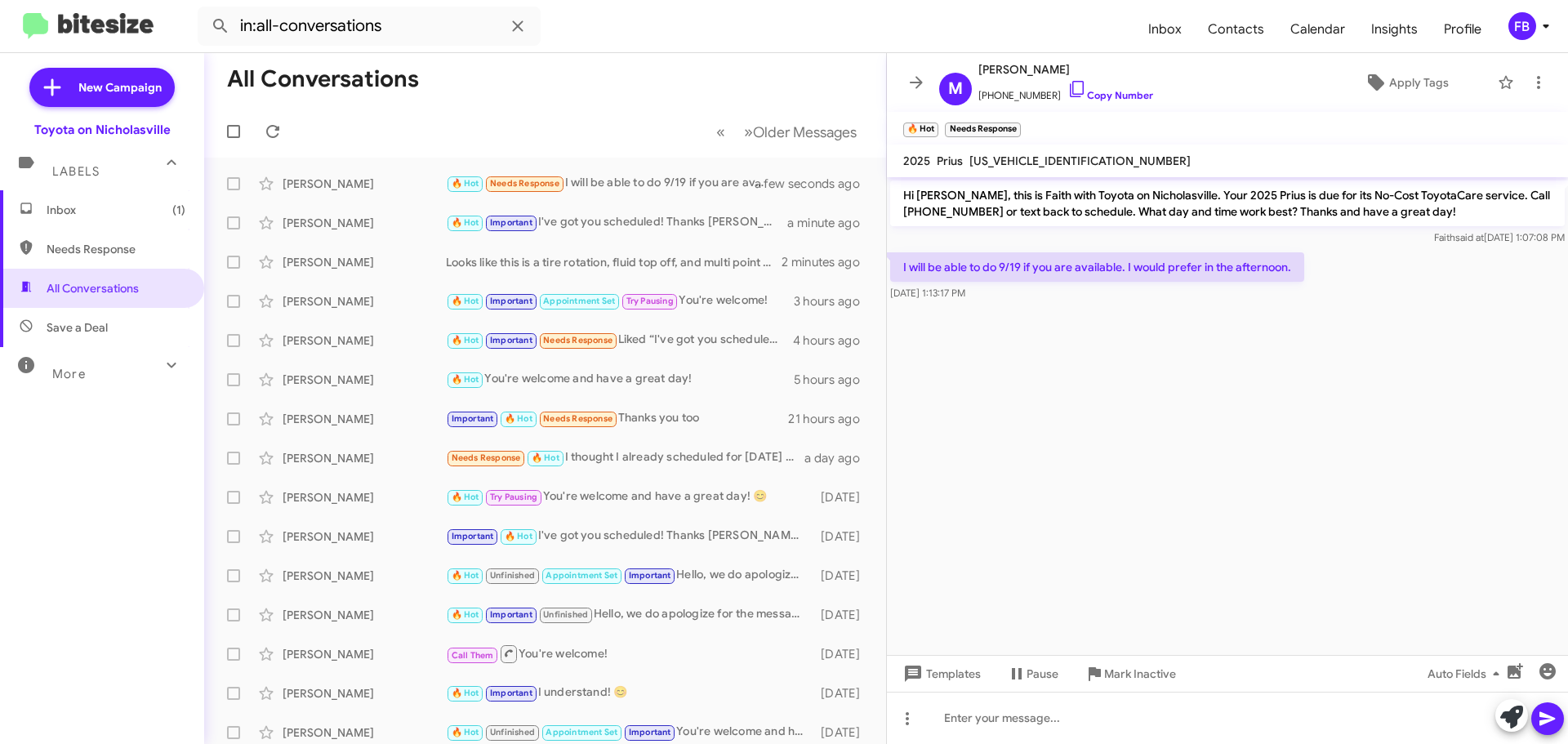
click at [1054, 160] on span "[US_VEHICLE_IDENTIFICATION_NUMBER]" at bounding box center [1079, 160] width 221 height 15
copy span "[US_VEHICLE_IDENTIFICATION_NUMBER]"
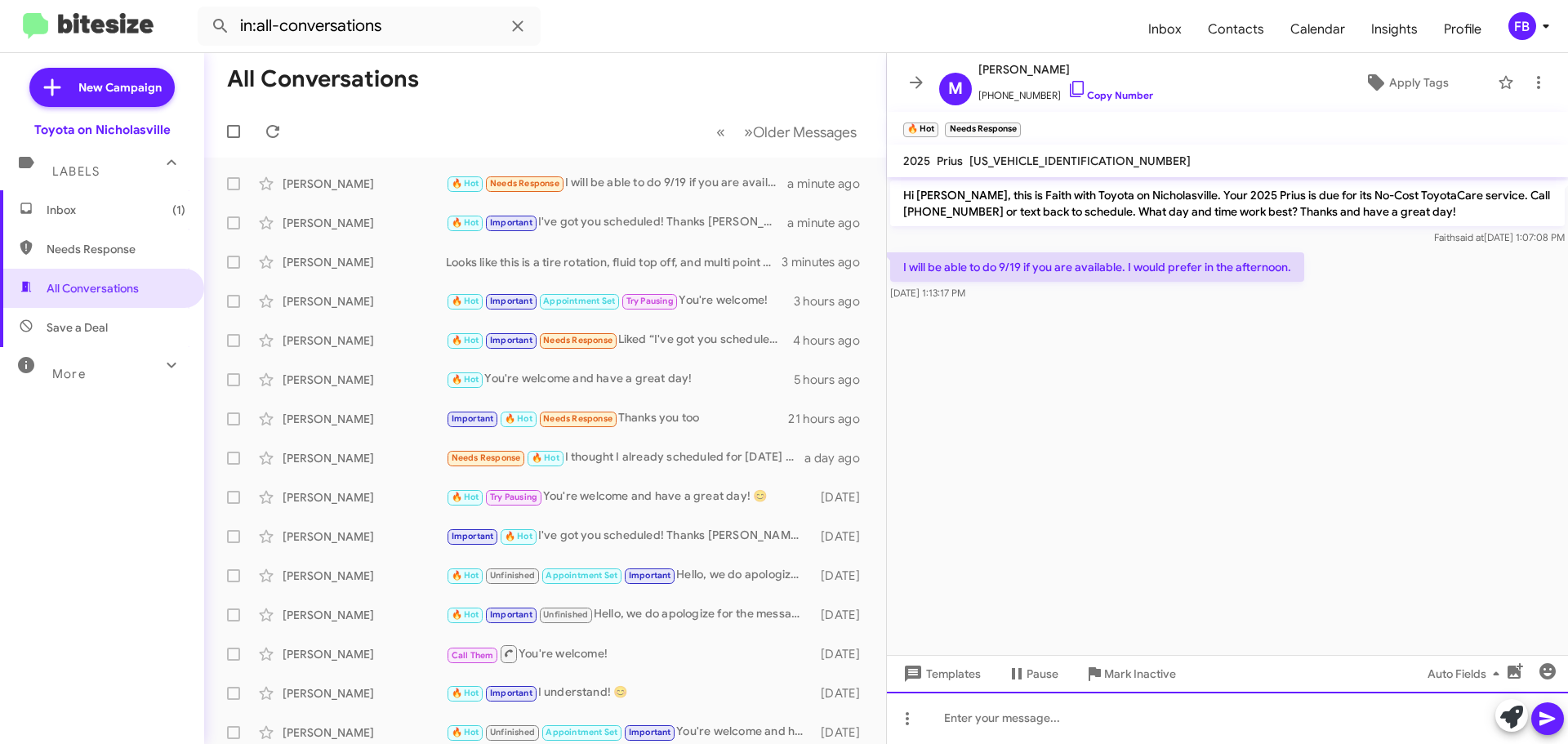
click at [962, 724] on div at bounding box center [1228, 718] width 682 height 53
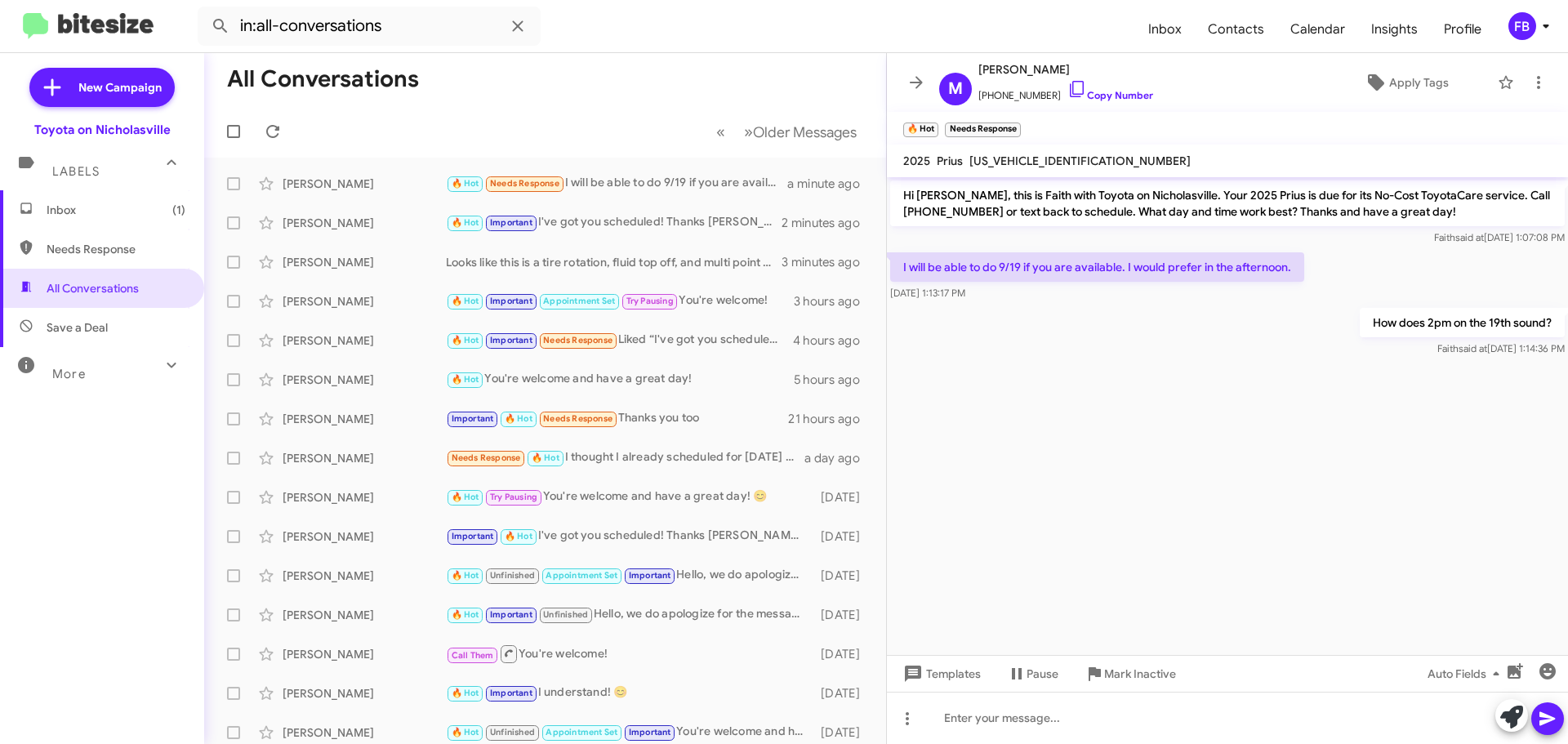
click at [119, 214] on span "Inbox (1)" at bounding box center [116, 210] width 138 height 17
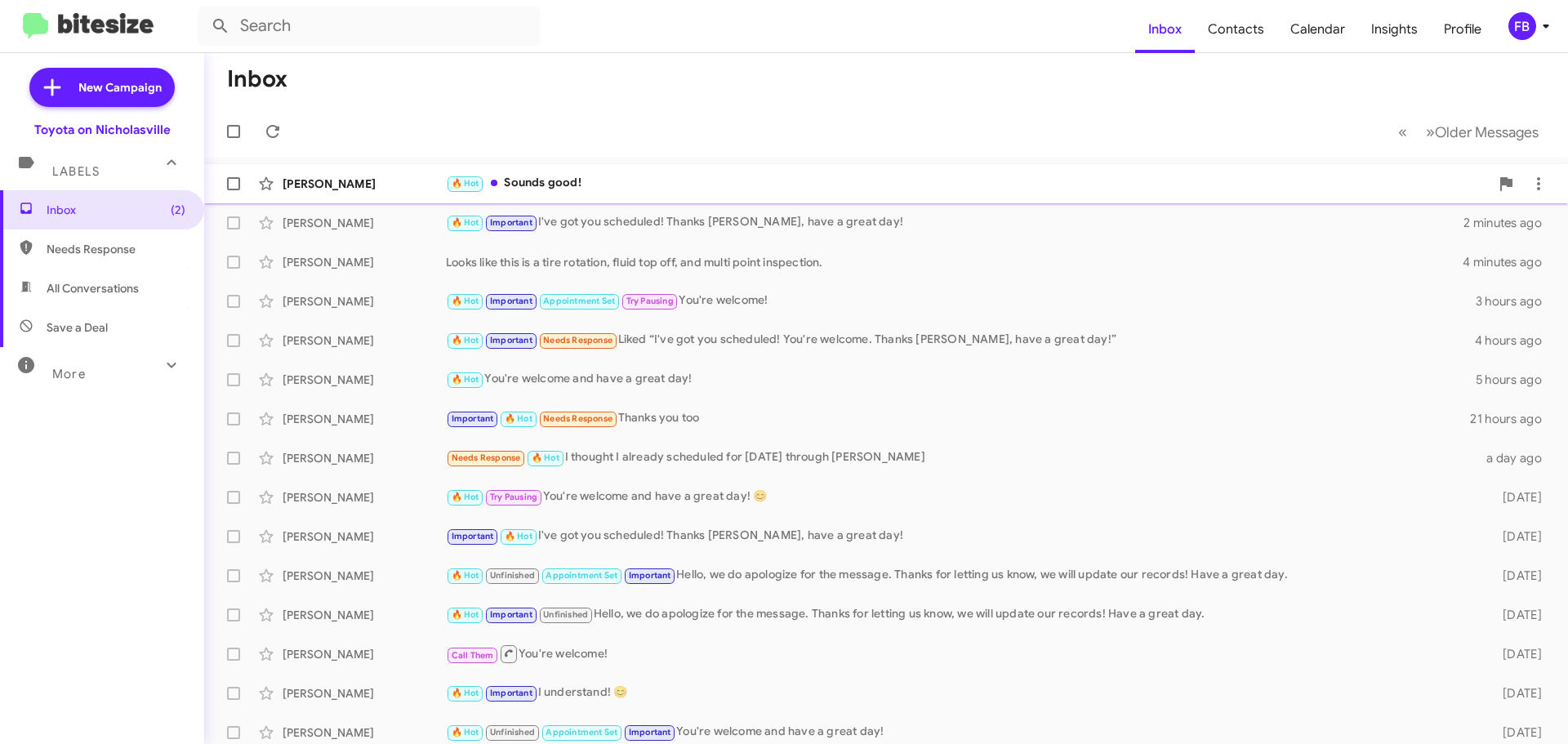
click at [637, 181] on div "🔥 Hot Sounds good!" at bounding box center [967, 182] width 1043 height 19
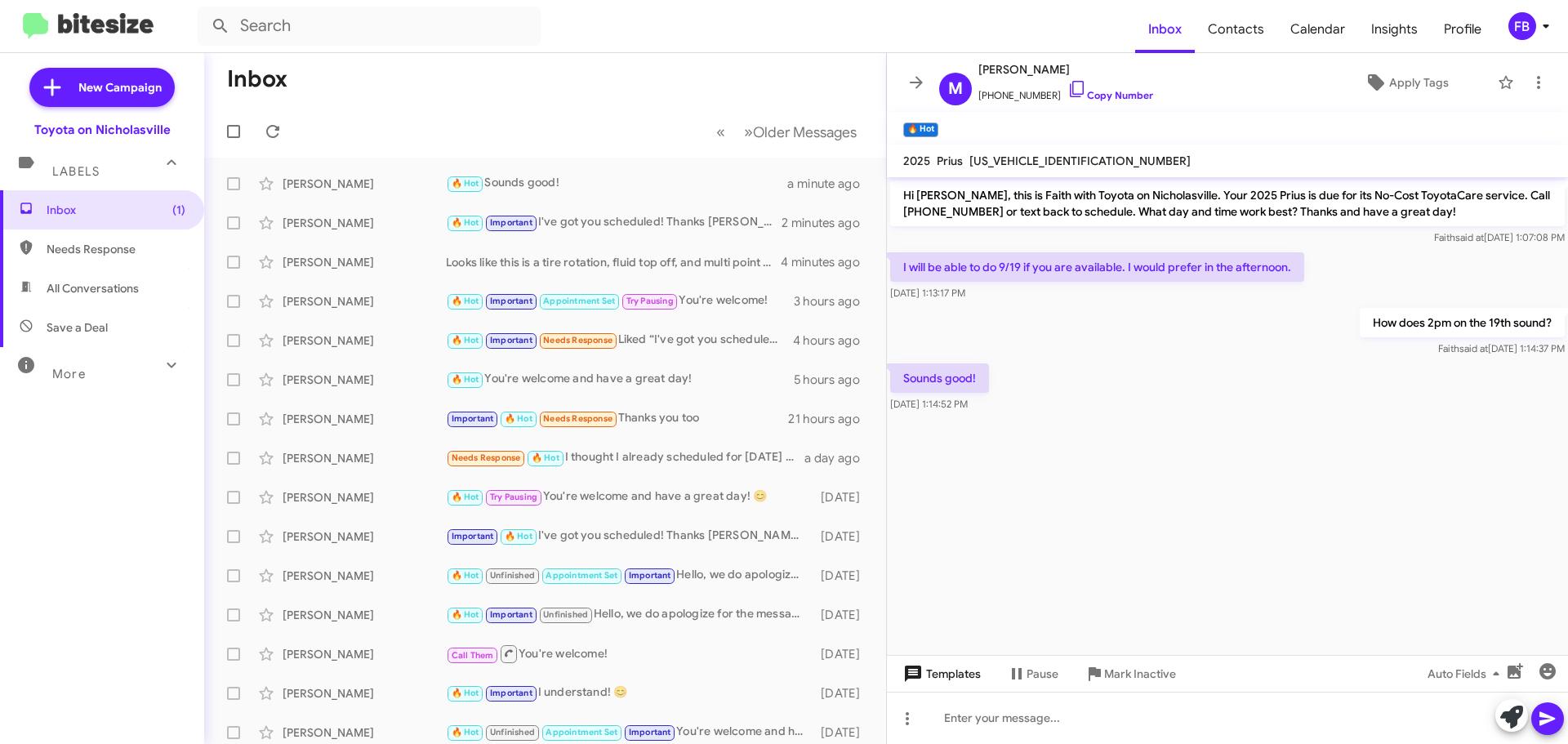
click at [946, 680] on span "Templates" at bounding box center [940, 674] width 81 height 29
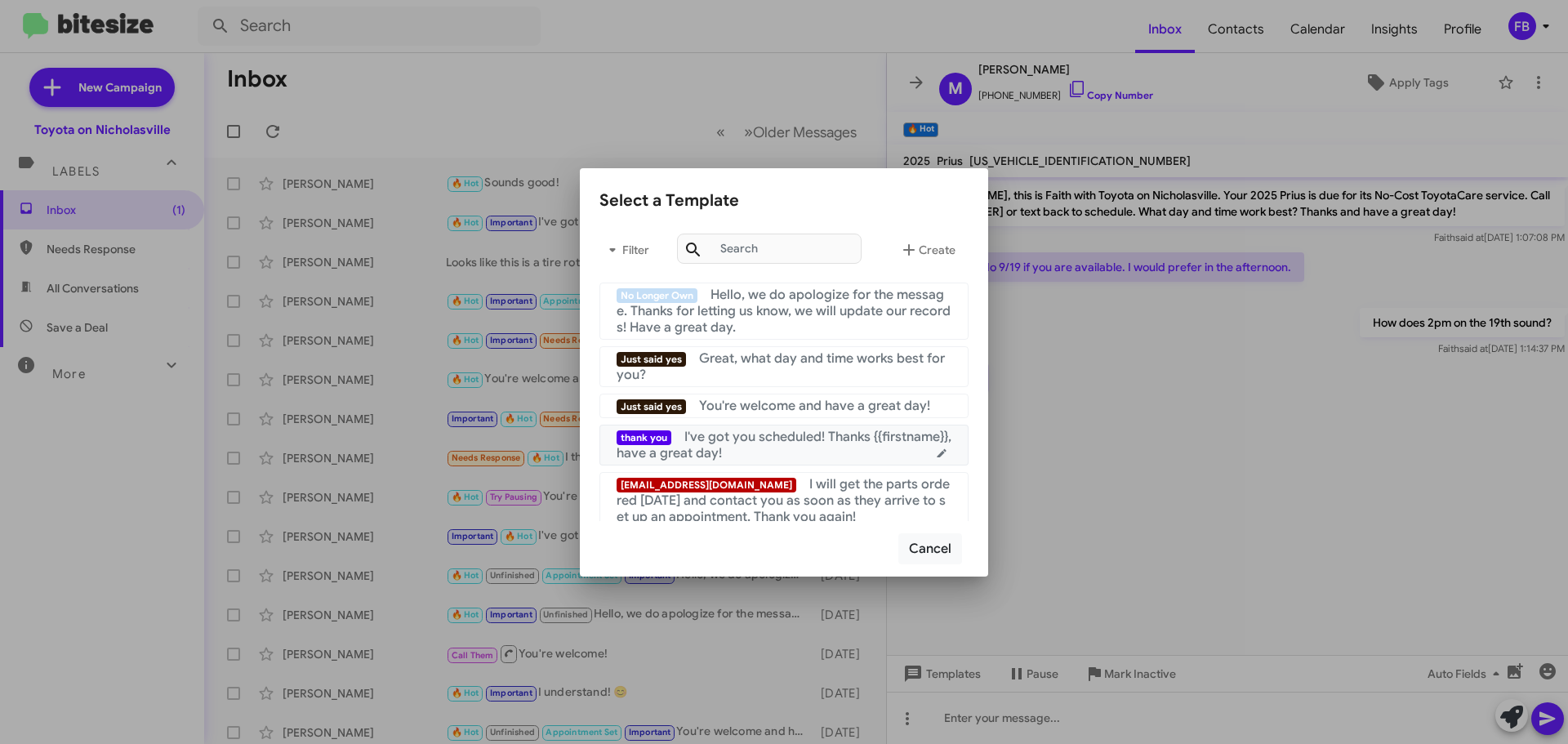
drag, startPoint x: 772, startPoint y: 440, endPoint x: 840, endPoint y: 440, distance: 68.0
click at [774, 440] on span "I've got you scheduled! Thanks {{firstname}}, have a great day!" at bounding box center [783, 446] width 334 height 33
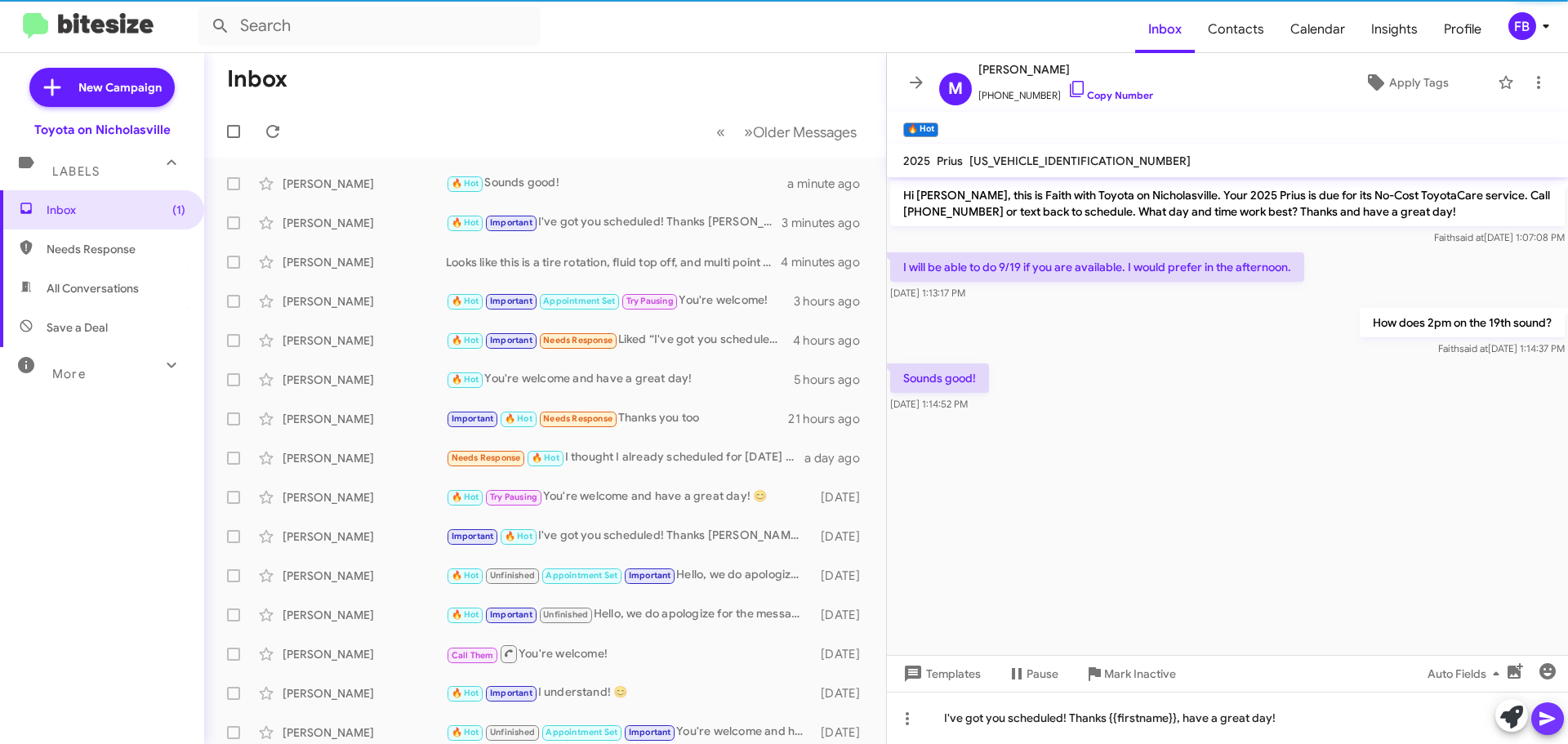
click at [1551, 712] on icon at bounding box center [1548, 719] width 20 height 20
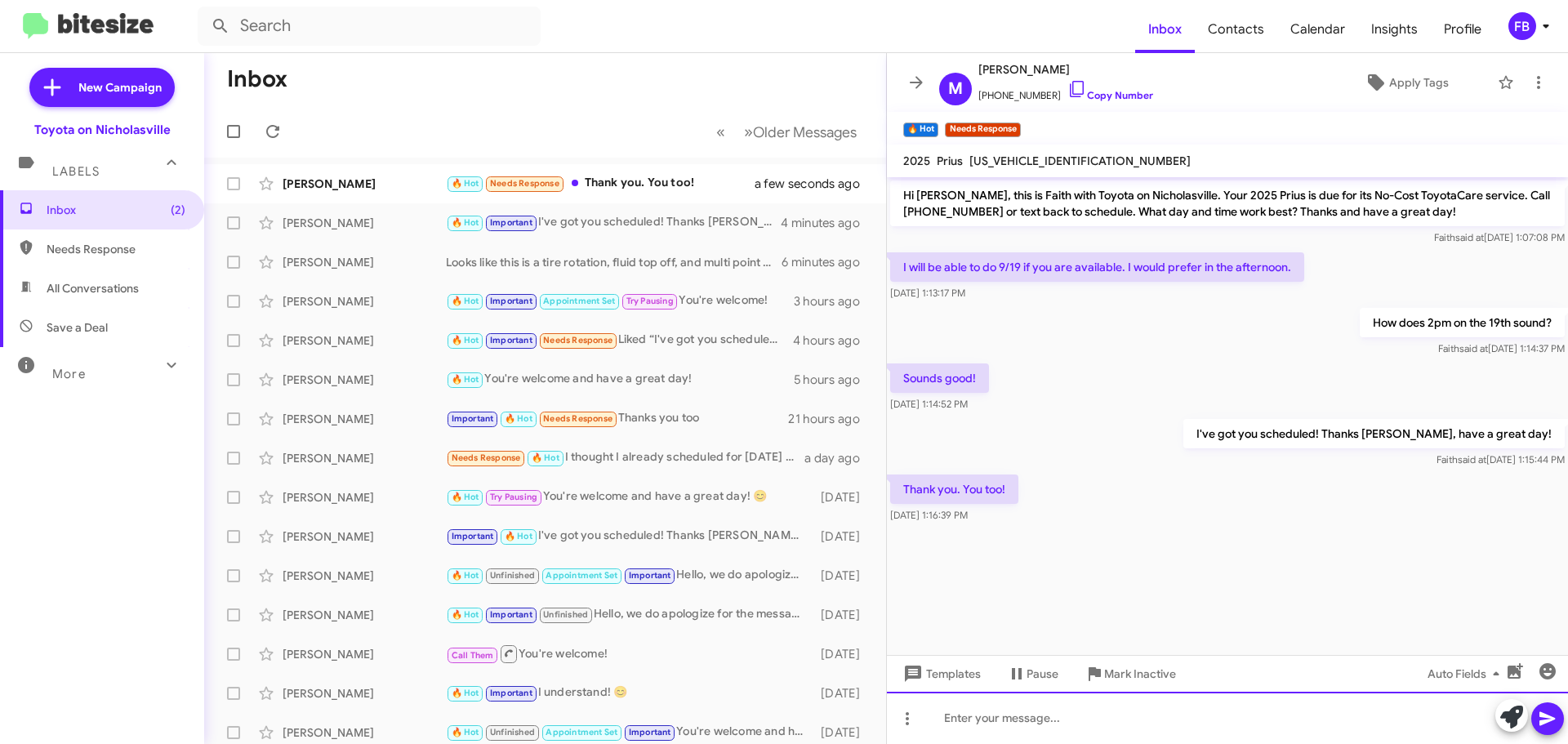
click at [953, 706] on div at bounding box center [1228, 718] width 682 height 53
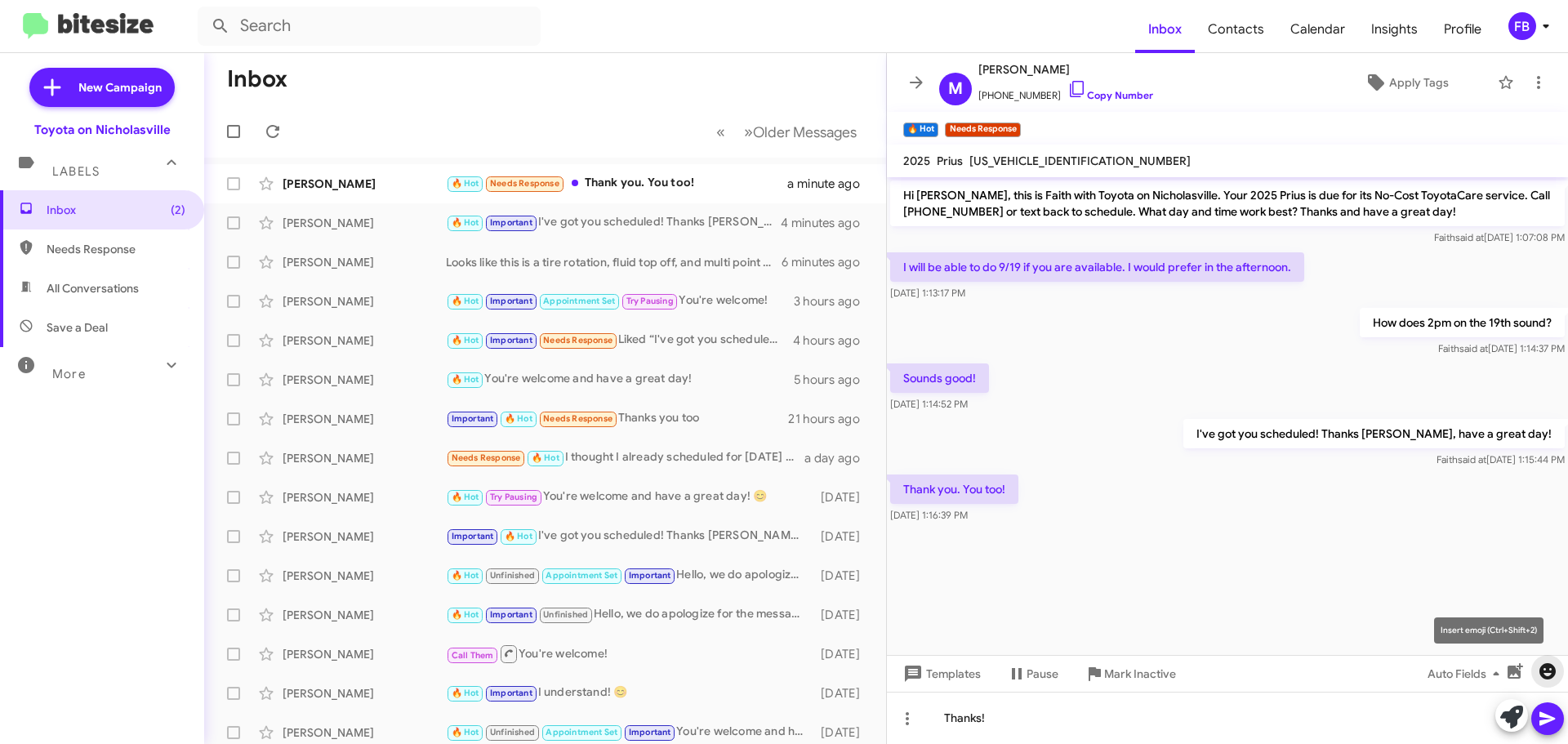
click at [1557, 663] on icon "button" at bounding box center [1548, 671] width 20 height 20
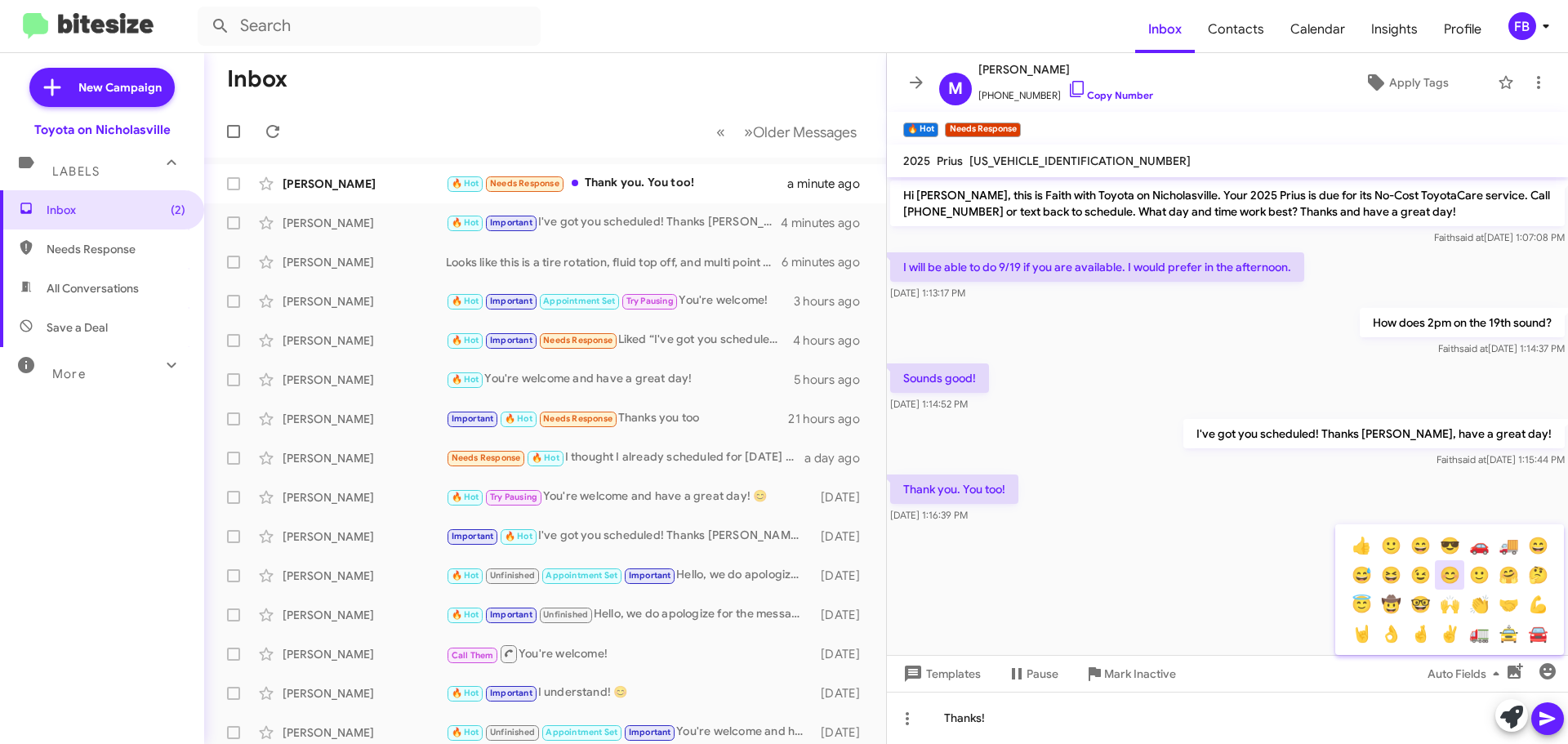
click at [1451, 571] on button "😊" at bounding box center [1450, 575] width 29 height 29
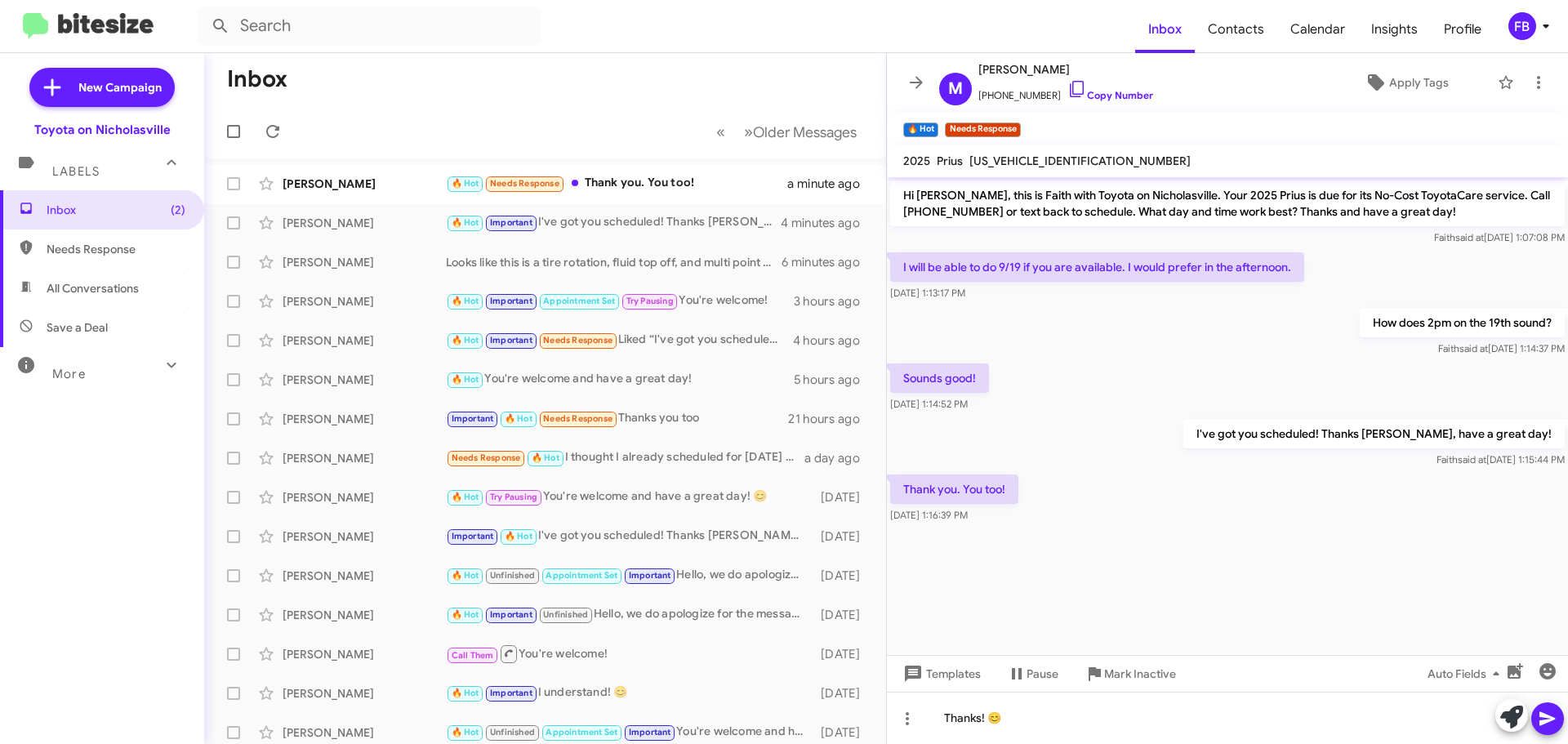
click at [1542, 713] on icon at bounding box center [1548, 719] width 16 height 14
click at [98, 289] on span "All Conversations" at bounding box center [93, 288] width 93 height 17
type input "in:all-conversations"
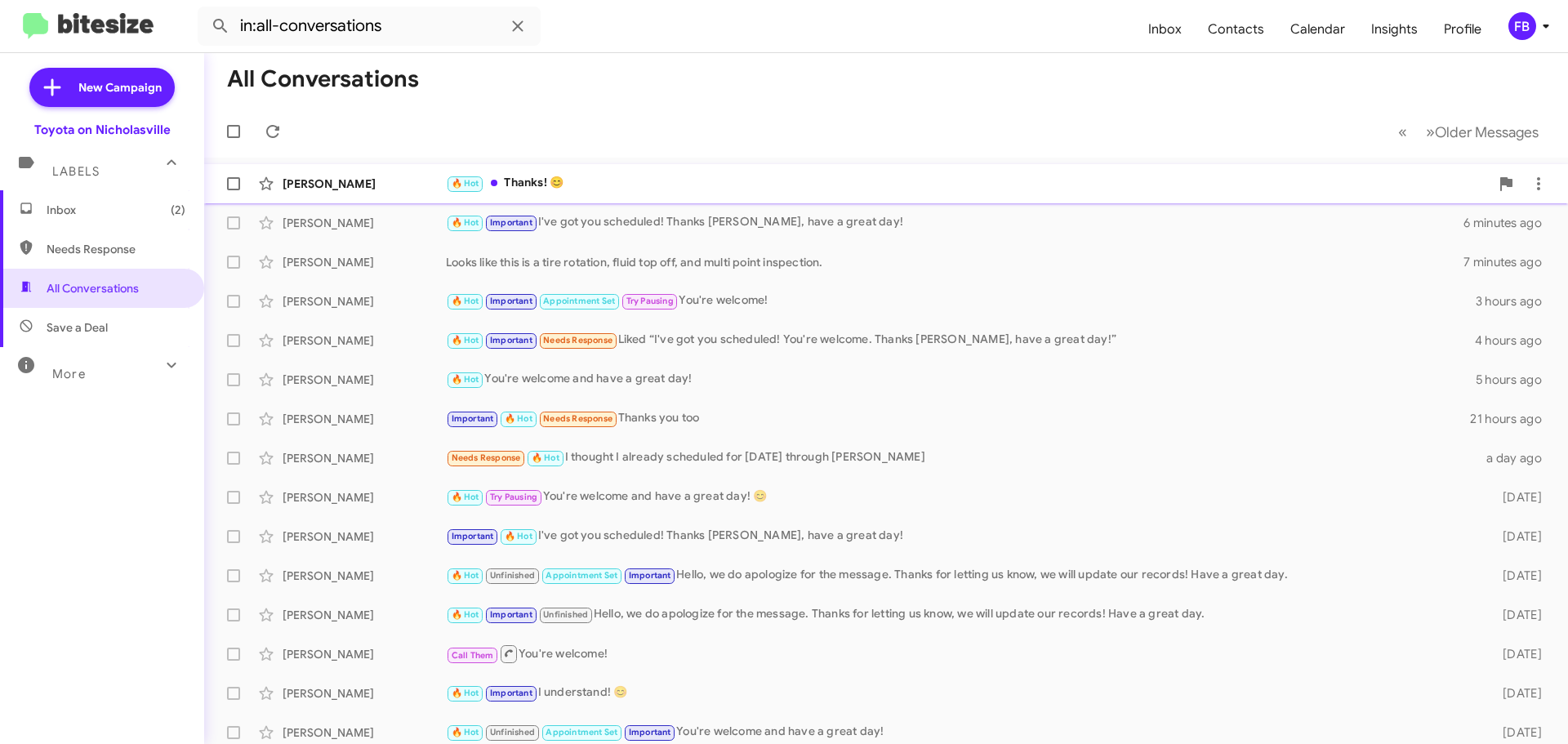
click at [581, 177] on div "🔥 Hot Thanks! 😊" at bounding box center [967, 182] width 1043 height 19
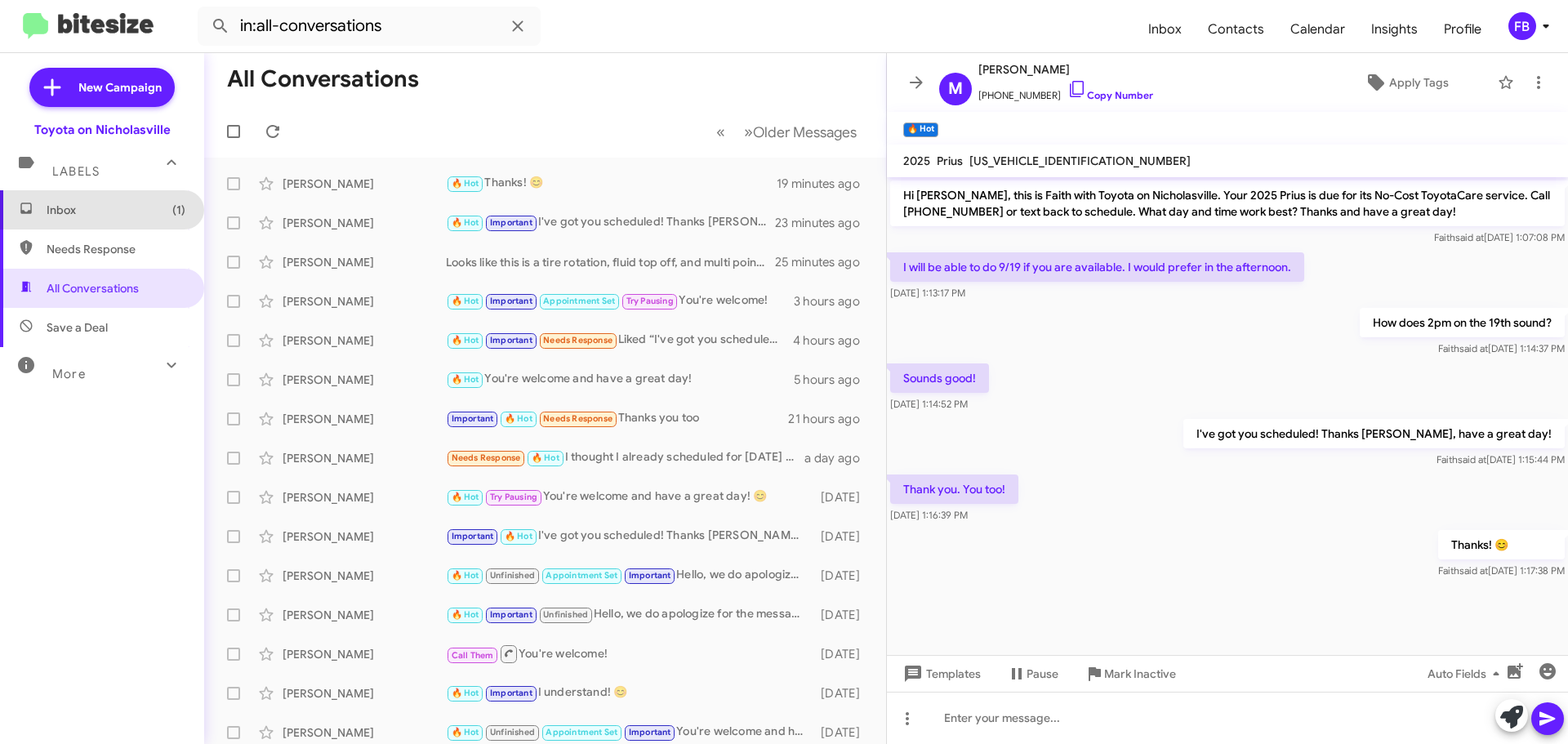
click at [101, 212] on span "Inbox (1)" at bounding box center [116, 210] width 138 height 17
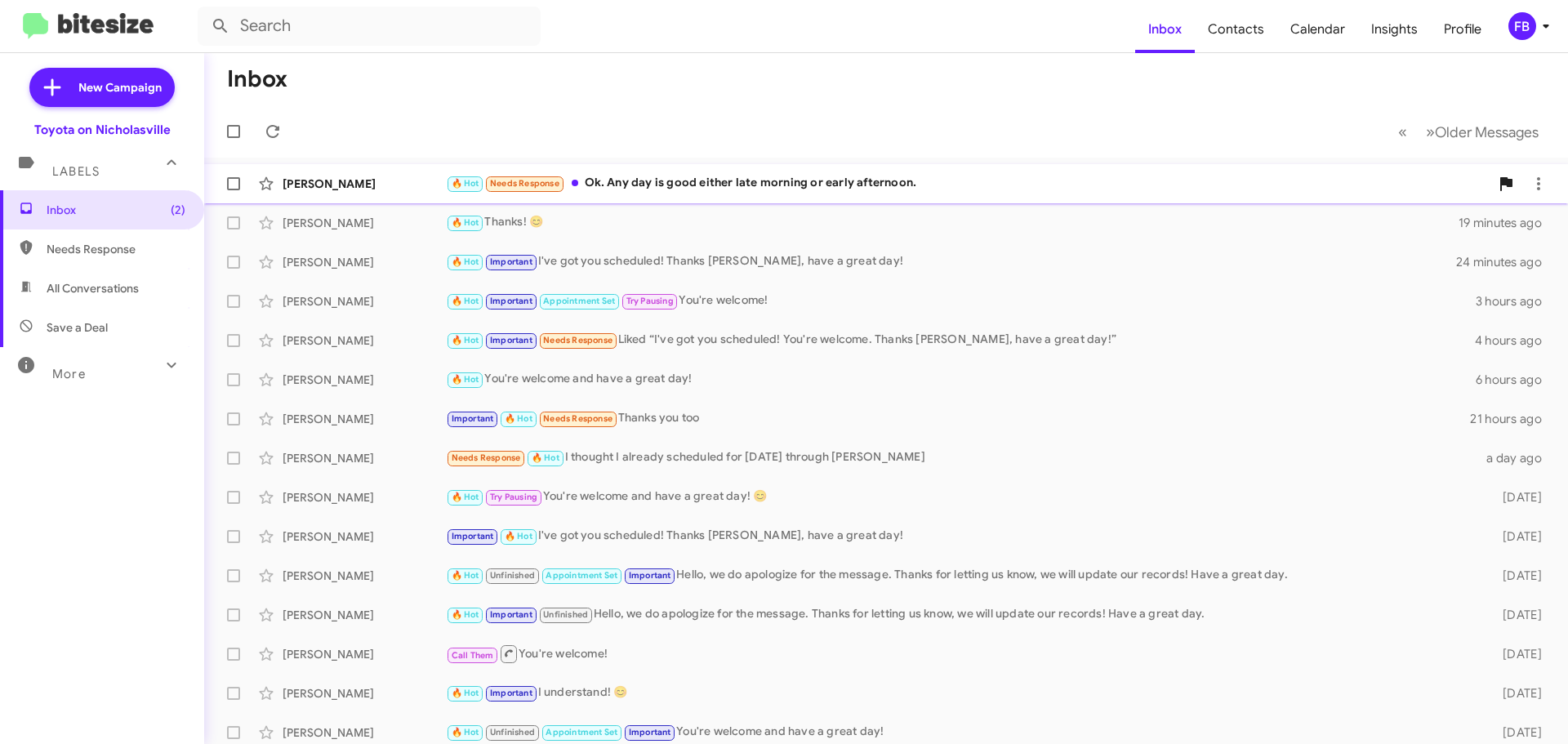
click at [802, 183] on div "🔥 Hot Needs Response Ok. Any day is good either late morning or early afternoon." at bounding box center [967, 182] width 1043 height 19
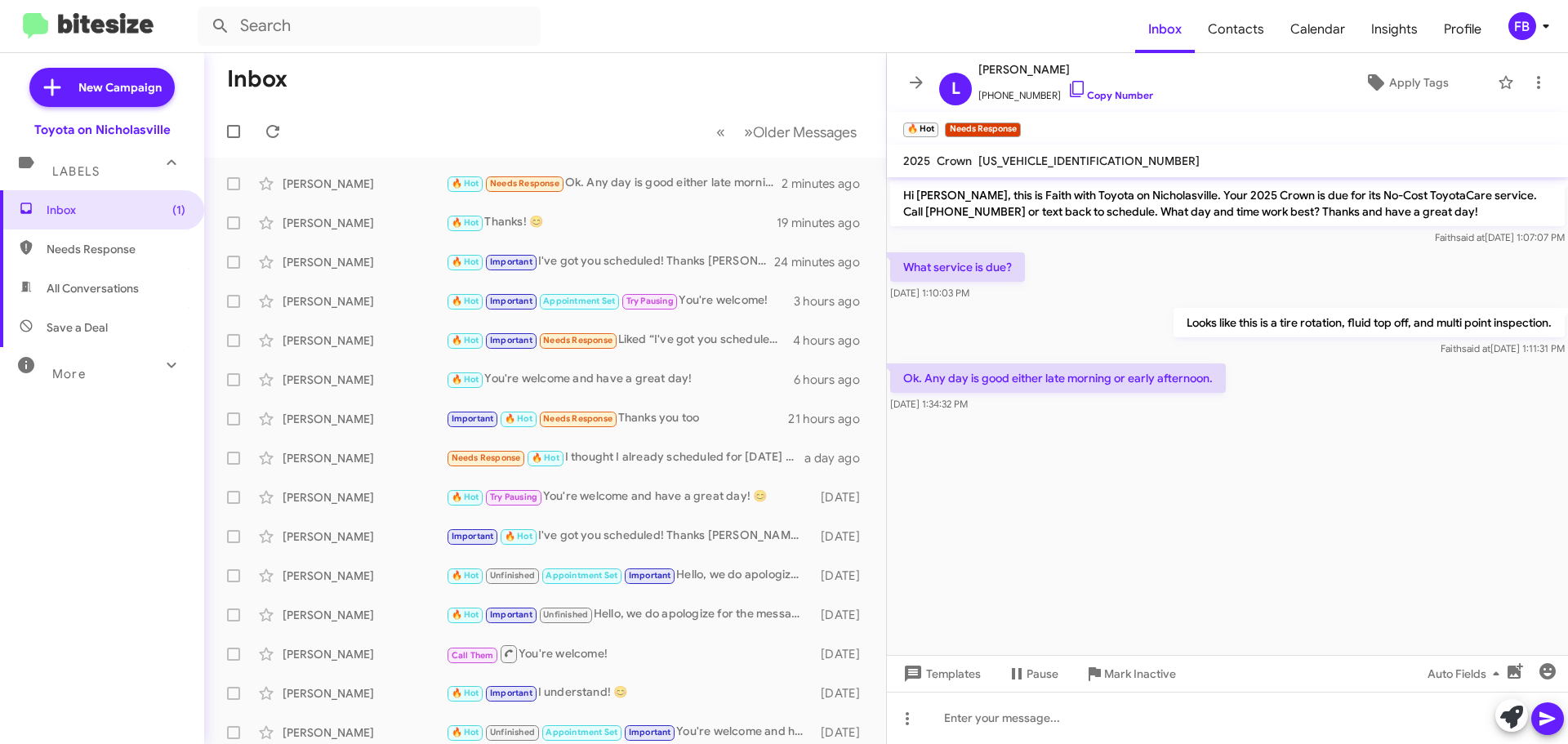
click at [1067, 157] on span "[US_VEHICLE_IDENTIFICATION_NUMBER]" at bounding box center [1088, 160] width 221 height 15
copy span "[US_VEHICLE_IDENTIFICATION_NUMBER]"
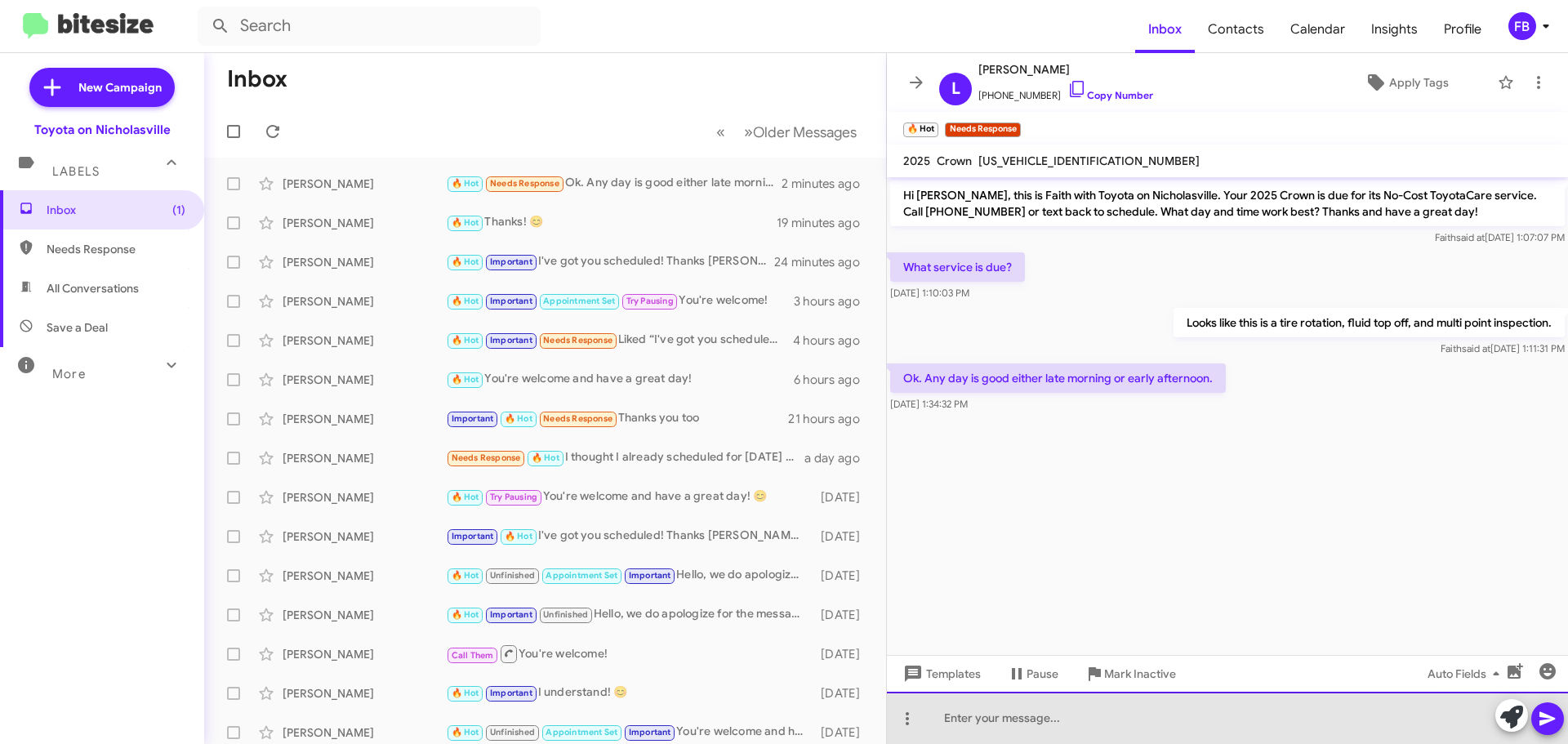
click at [985, 726] on div at bounding box center [1228, 718] width 682 height 53
click at [949, 720] on div "Hw does 10am [DATE] siund?" at bounding box center [1228, 718] width 682 height 53
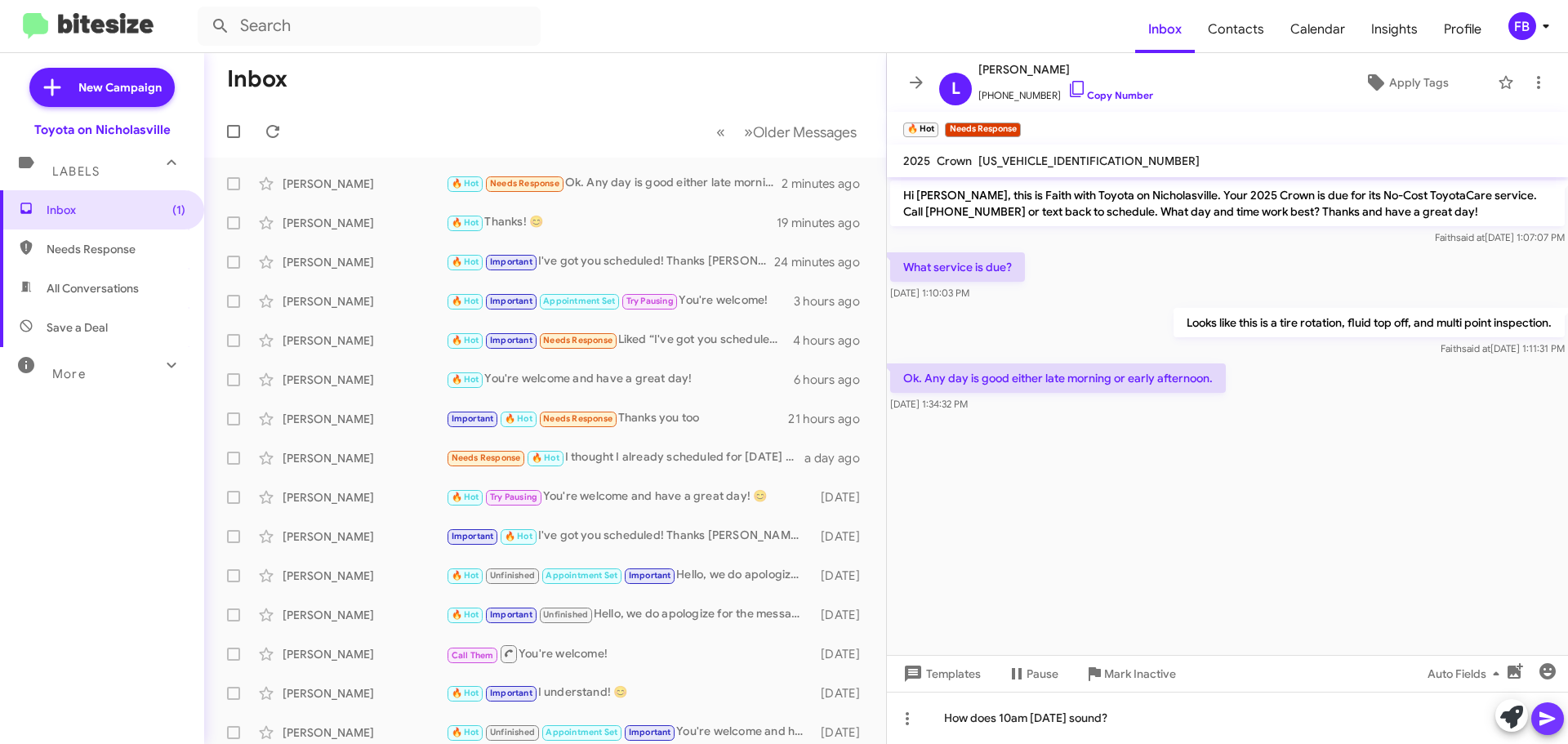
click at [1540, 726] on icon at bounding box center [1548, 719] width 20 height 20
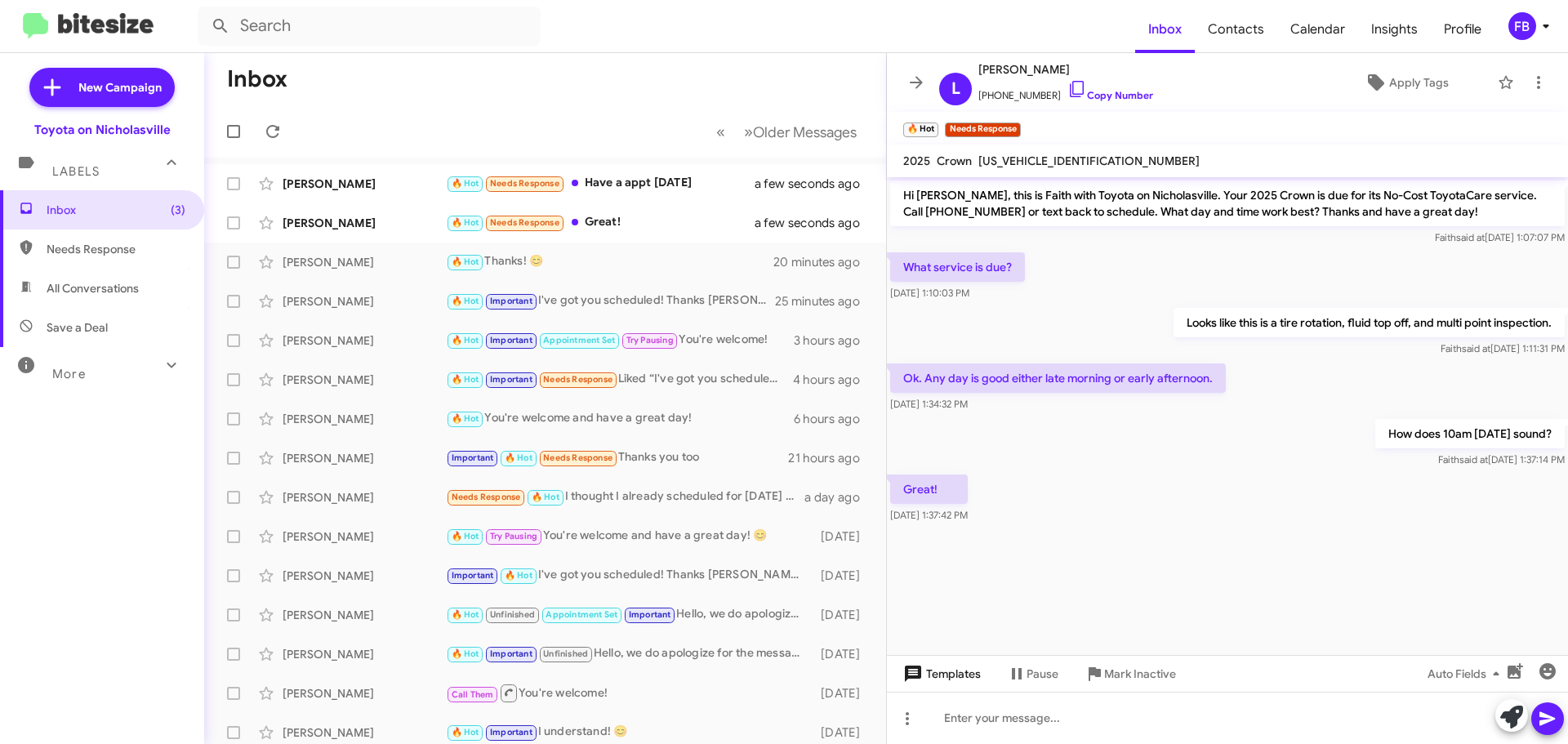
click at [954, 669] on span "Templates" at bounding box center [940, 674] width 81 height 29
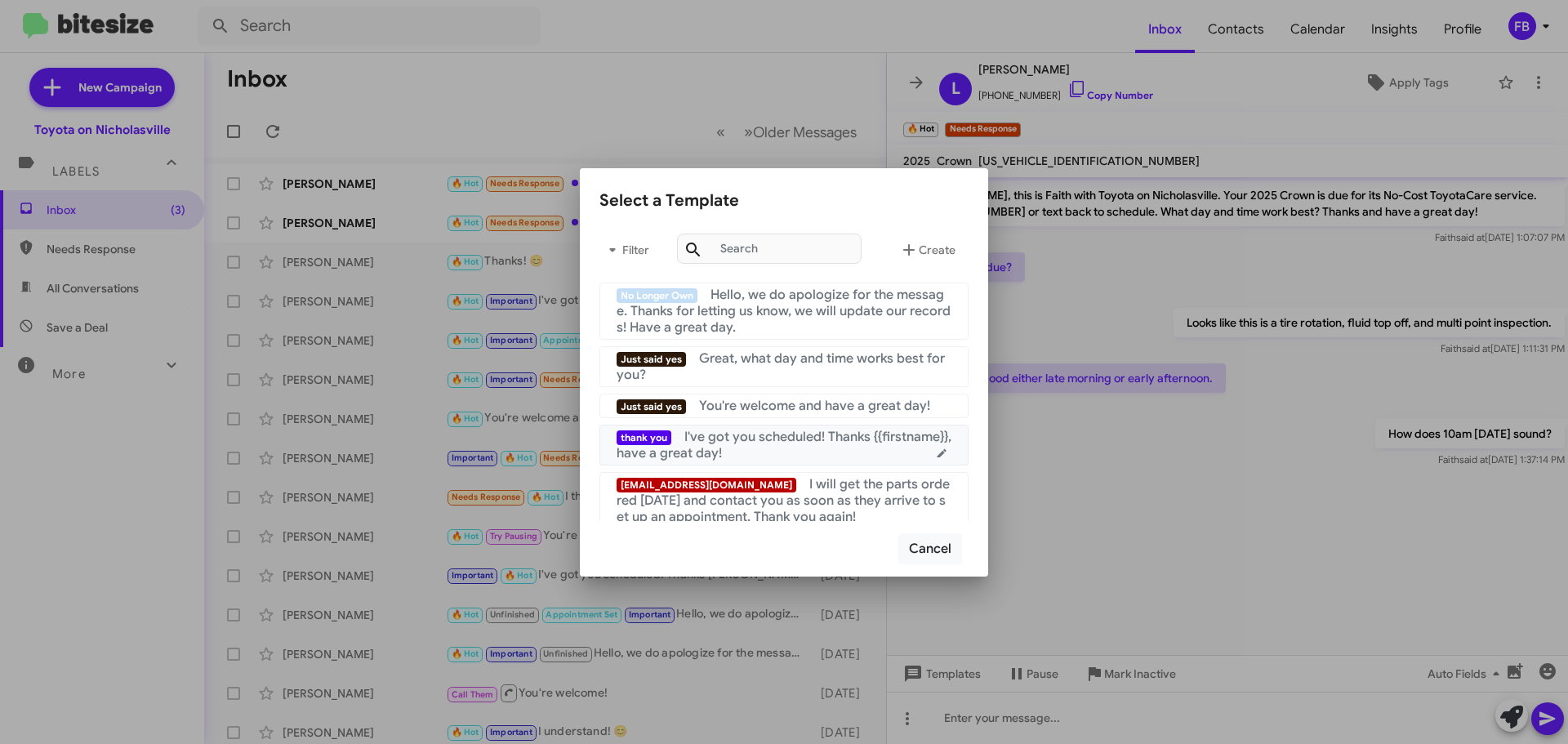
click at [804, 443] on span "I've got you scheduled! Thanks {{firstname}}, have a great day!" at bounding box center [783, 446] width 334 height 33
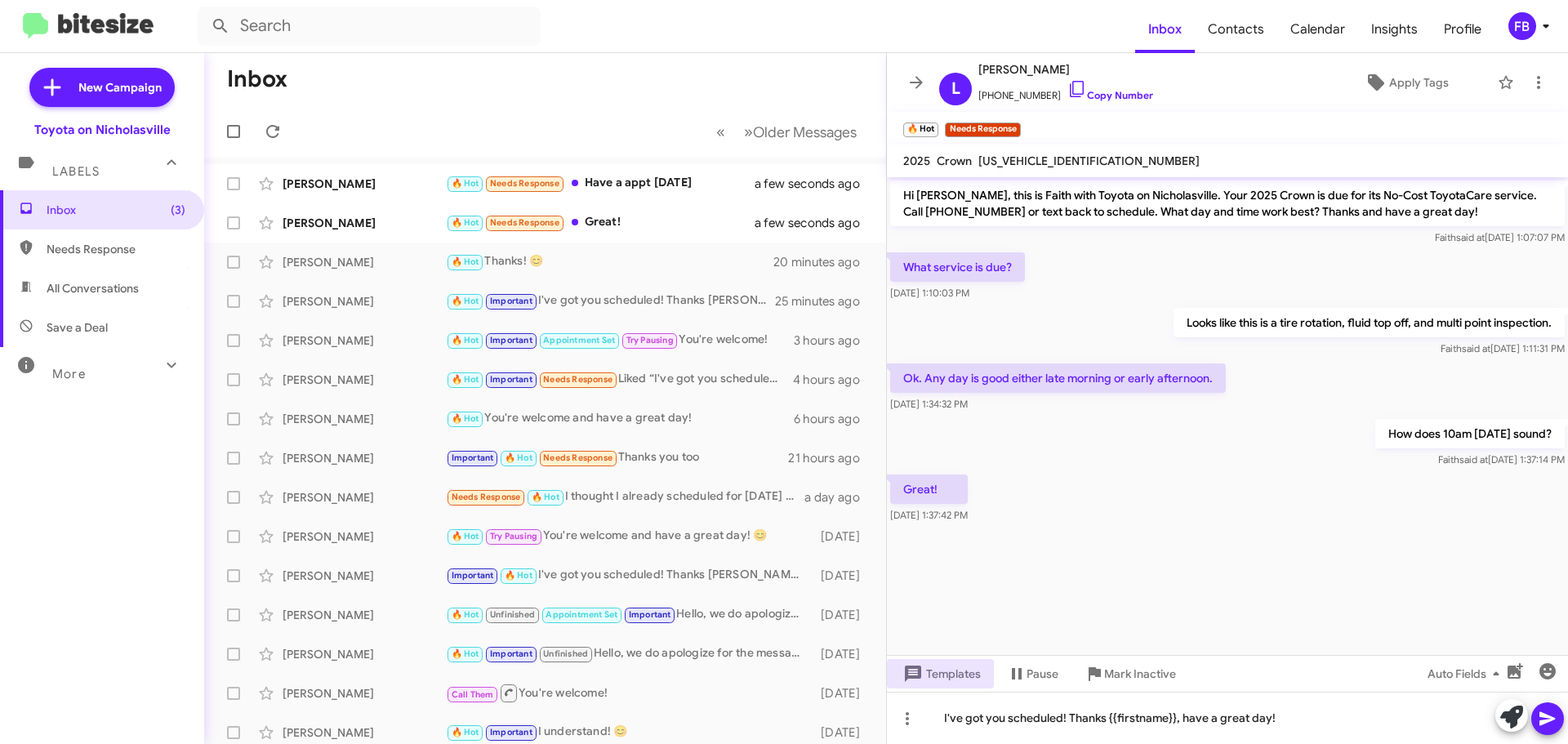
click at [1544, 722] on icon at bounding box center [1548, 719] width 16 height 14
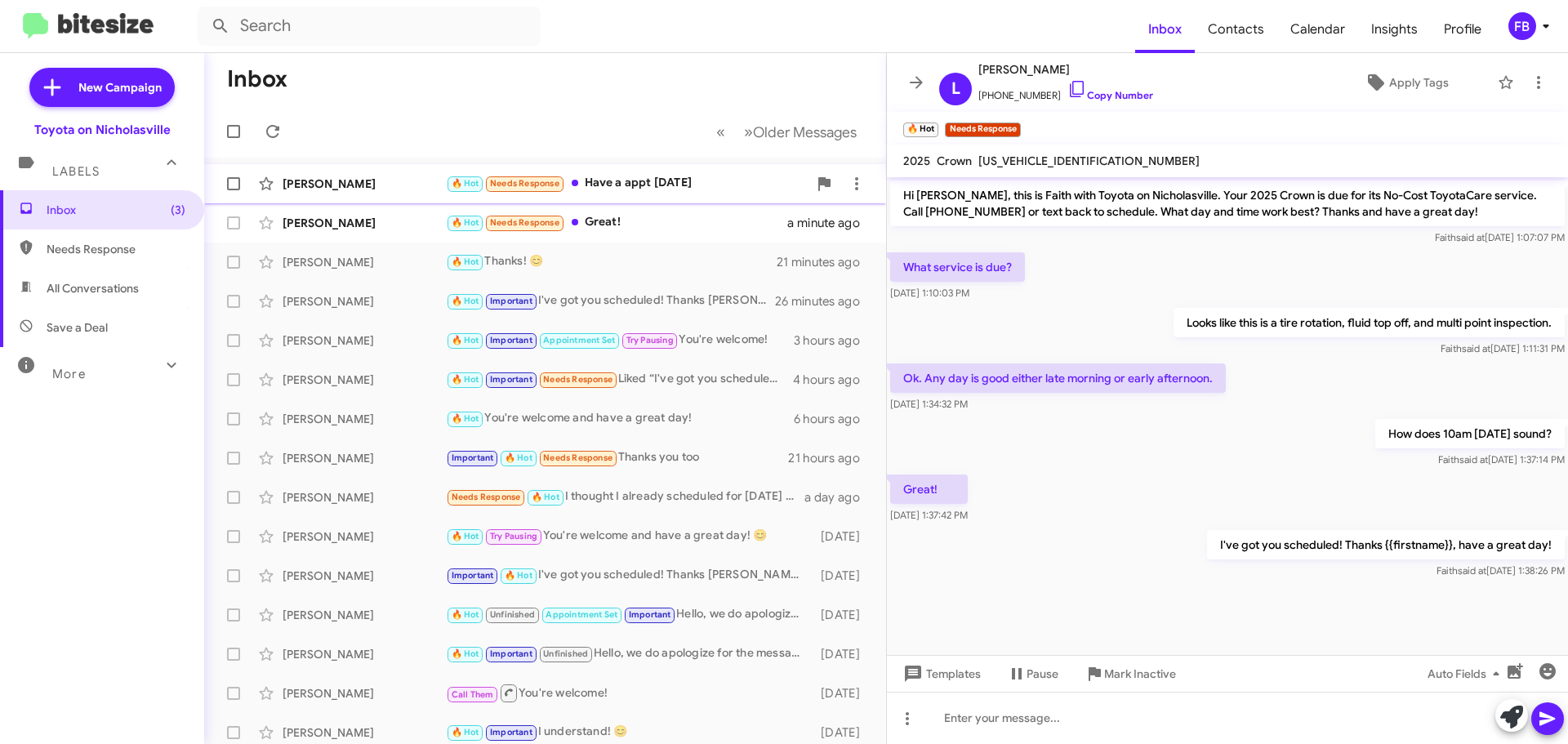
drag, startPoint x: 657, startPoint y: 174, endPoint x: 666, endPoint y: 177, distance: 9.5
click at [658, 174] on div "[PERSON_NAME] 🔥 Hot Needs Response Have a appt [DATE] a few seconds ago" at bounding box center [545, 184] width 656 height 33
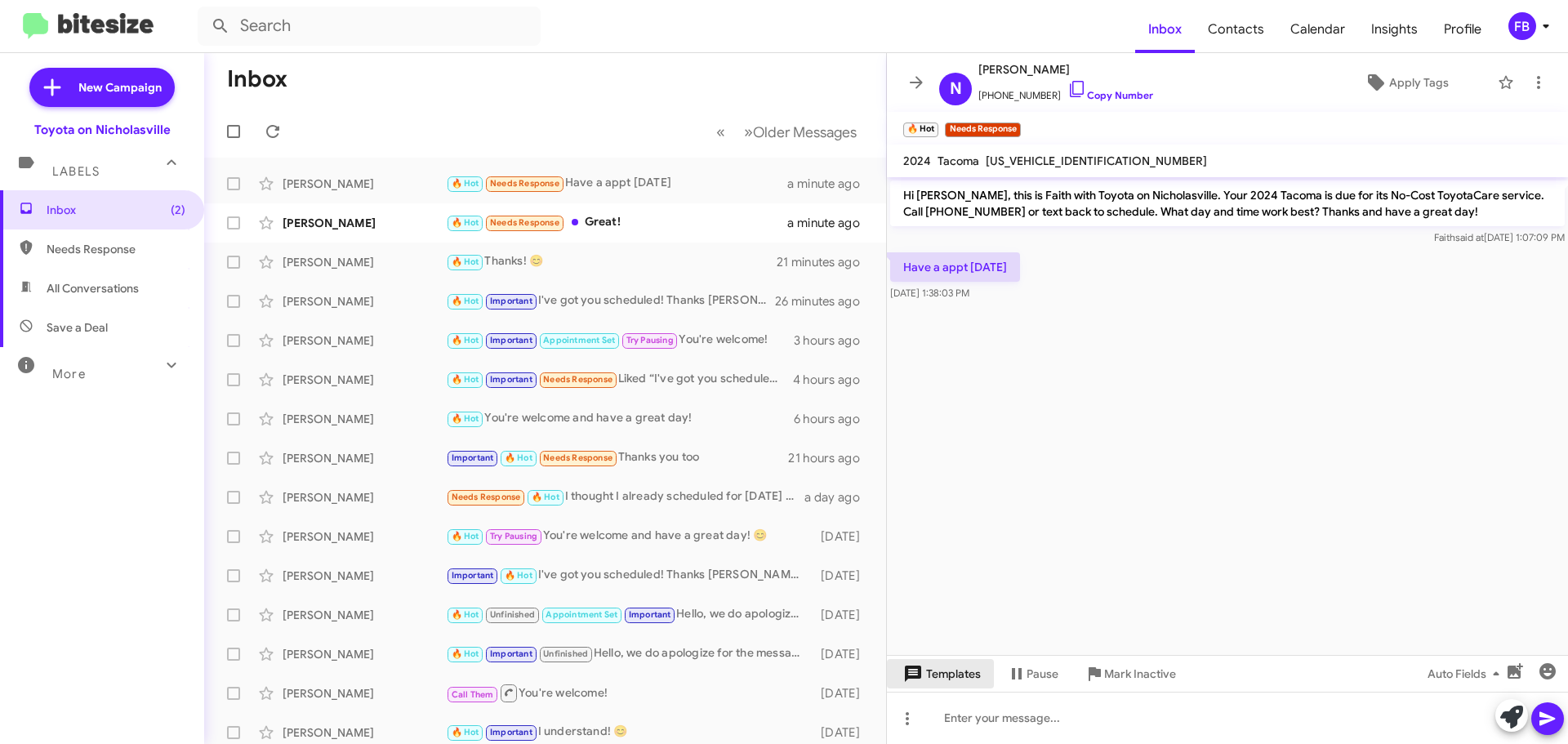
click at [943, 661] on span "Templates" at bounding box center [940, 674] width 81 height 29
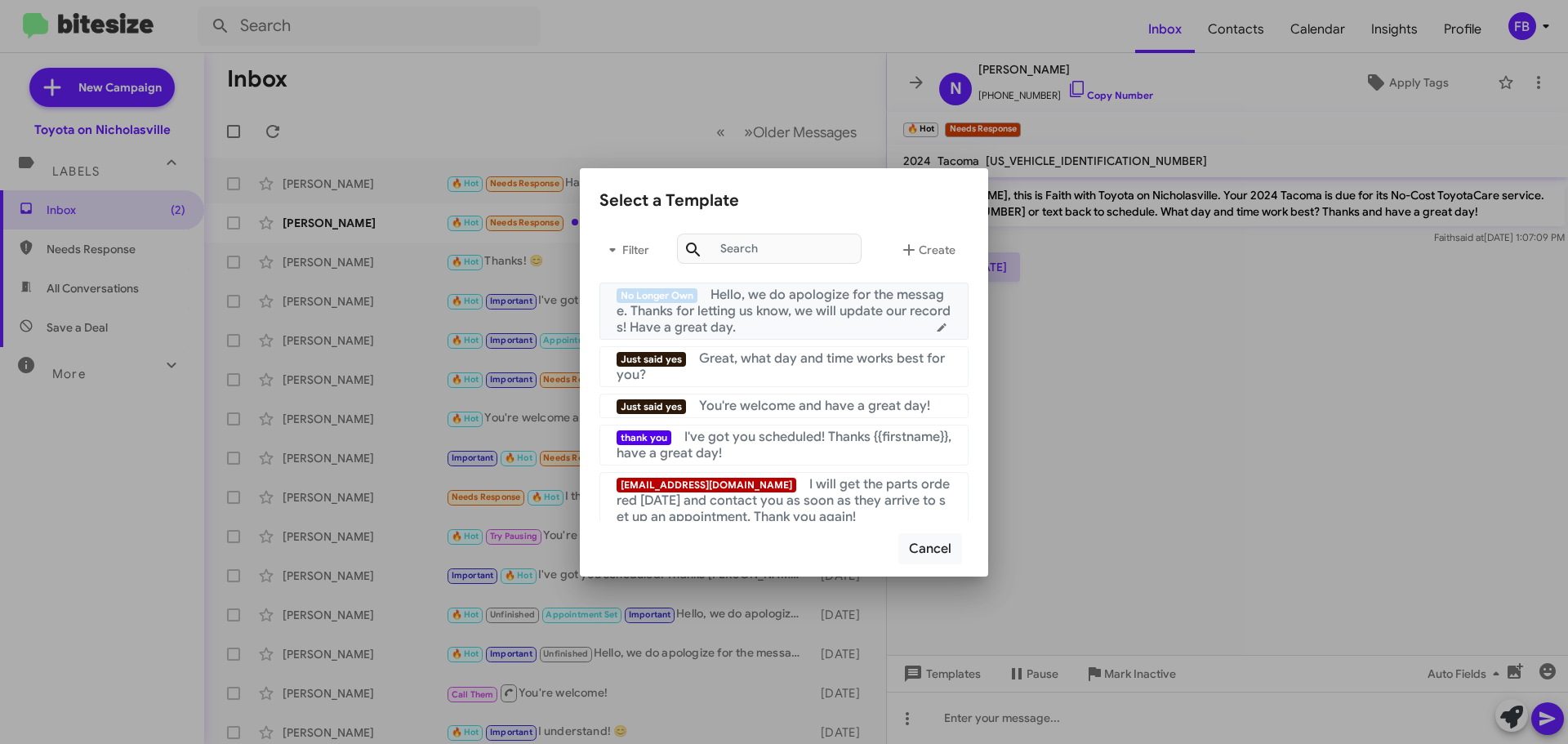
click at [791, 315] on span "Hello, we do apologize for the message. Thanks for letting us know, we will upd…" at bounding box center [783, 311] width 334 height 49
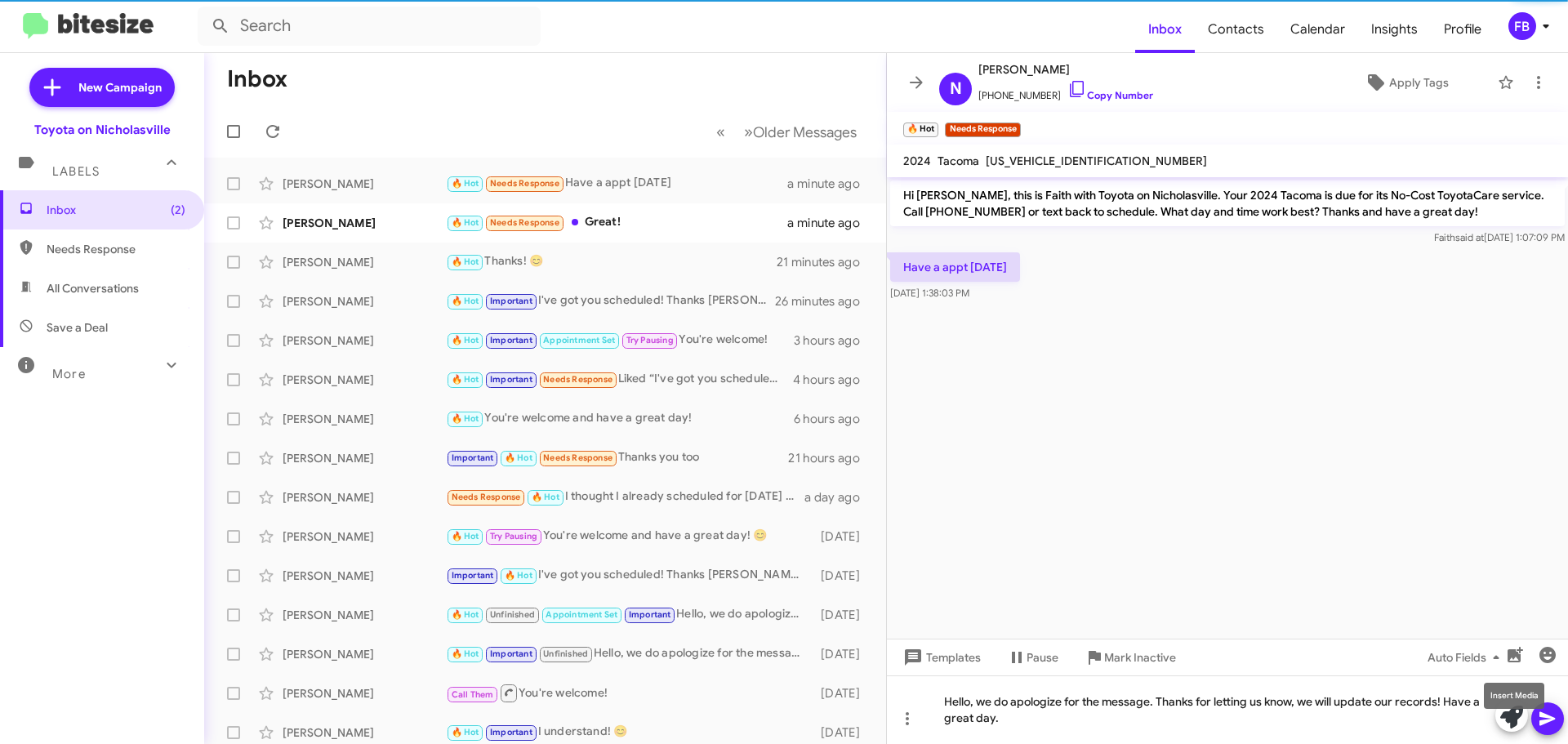
click at [1547, 718] on mat-tooltip-component "Insert Media" at bounding box center [1513, 696] width 83 height 49
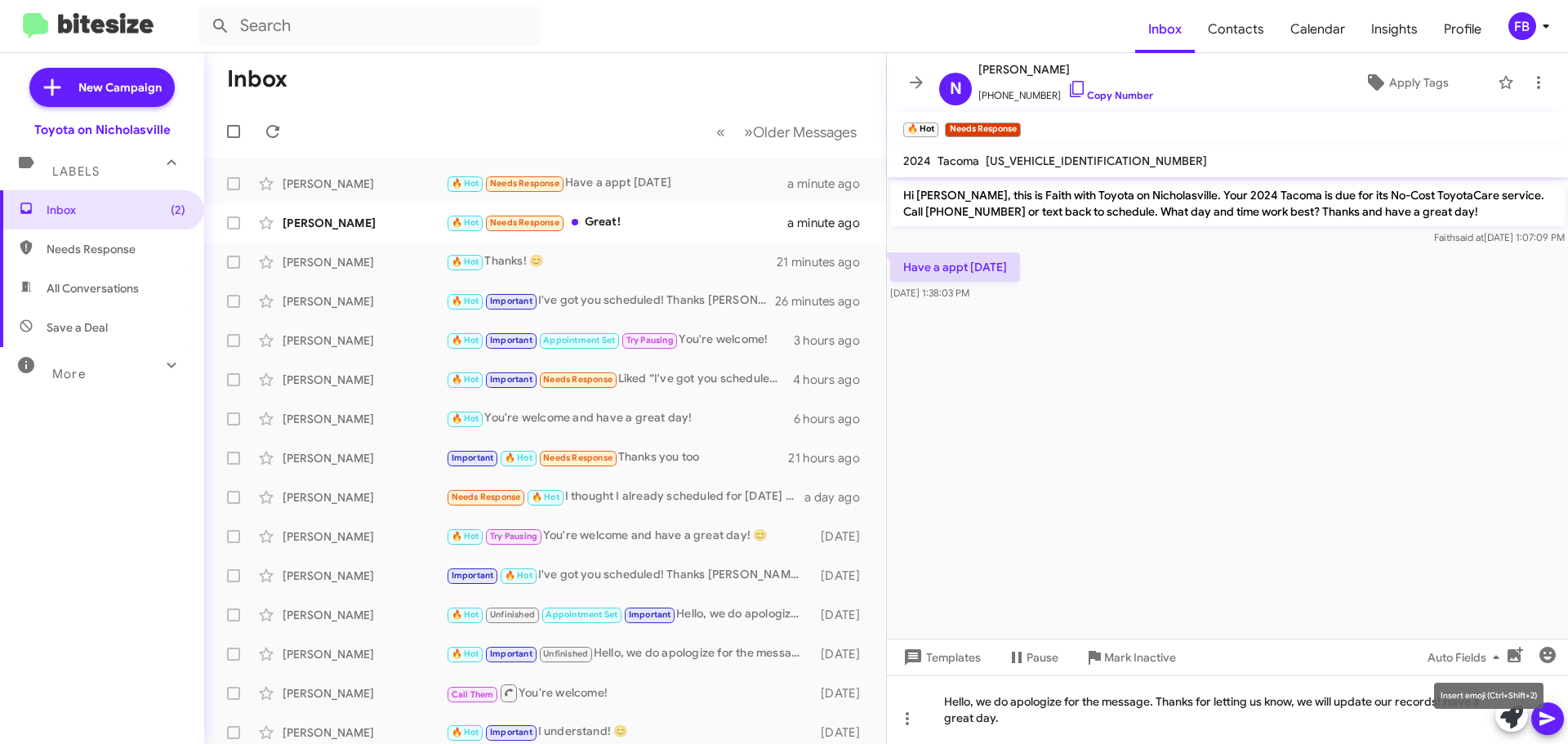
click at [1546, 709] on mat-tooltip-component "Insert emoji (Ctrl+Shift+2)" at bounding box center [1489, 696] width 133 height 49
click at [1043, 155] on span "[US_VEHICLE_IDENTIFICATION_NUMBER]" at bounding box center [1096, 160] width 221 height 15
copy span "[US_VEHICLE_IDENTIFICATION_NUMBER]"
click at [1554, 724] on icon at bounding box center [1548, 719] width 20 height 20
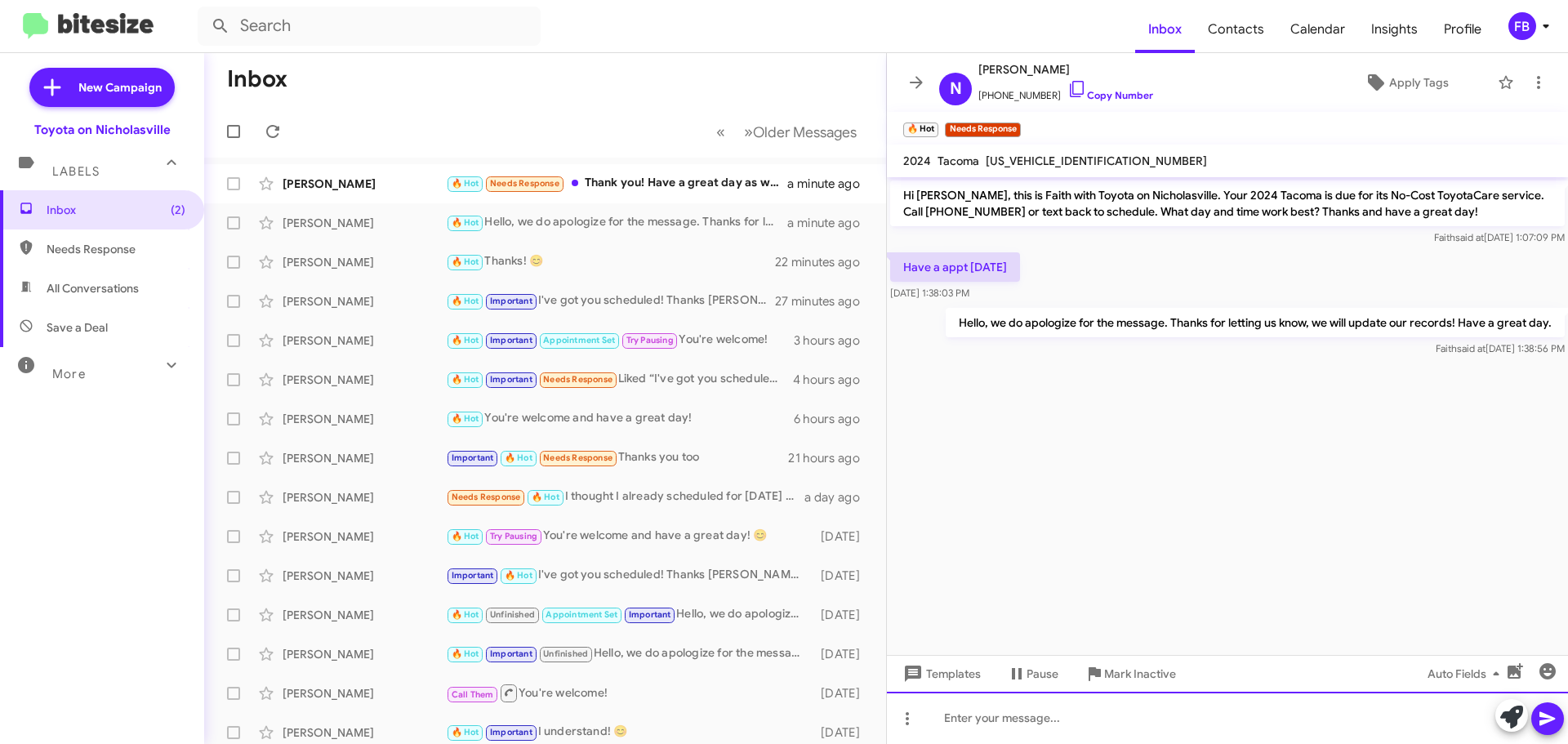
click at [995, 712] on div at bounding box center [1228, 718] width 682 height 53
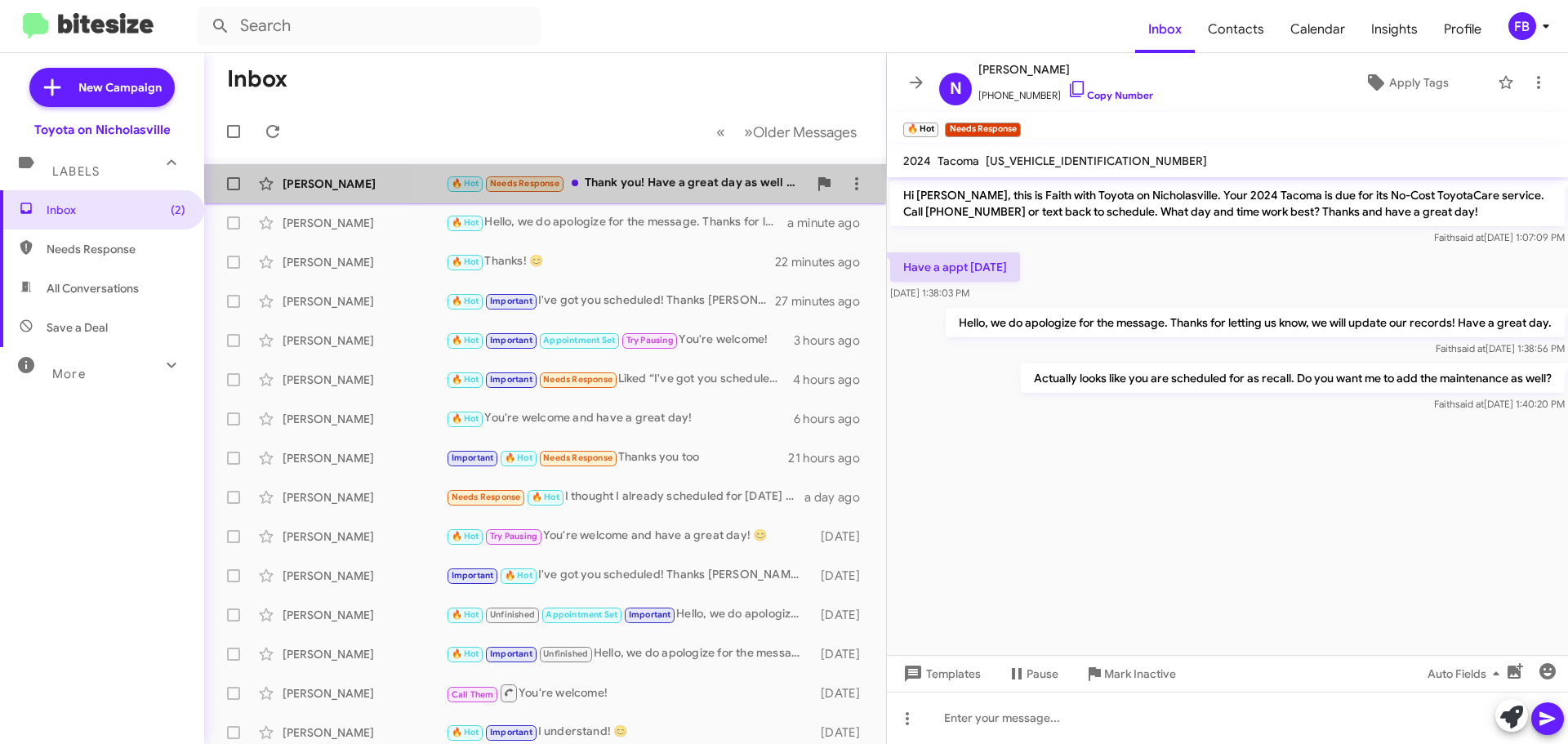
click at [717, 170] on div "[PERSON_NAME] 🔥 Hot Needs Response Thank you! Have a great day as well 😀 a minu…" at bounding box center [545, 184] width 656 height 33
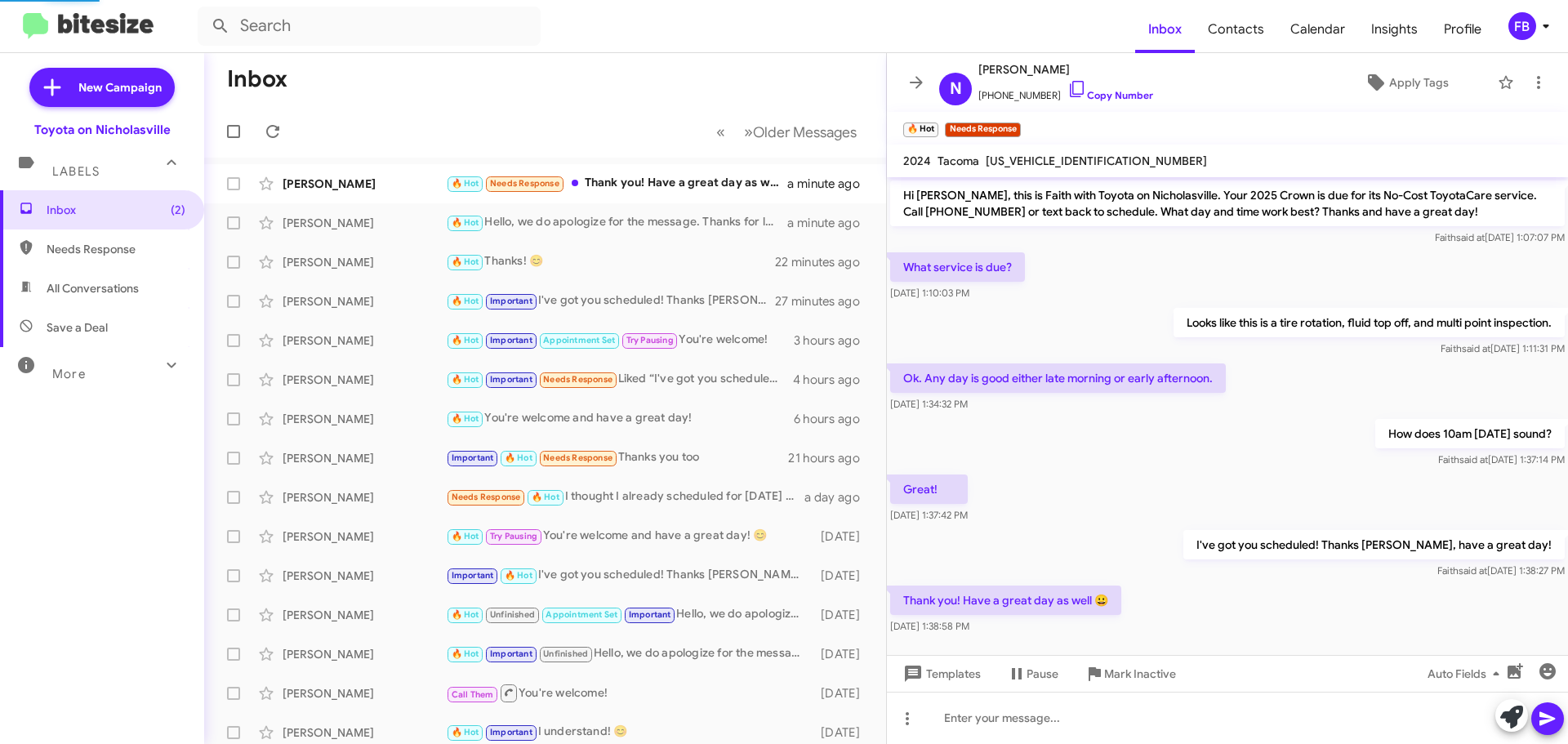
scroll to position [16, 0]
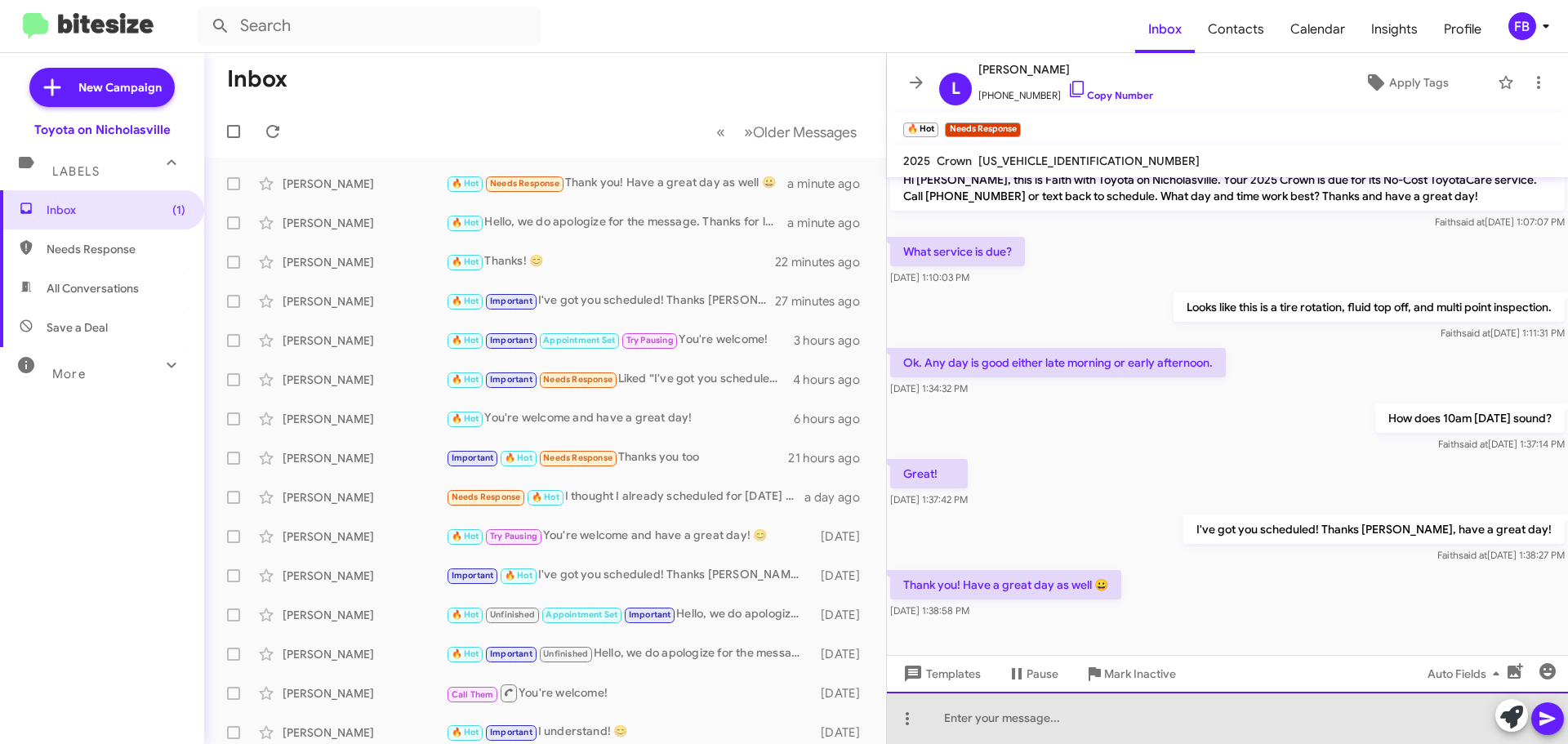
click at [1026, 725] on div at bounding box center [1228, 718] width 682 height 53
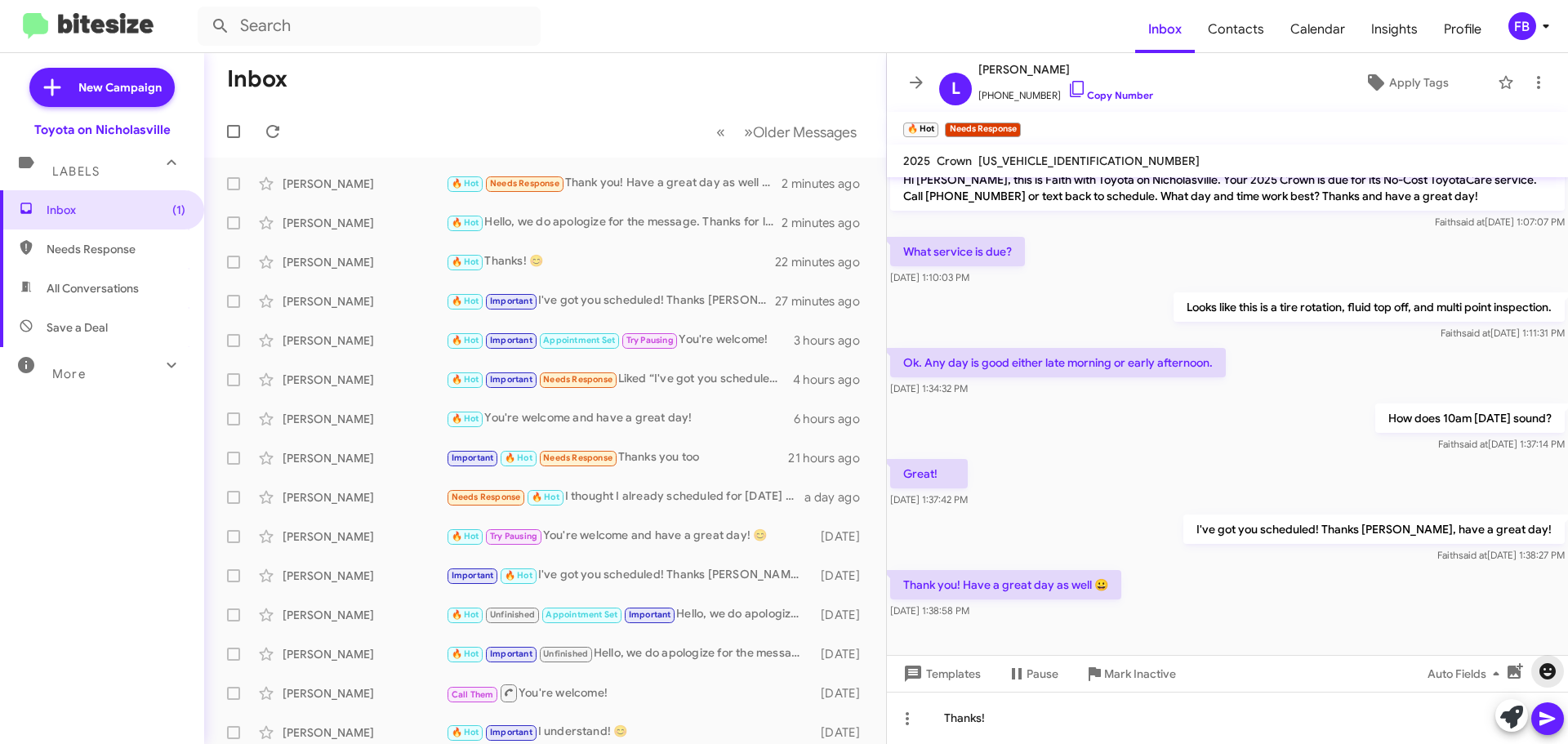
click at [1547, 668] on icon "button" at bounding box center [1548, 671] width 17 height 17
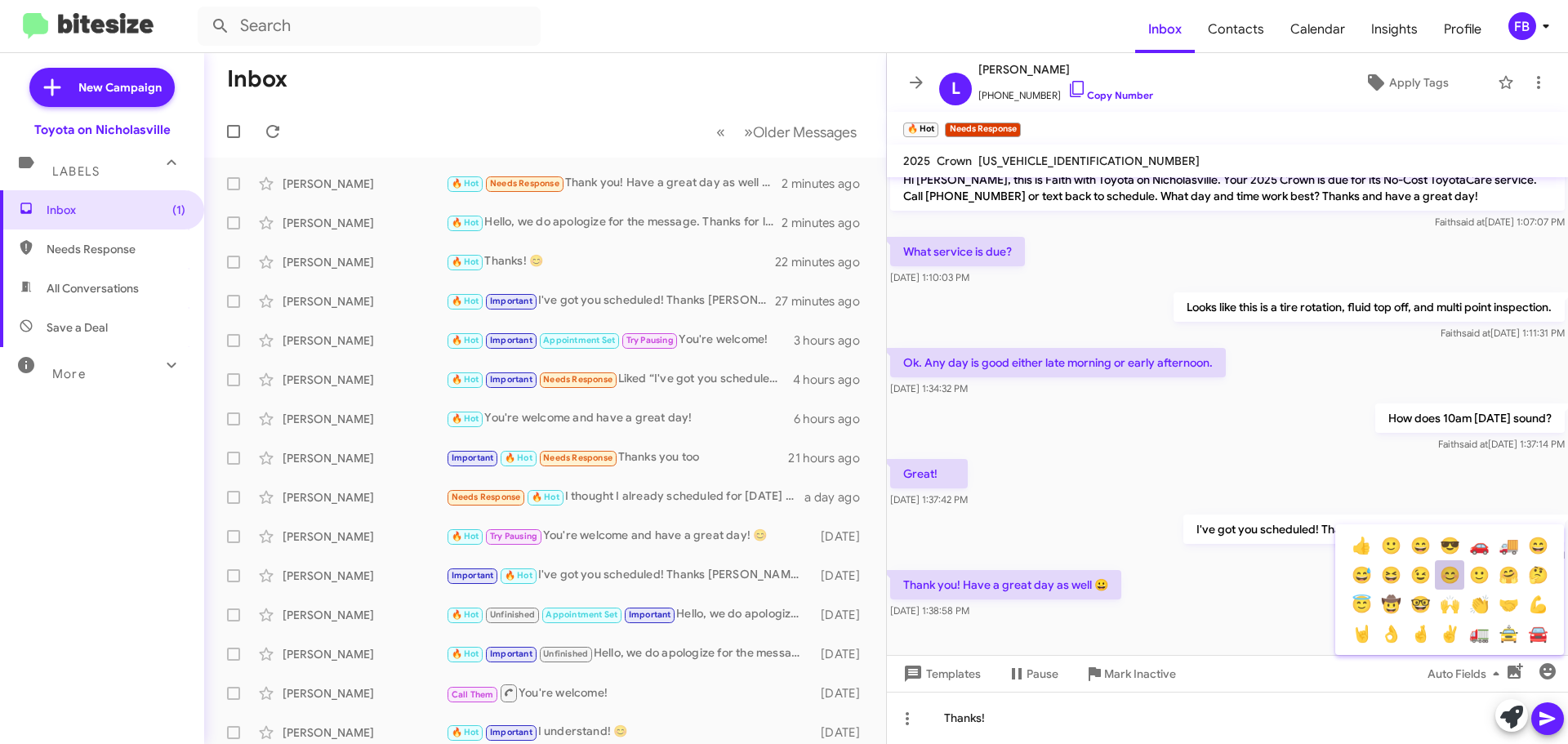
click at [1447, 580] on button "😊" at bounding box center [1450, 575] width 29 height 29
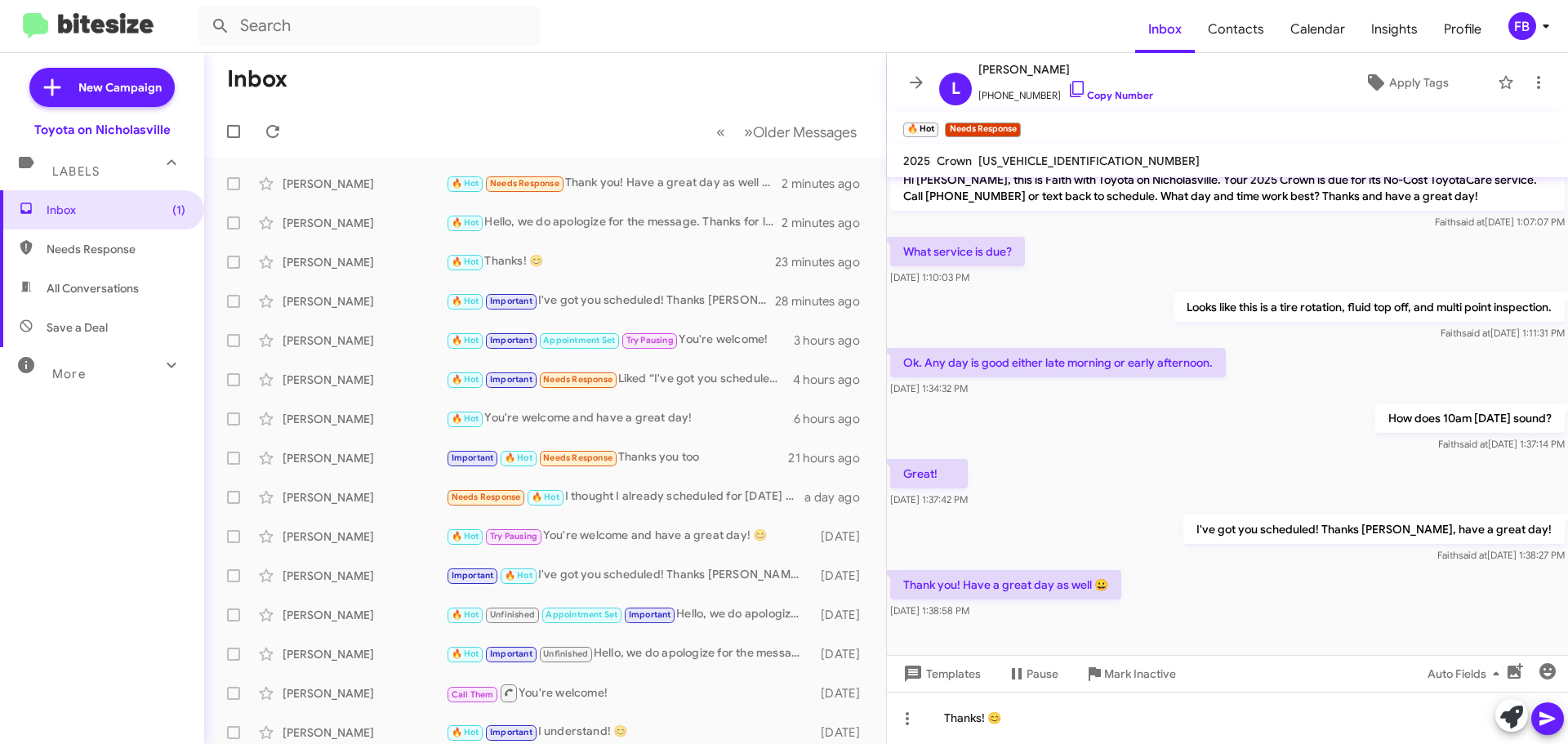
click at [1542, 711] on icon at bounding box center [1548, 719] width 20 height 20
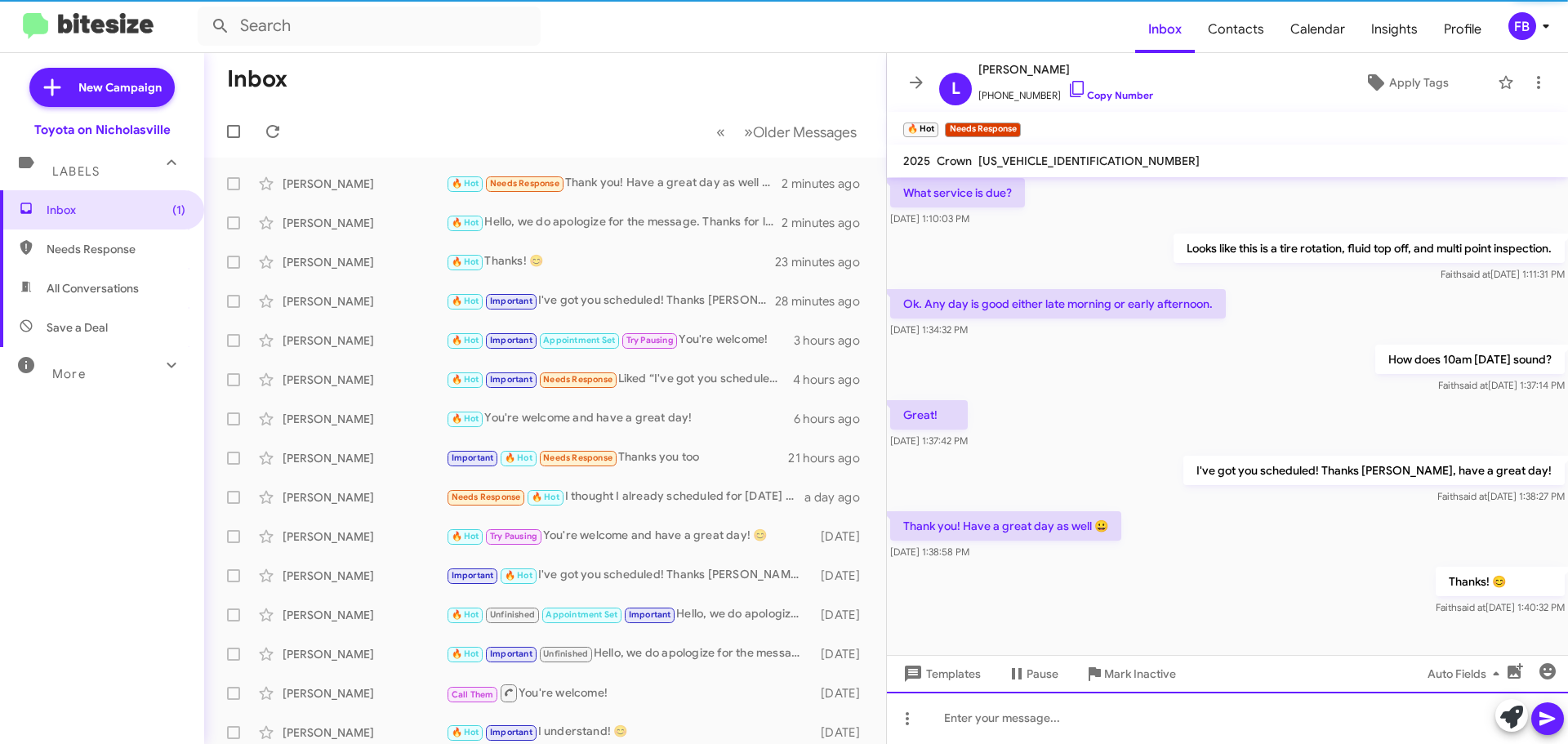
scroll to position [75, 0]
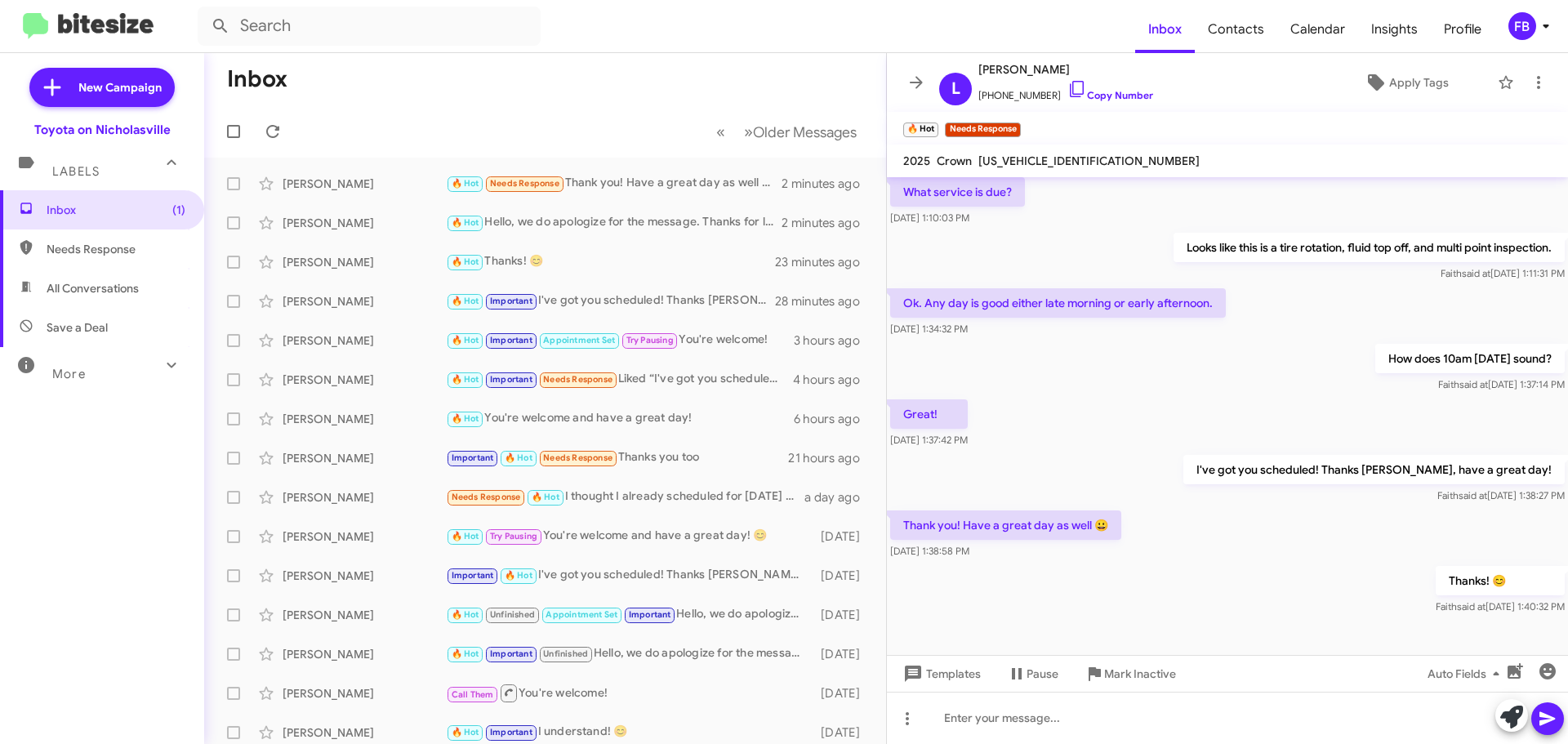
click at [133, 287] on span "All Conversations" at bounding box center [93, 288] width 93 height 17
type input "in:all-conversations"
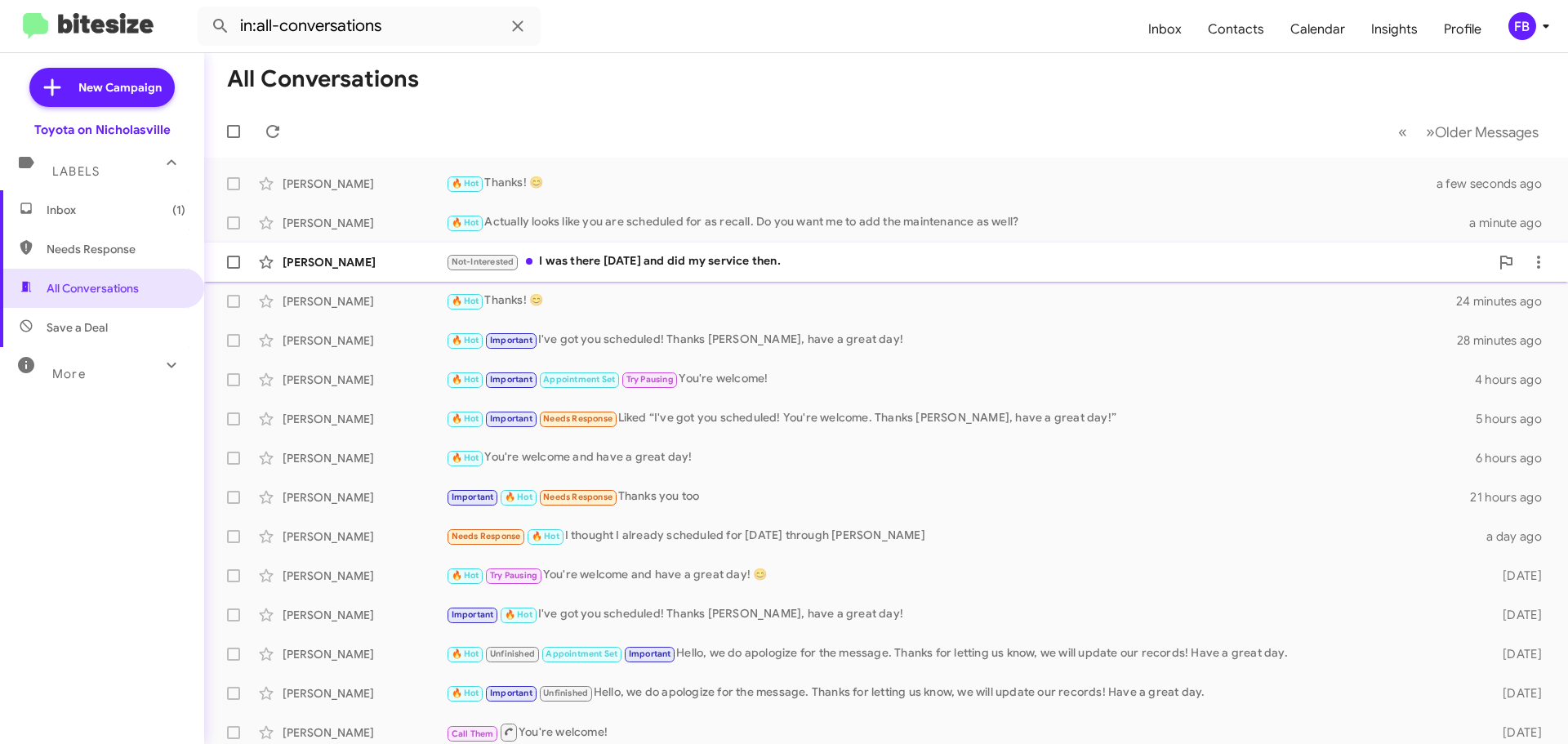
click at [647, 265] on div "Not-Interested I was there [DATE] and did my service then." at bounding box center [967, 261] width 1043 height 19
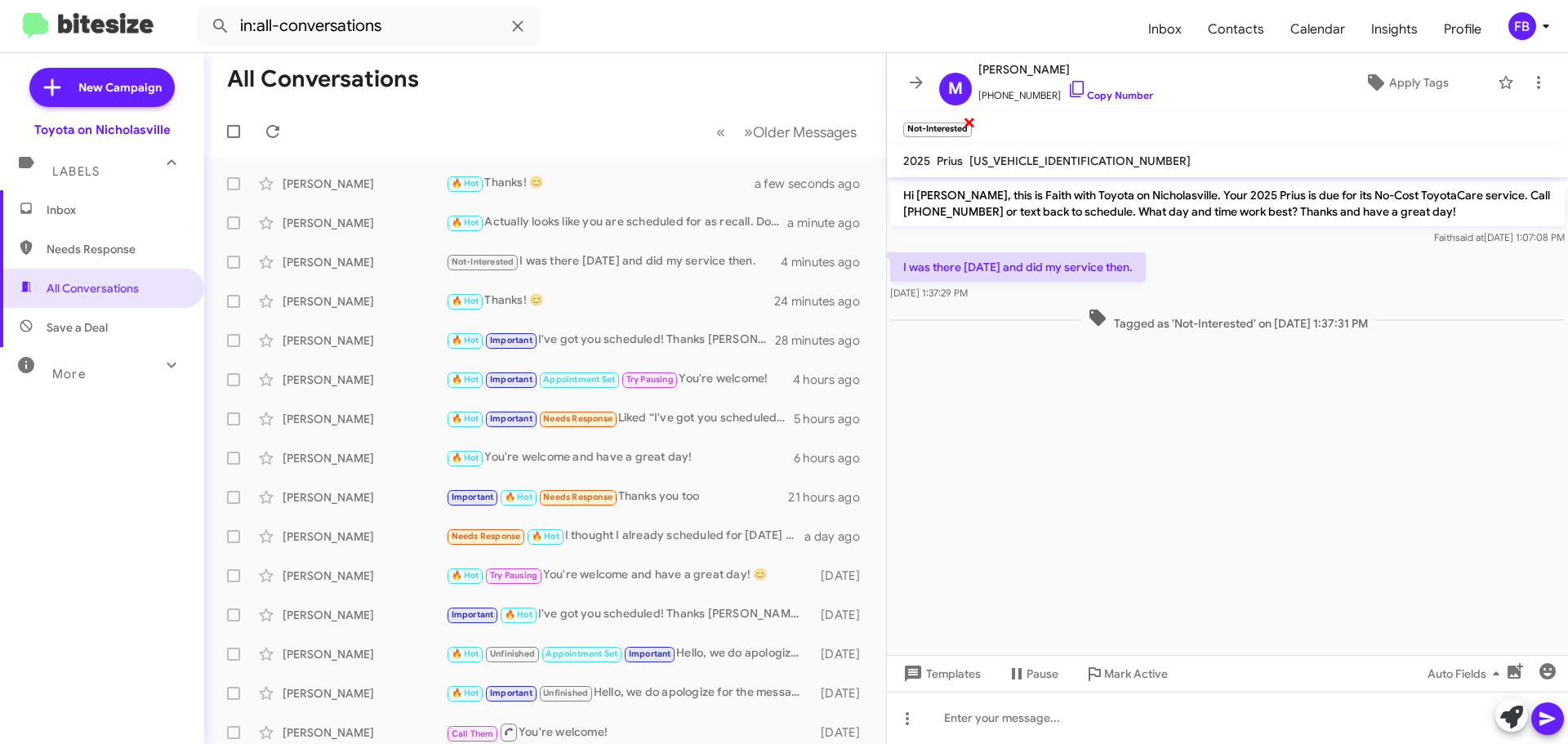
click at [969, 123] on span "×" at bounding box center [969, 122] width 13 height 20
click at [949, 677] on span "Templates" at bounding box center [940, 674] width 81 height 29
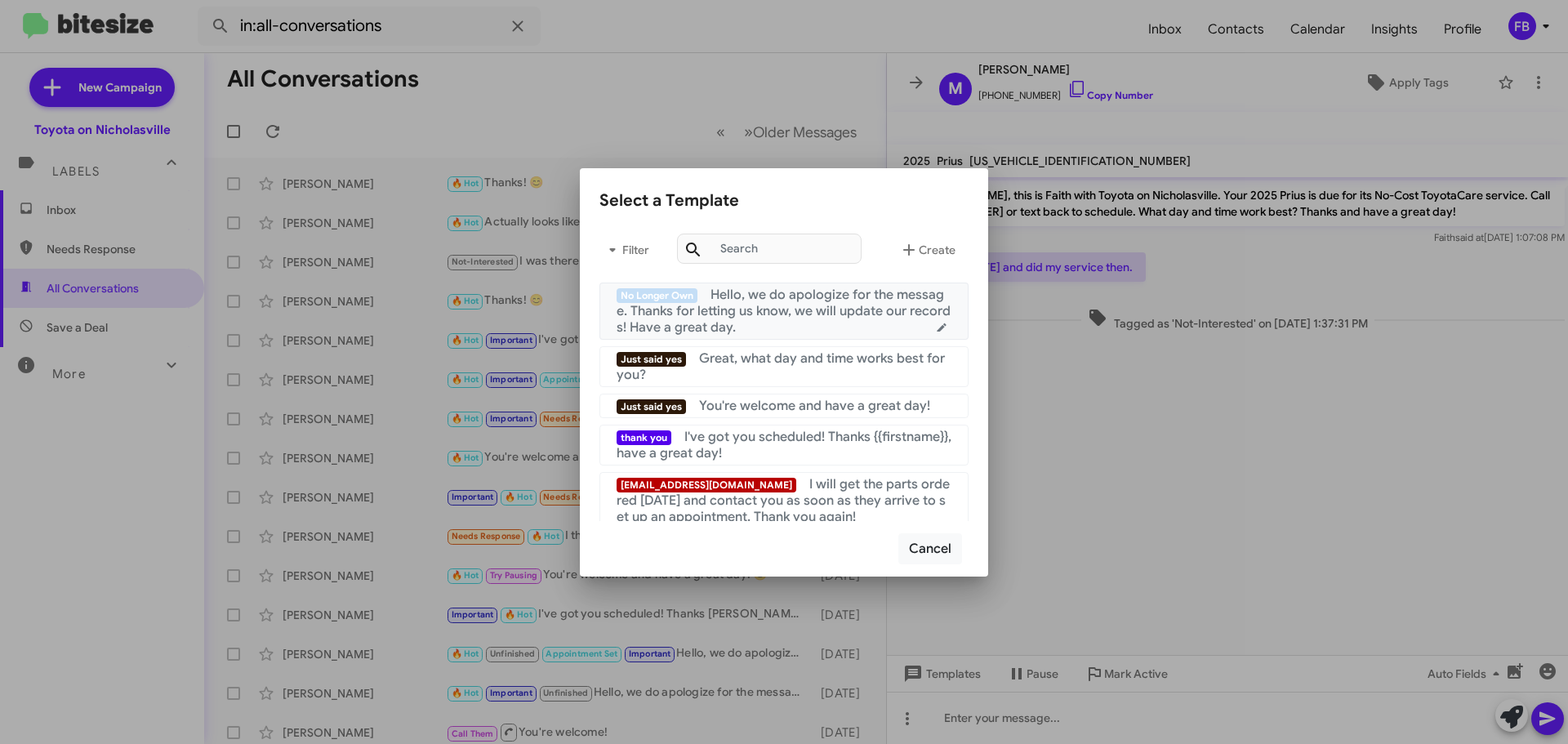
click at [833, 302] on span "Hello, we do apologize for the message. Thanks for letting us know, we will upd…" at bounding box center [783, 311] width 334 height 49
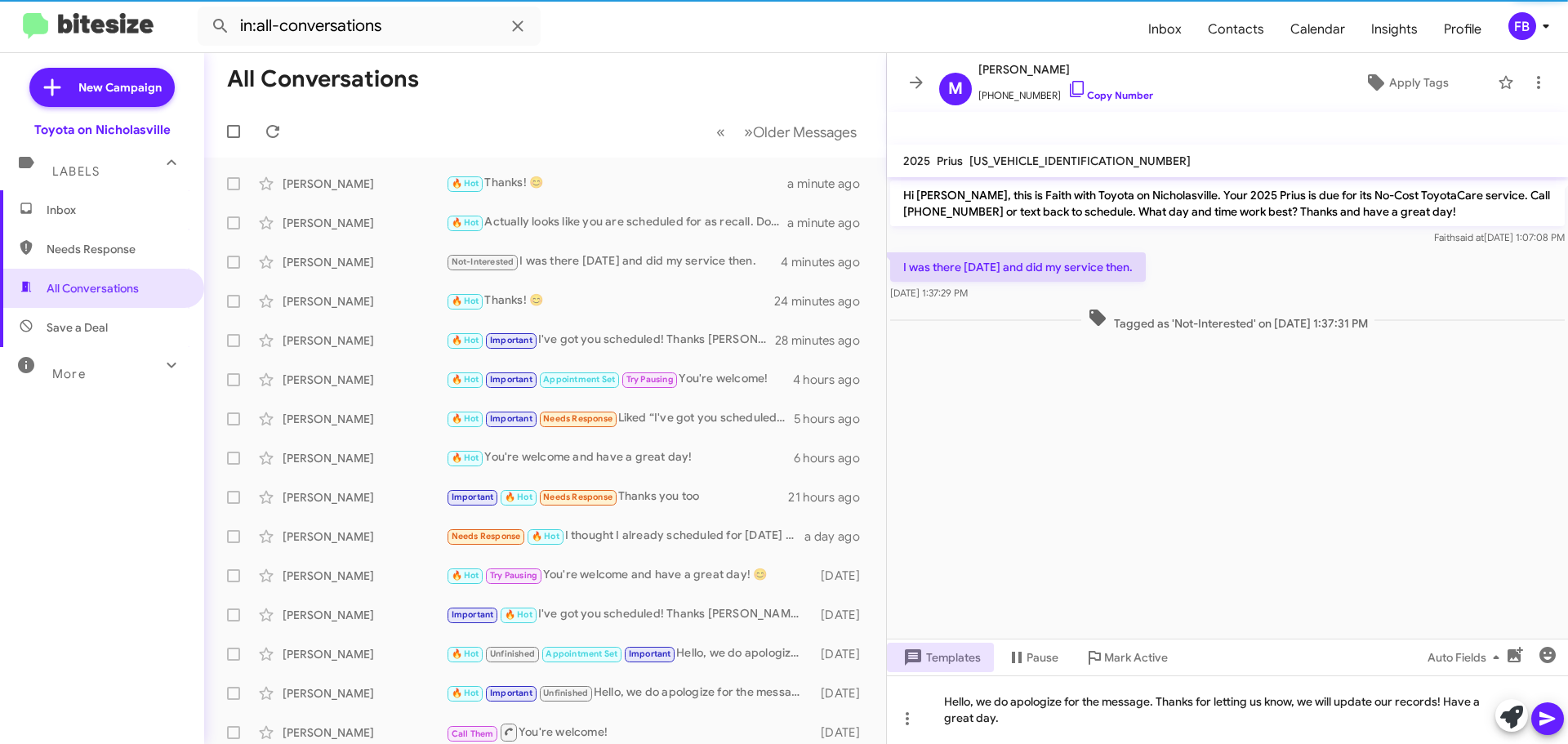
click at [1542, 718] on icon at bounding box center [1548, 719] width 20 height 20
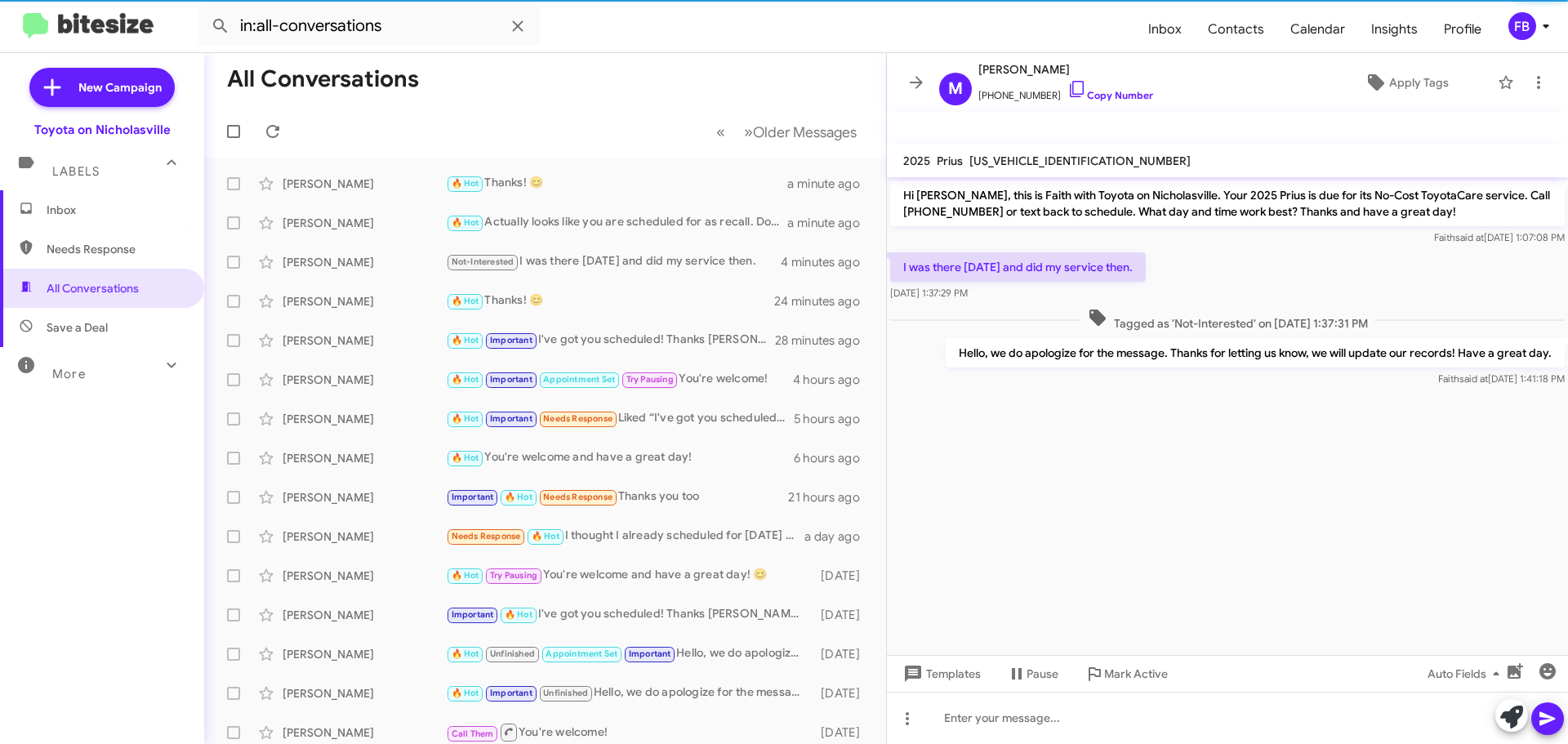
click at [1009, 158] on span "[US_VEHICLE_IDENTIFICATION_NUMBER]" at bounding box center [1079, 160] width 221 height 15
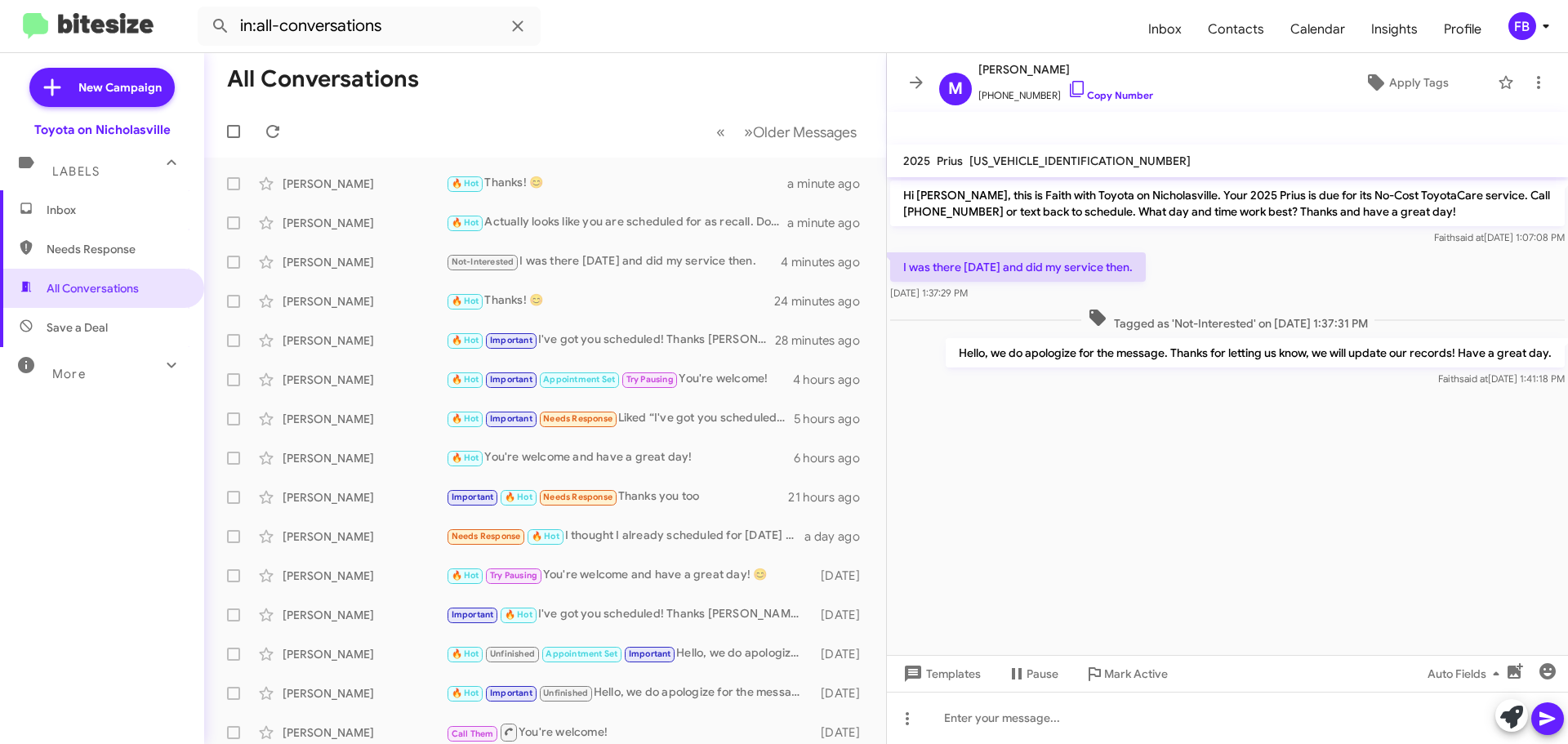
copy span "[US_VEHICLE_IDENTIFICATION_NUMBER]"
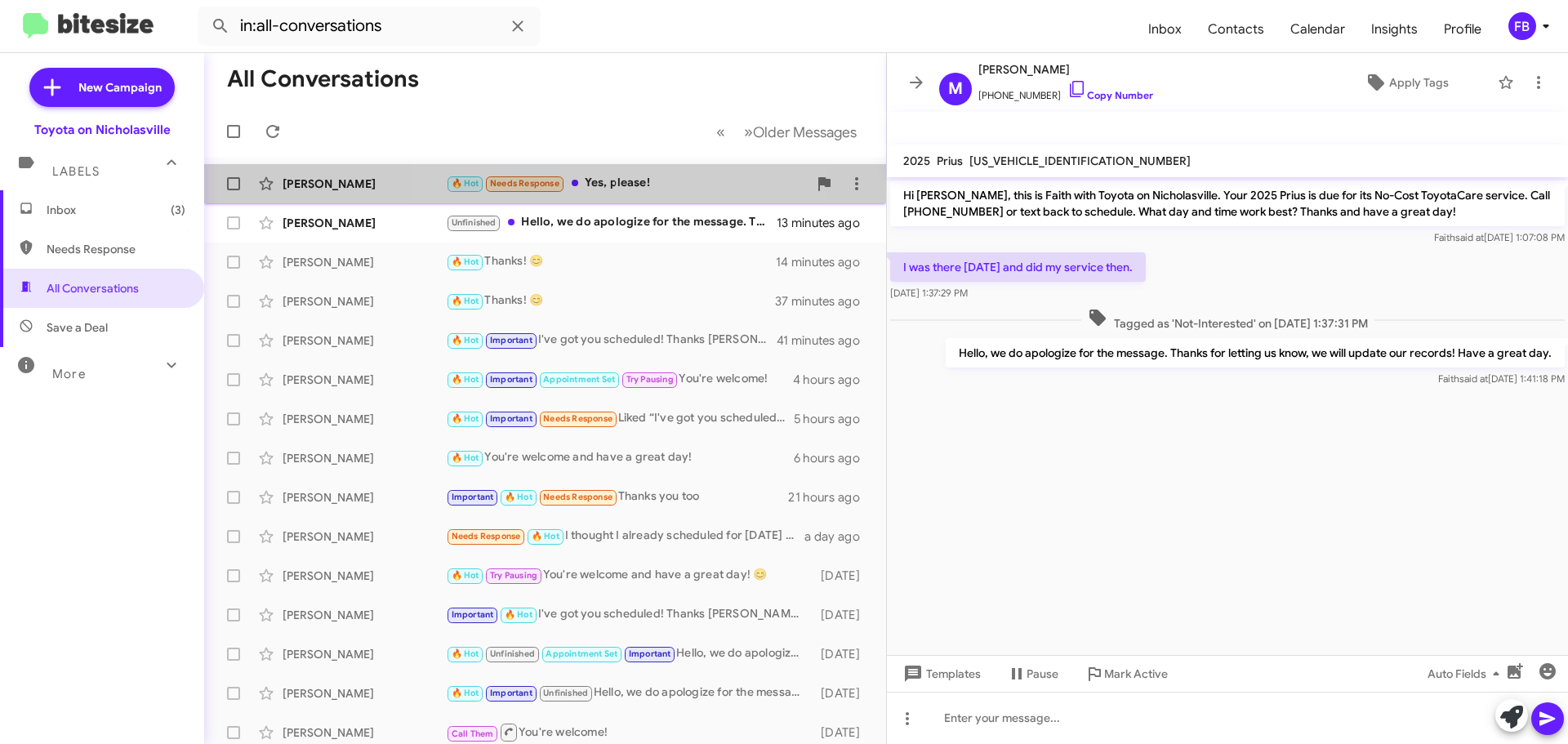
click at [616, 183] on div "🔥 Hot Needs Response Yes, please!" at bounding box center [626, 182] width 362 height 19
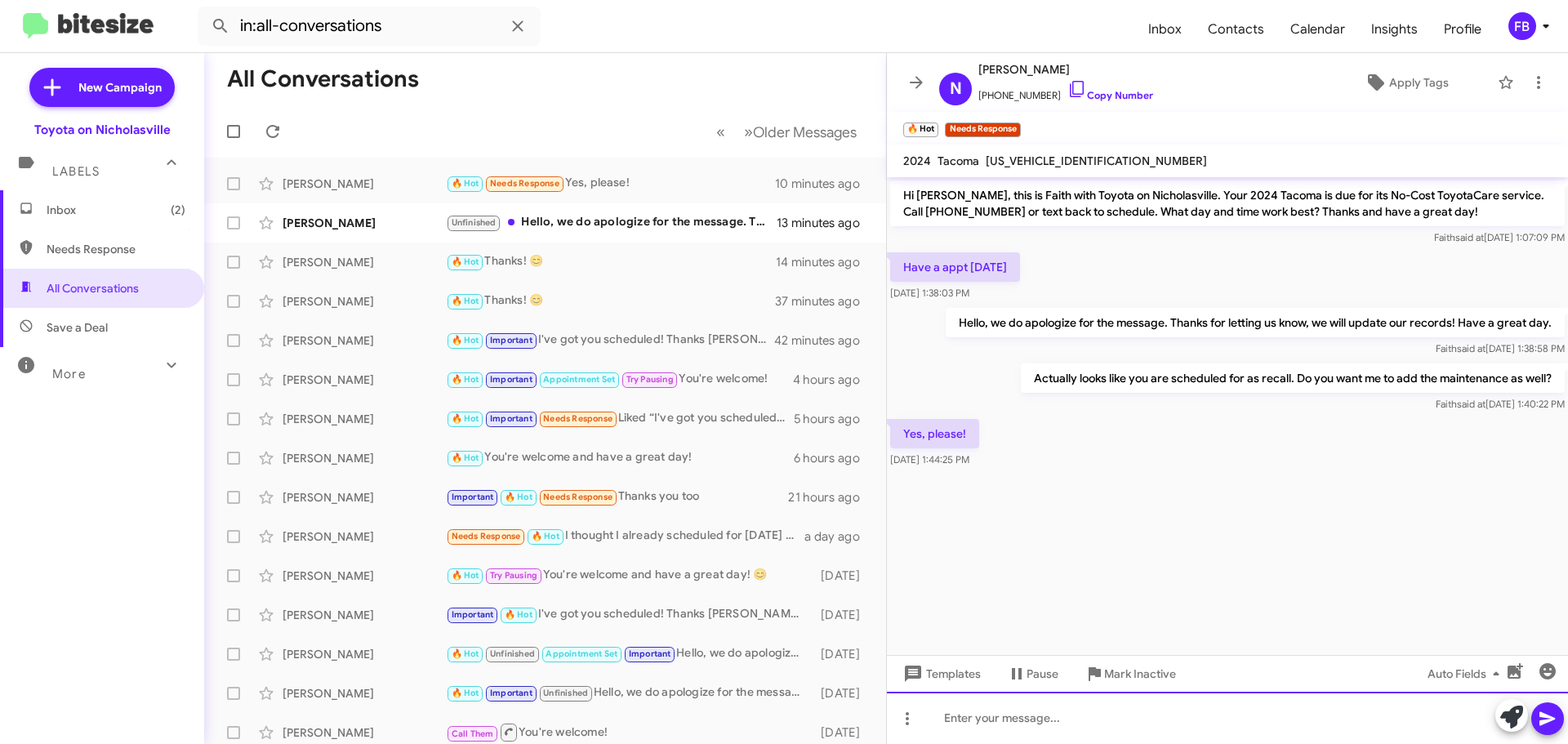
click at [1068, 725] on div at bounding box center [1228, 718] width 682 height 53
